Goal: Transaction & Acquisition: Book appointment/travel/reservation

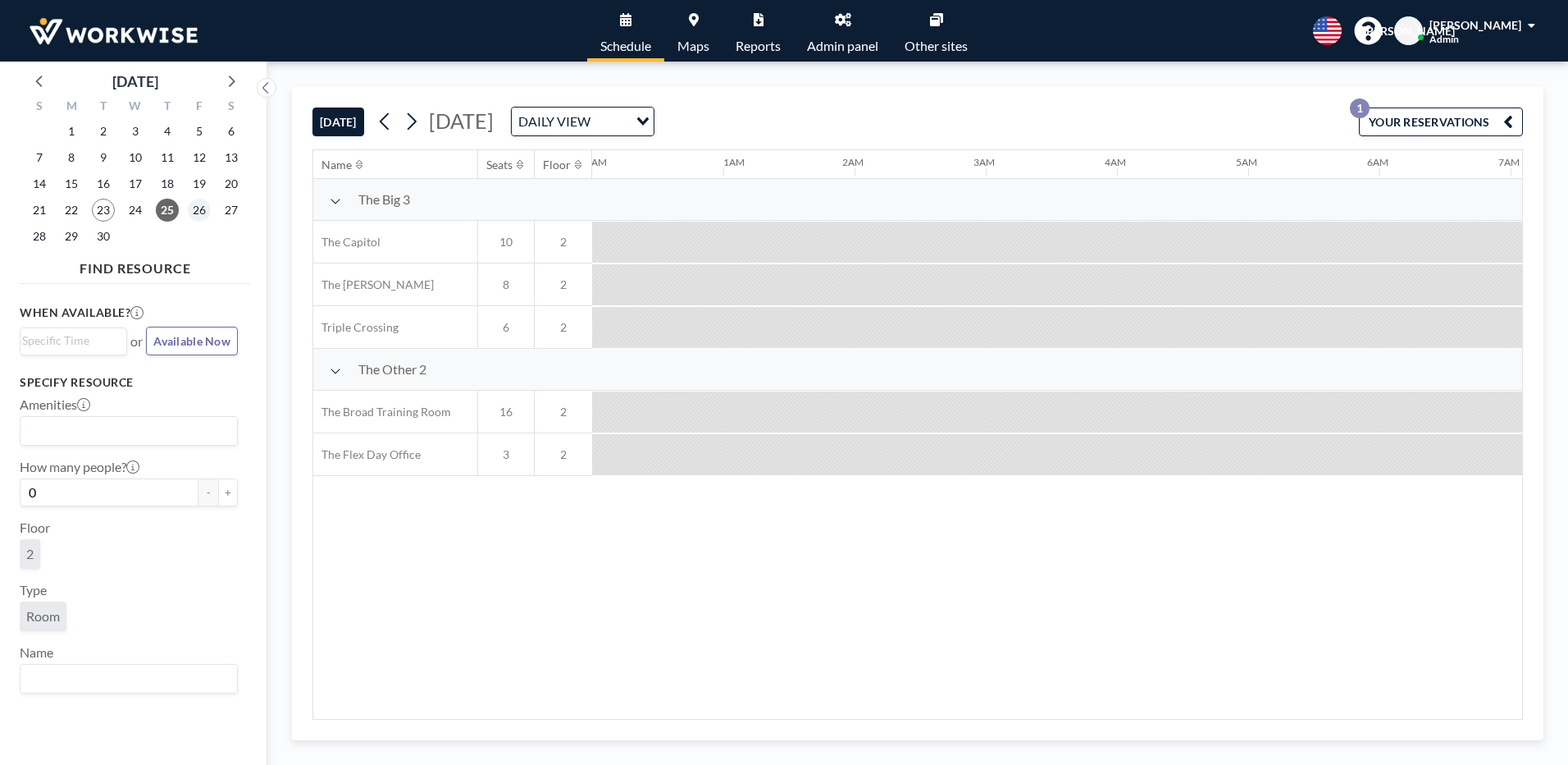
scroll to position [0, 1109]
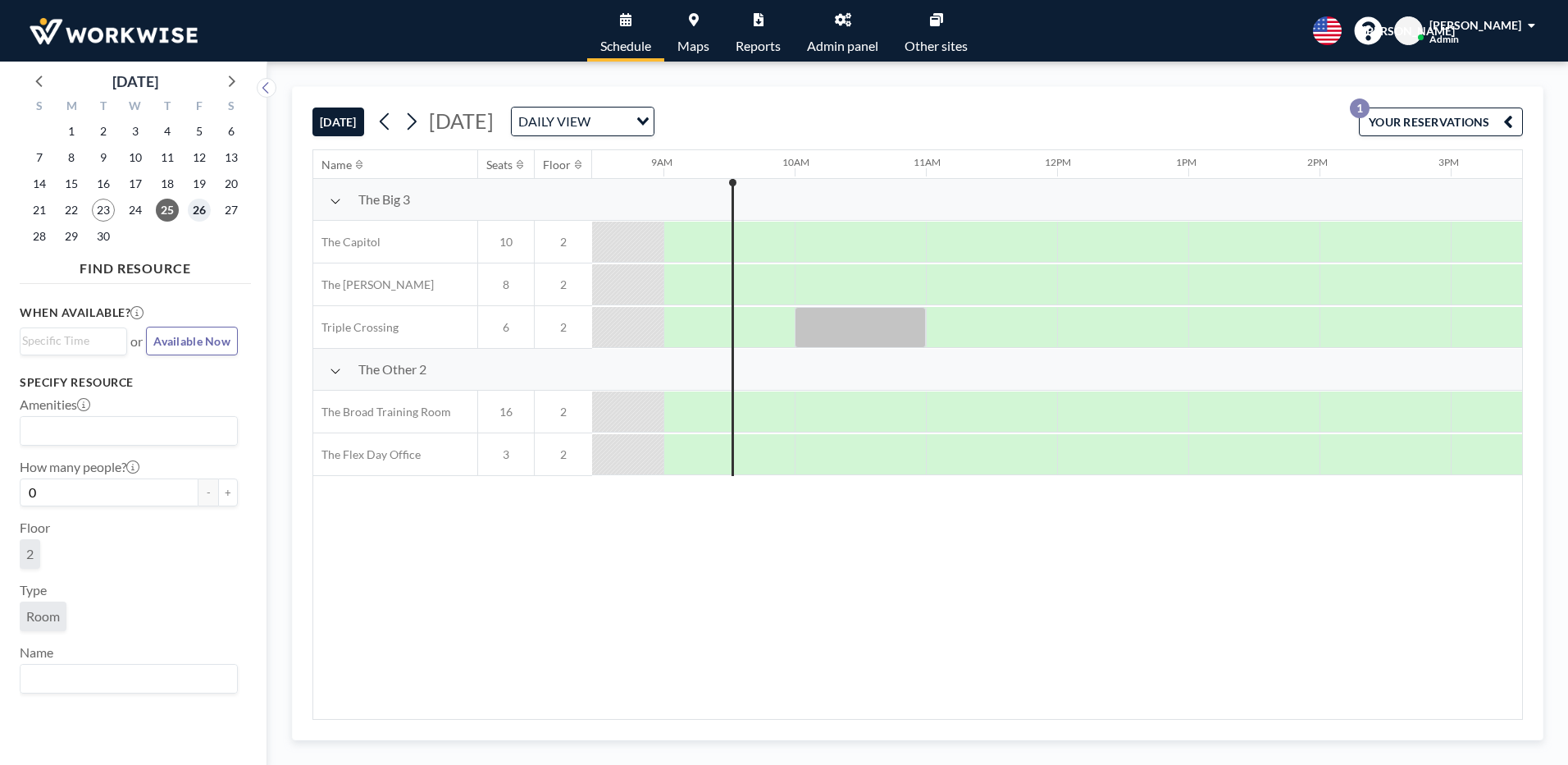
click at [193, 213] on span "26" at bounding box center [198, 209] width 23 height 23
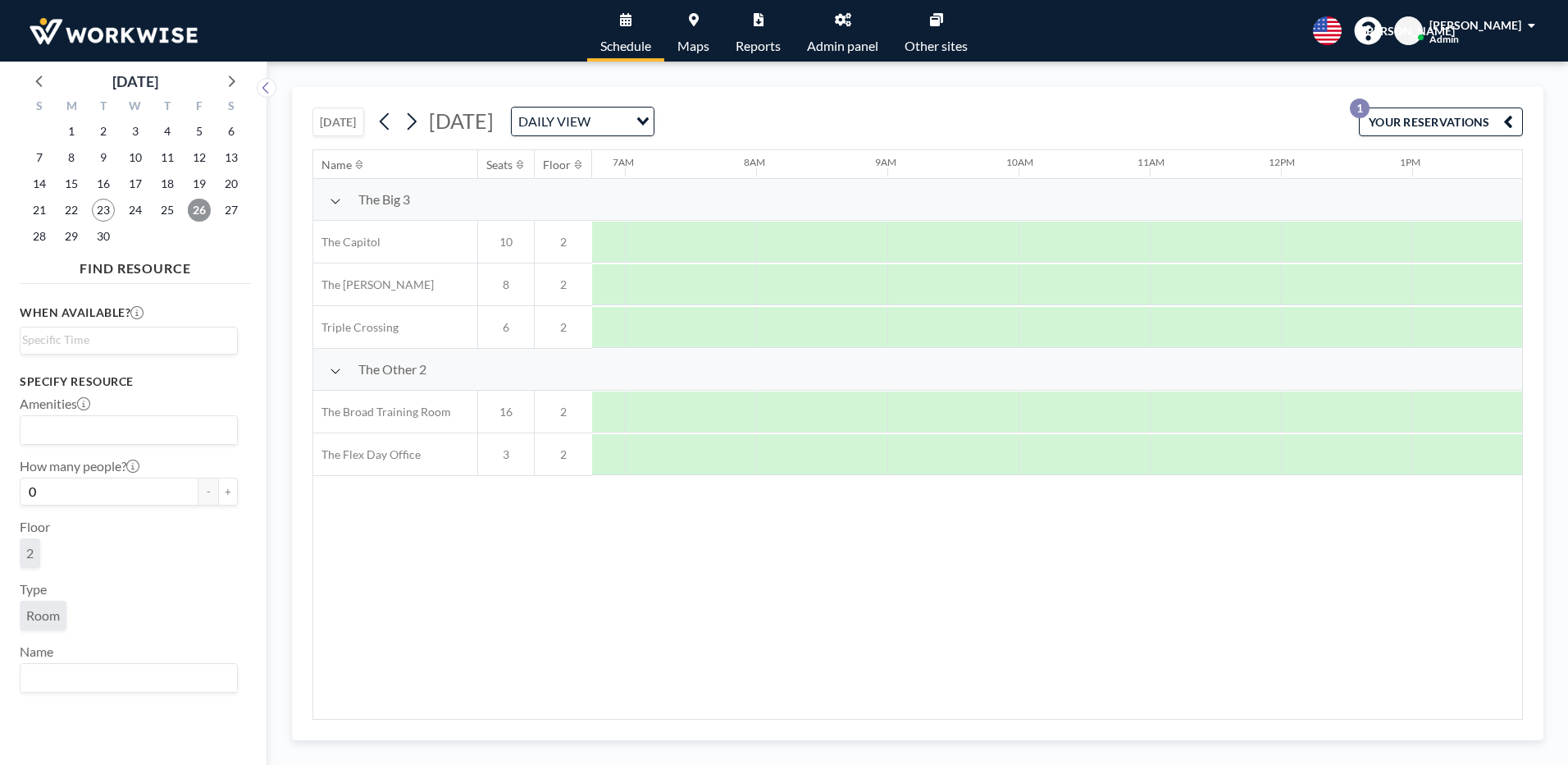
scroll to position [0, 918]
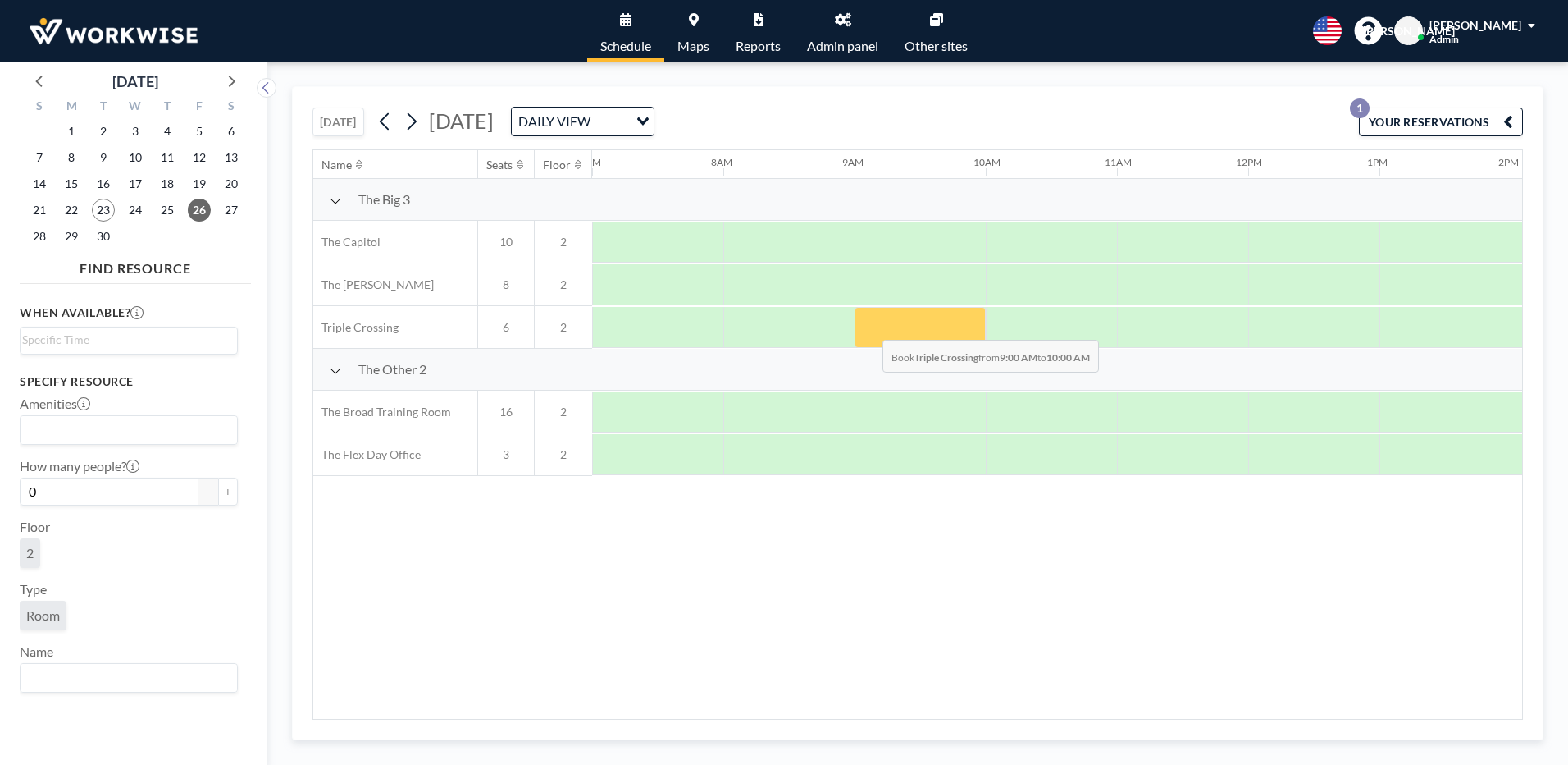
click at [869, 327] on div at bounding box center [920, 327] width 131 height 41
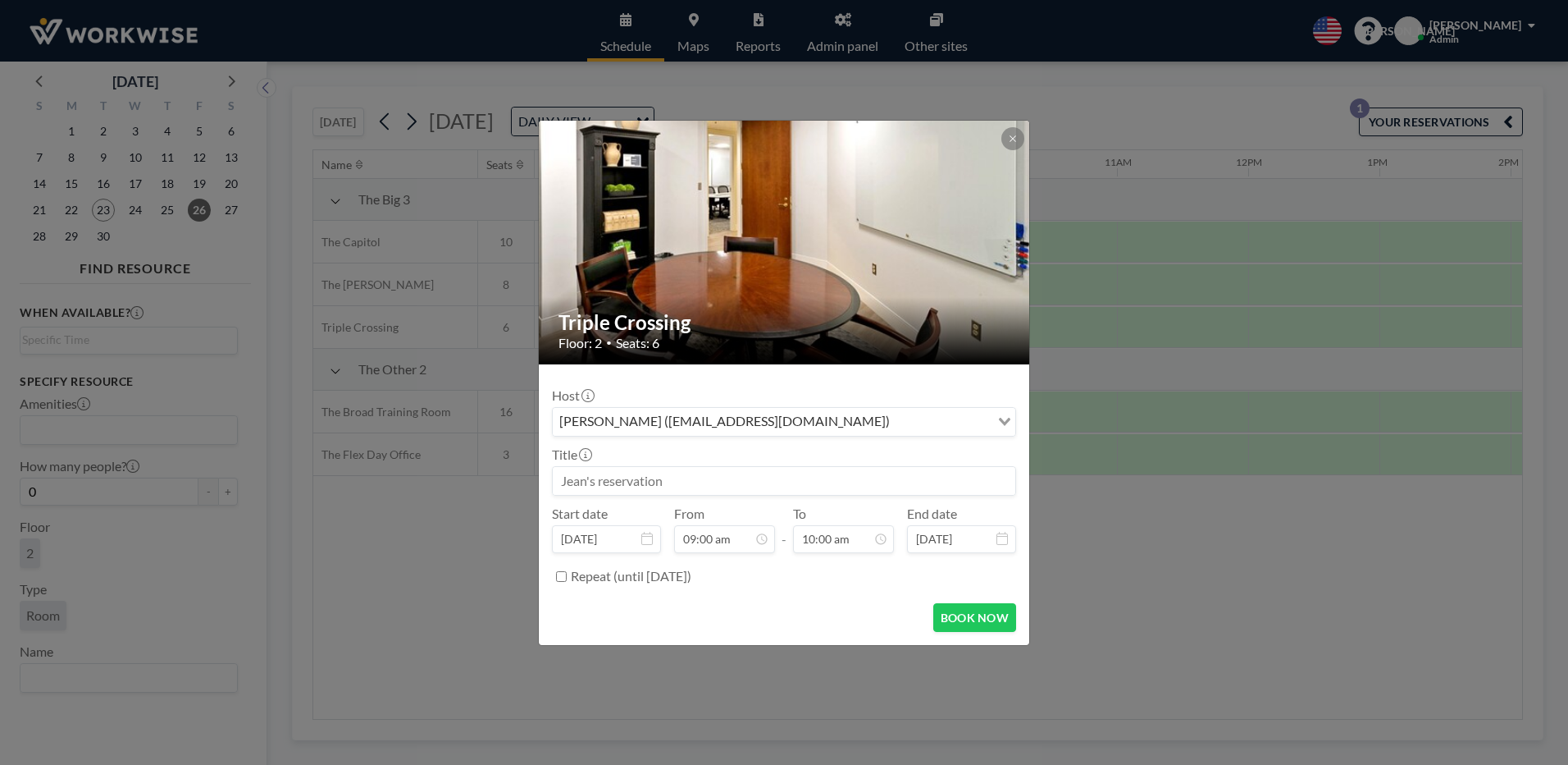
scroll to position [263, 0]
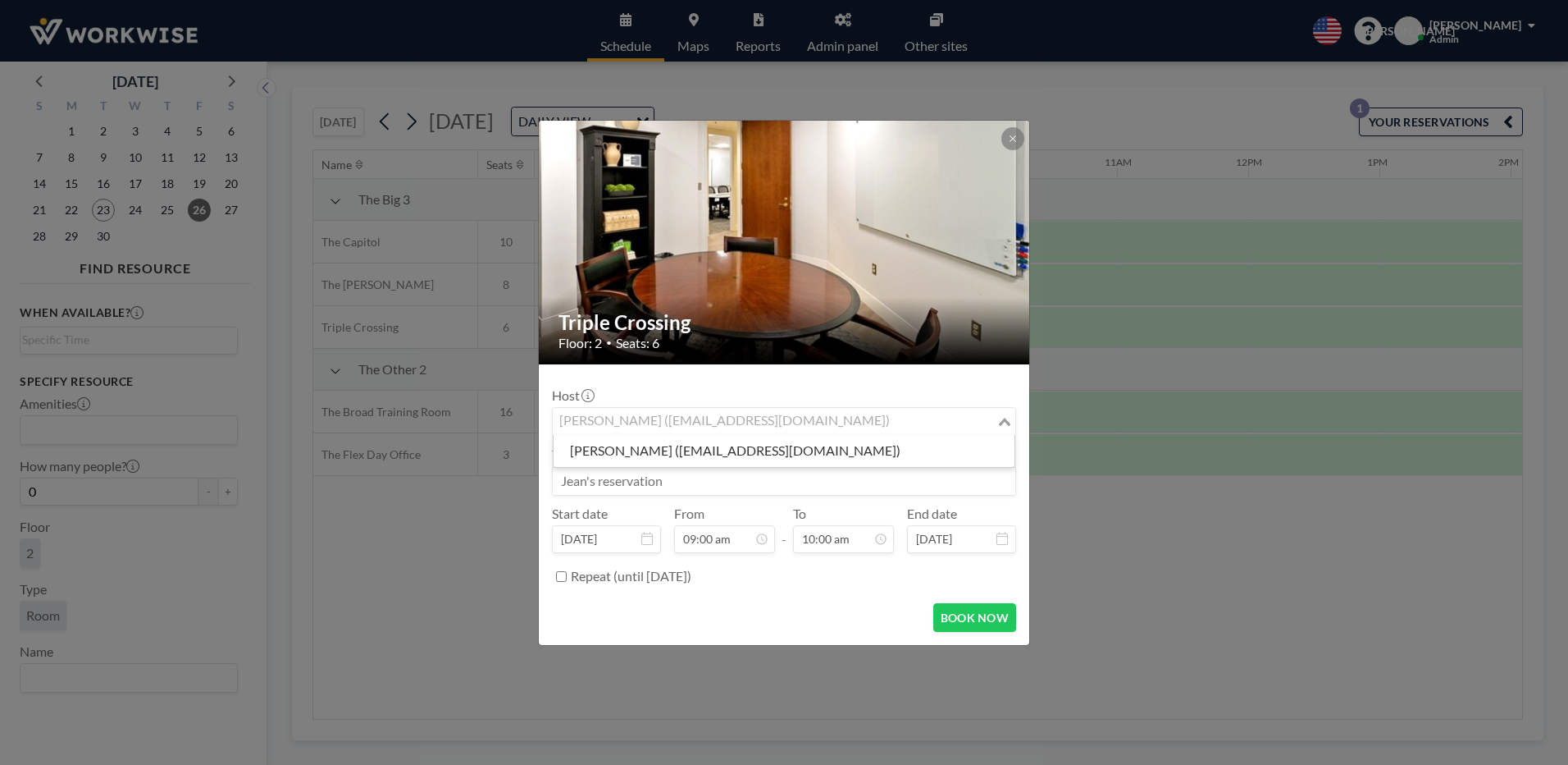
click at [699, 424] on div "[PERSON_NAME] ([EMAIL_ADDRESS][DOMAIN_NAME])" at bounding box center [775, 419] width 444 height 24
type input "e"
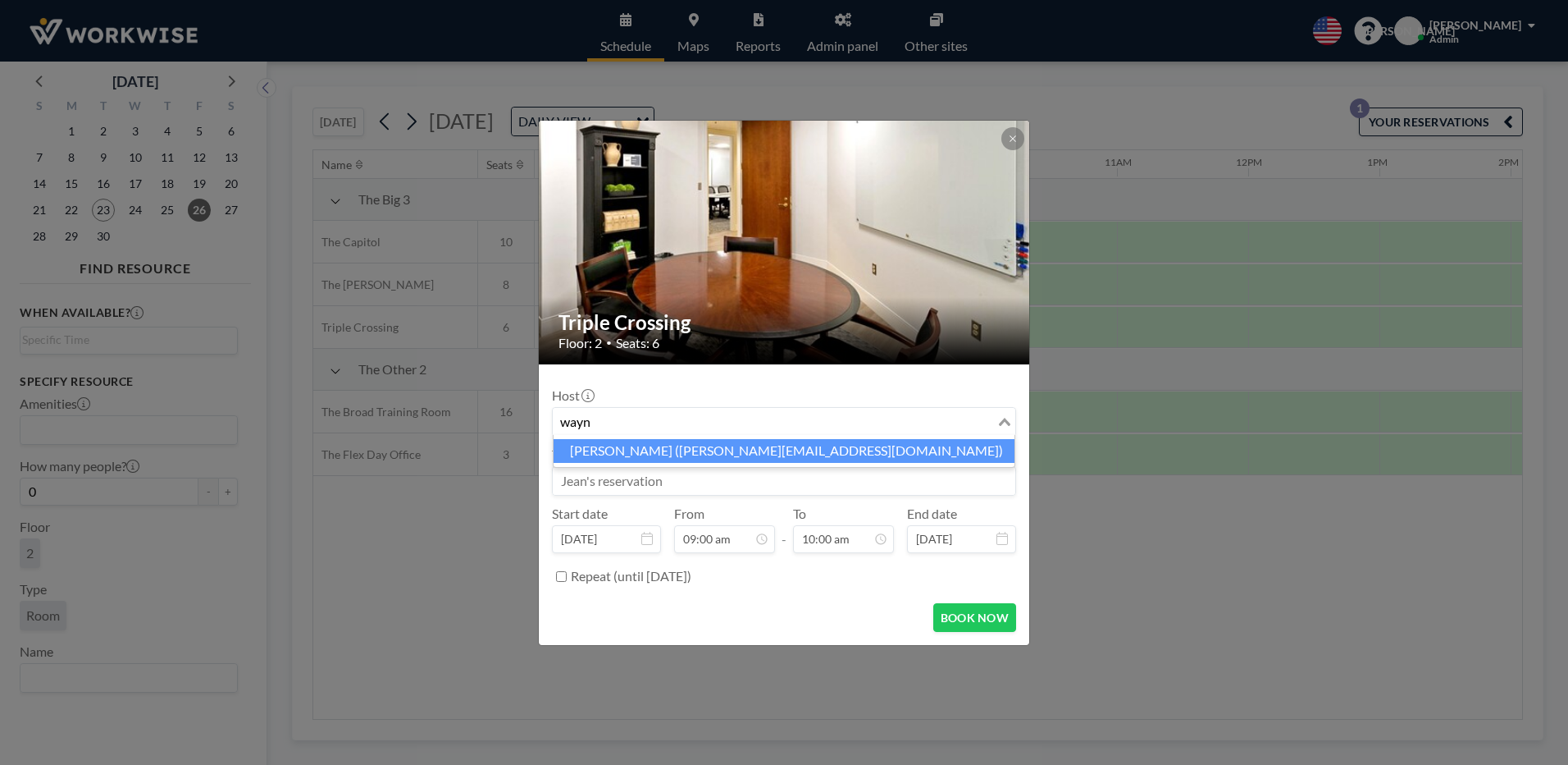
click at [623, 444] on li "[PERSON_NAME] ([PERSON_NAME][EMAIL_ADDRESS][DOMAIN_NAME])" at bounding box center [784, 451] width 461 height 23
type input "wayn"
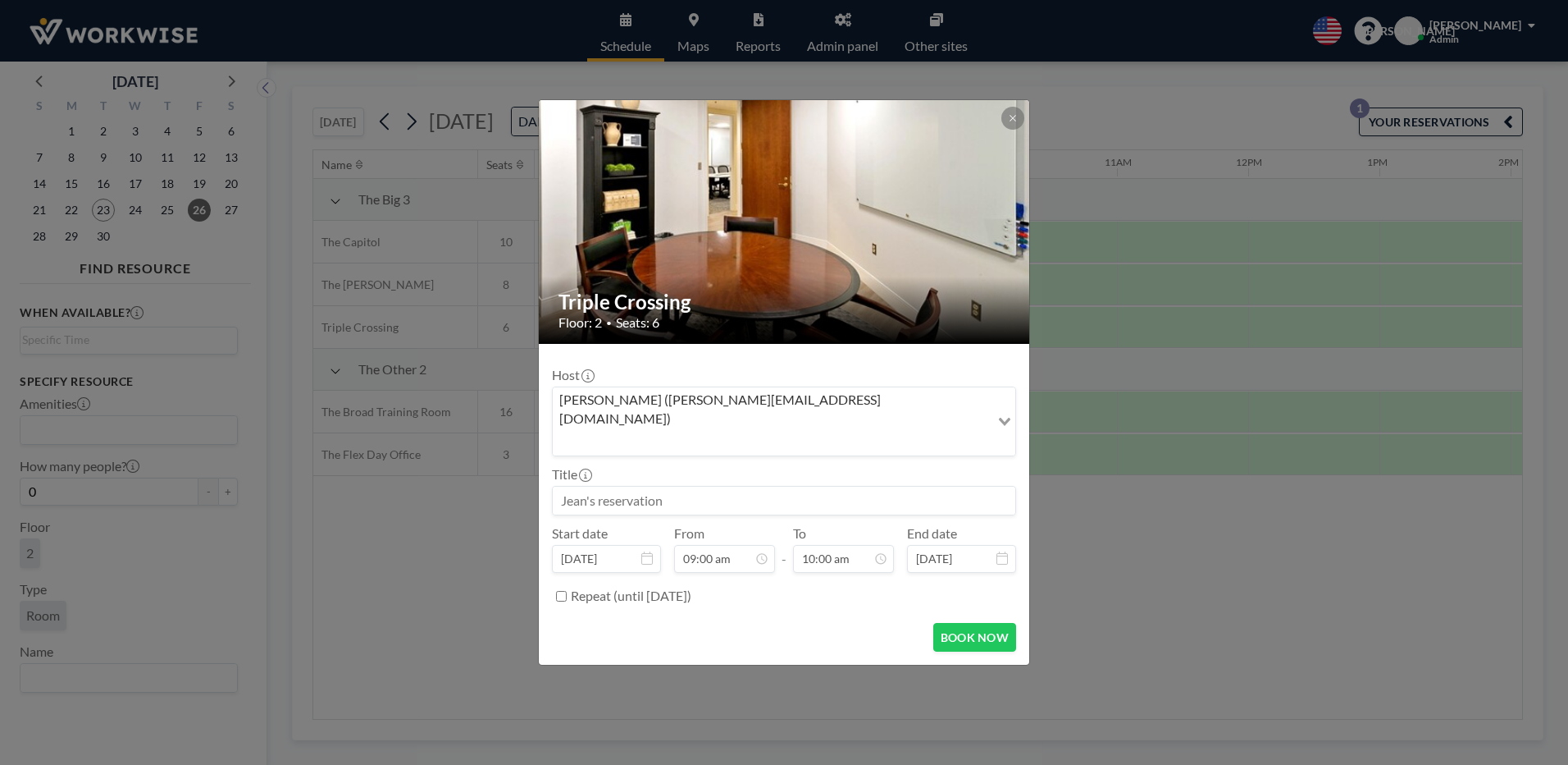
click at [596, 486] on input at bounding box center [784, 500] width 463 height 28
type input "RichBiz"
click at [989, 622] on button "BOOK NOW" at bounding box center [975, 637] width 83 height 29
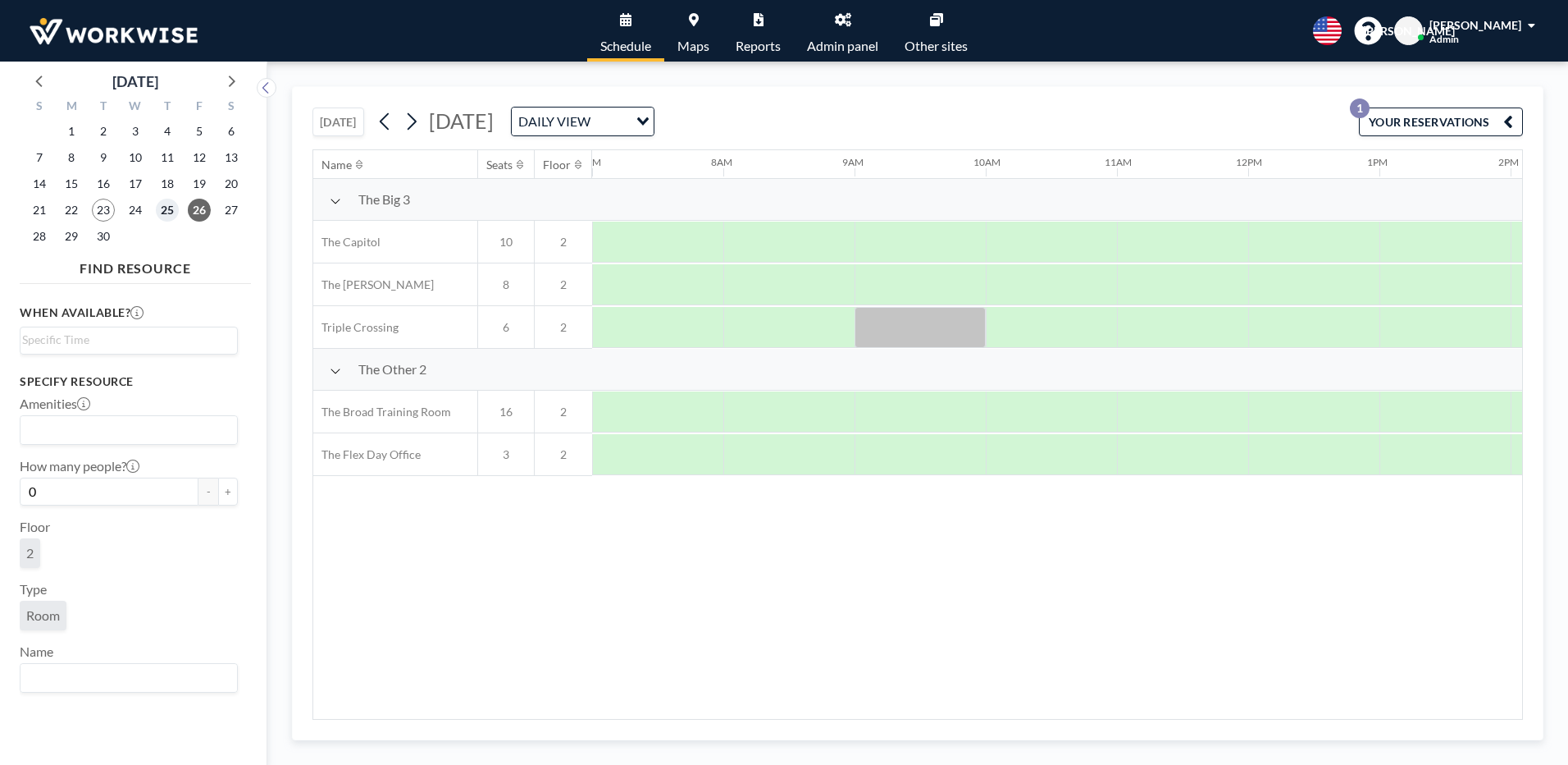
click at [158, 206] on span "25" at bounding box center [167, 209] width 23 height 23
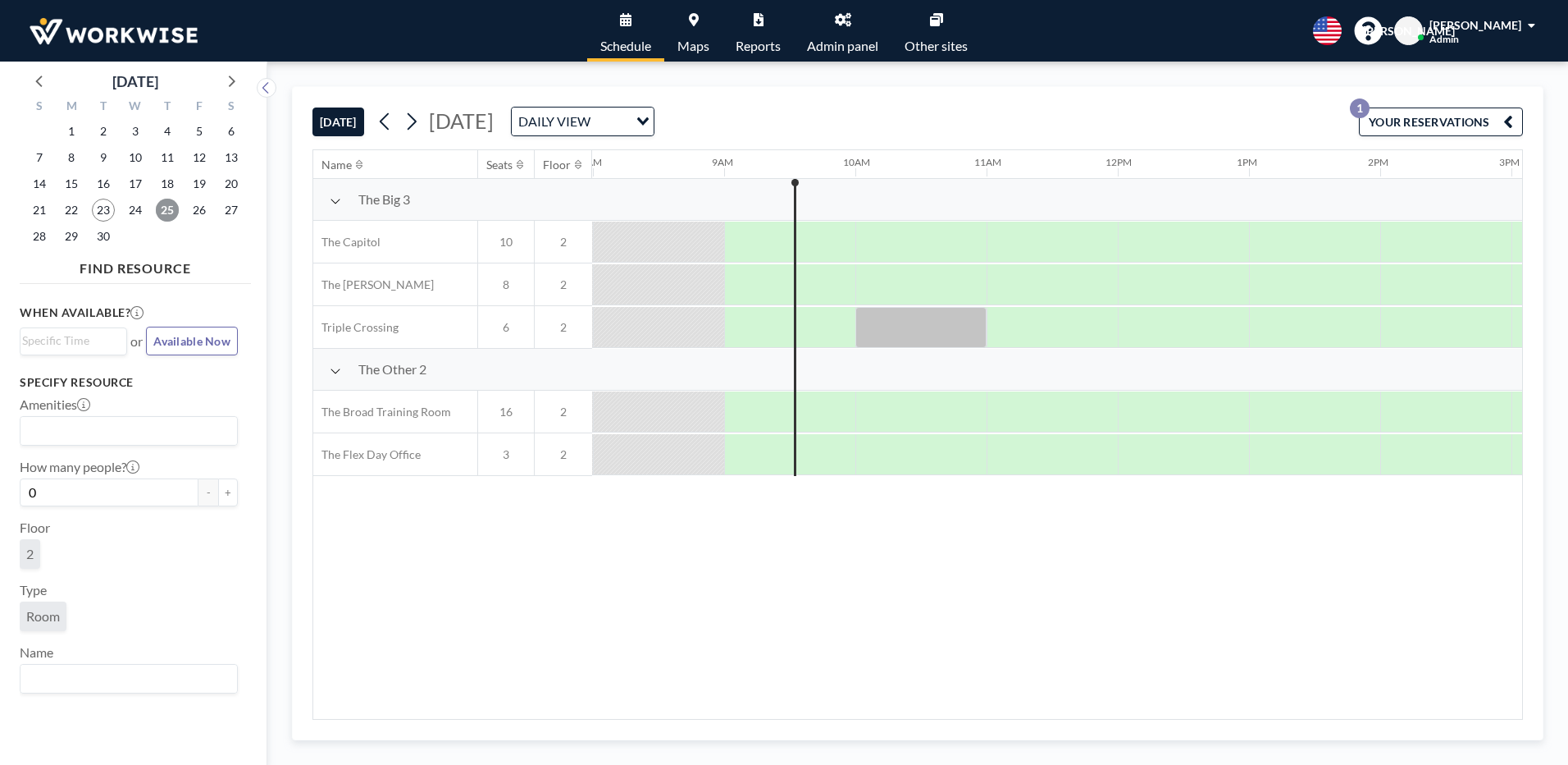
scroll to position [0, 1050]
click at [900, 336] on div at bounding box center [920, 327] width 131 height 41
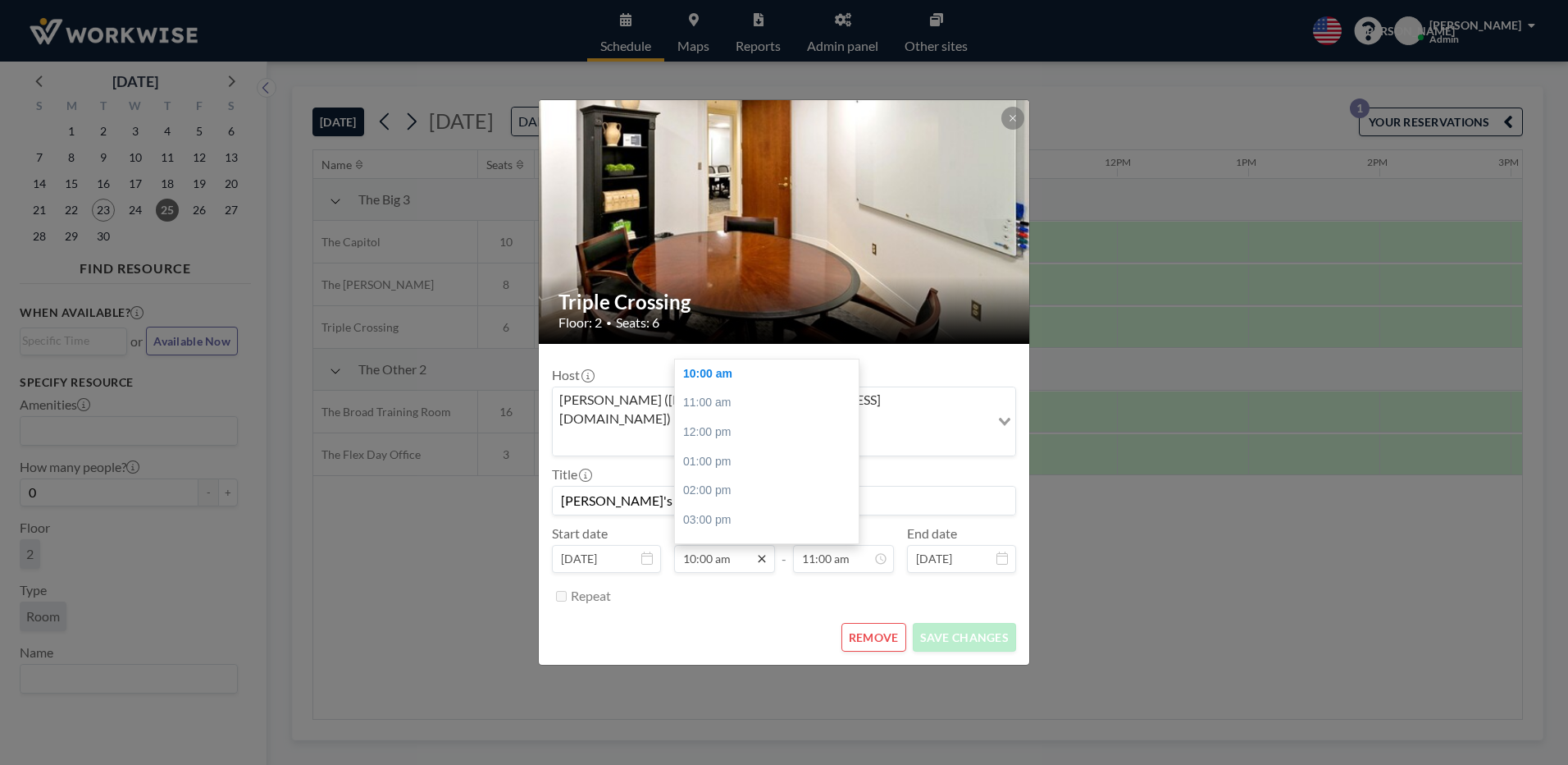
click at [763, 555] on icon at bounding box center [761, 558] width 7 height 7
click at [877, 622] on button "REMOVE" at bounding box center [874, 637] width 65 height 29
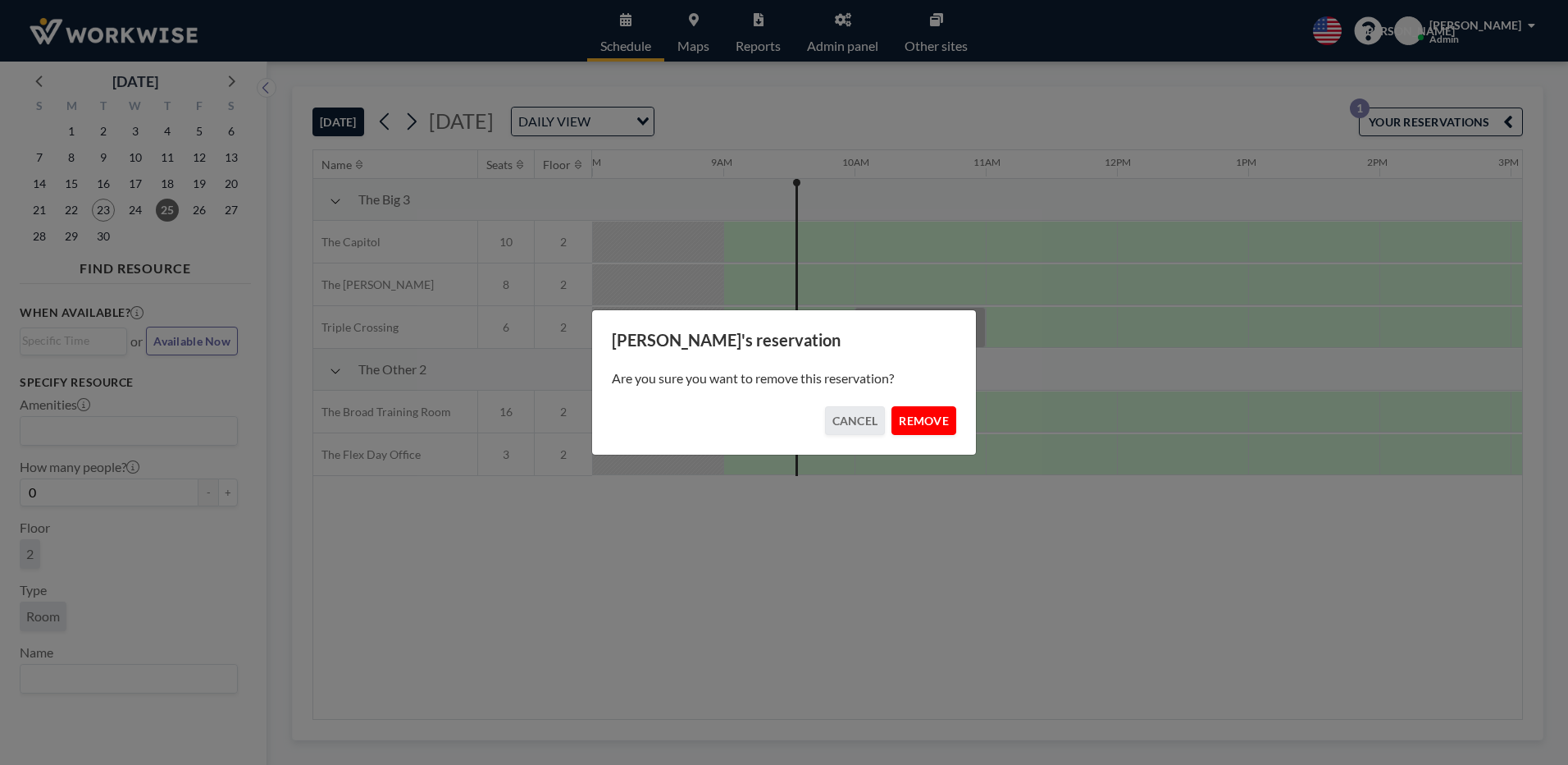
click at [909, 420] on button "REMOVE" at bounding box center [923, 420] width 65 height 29
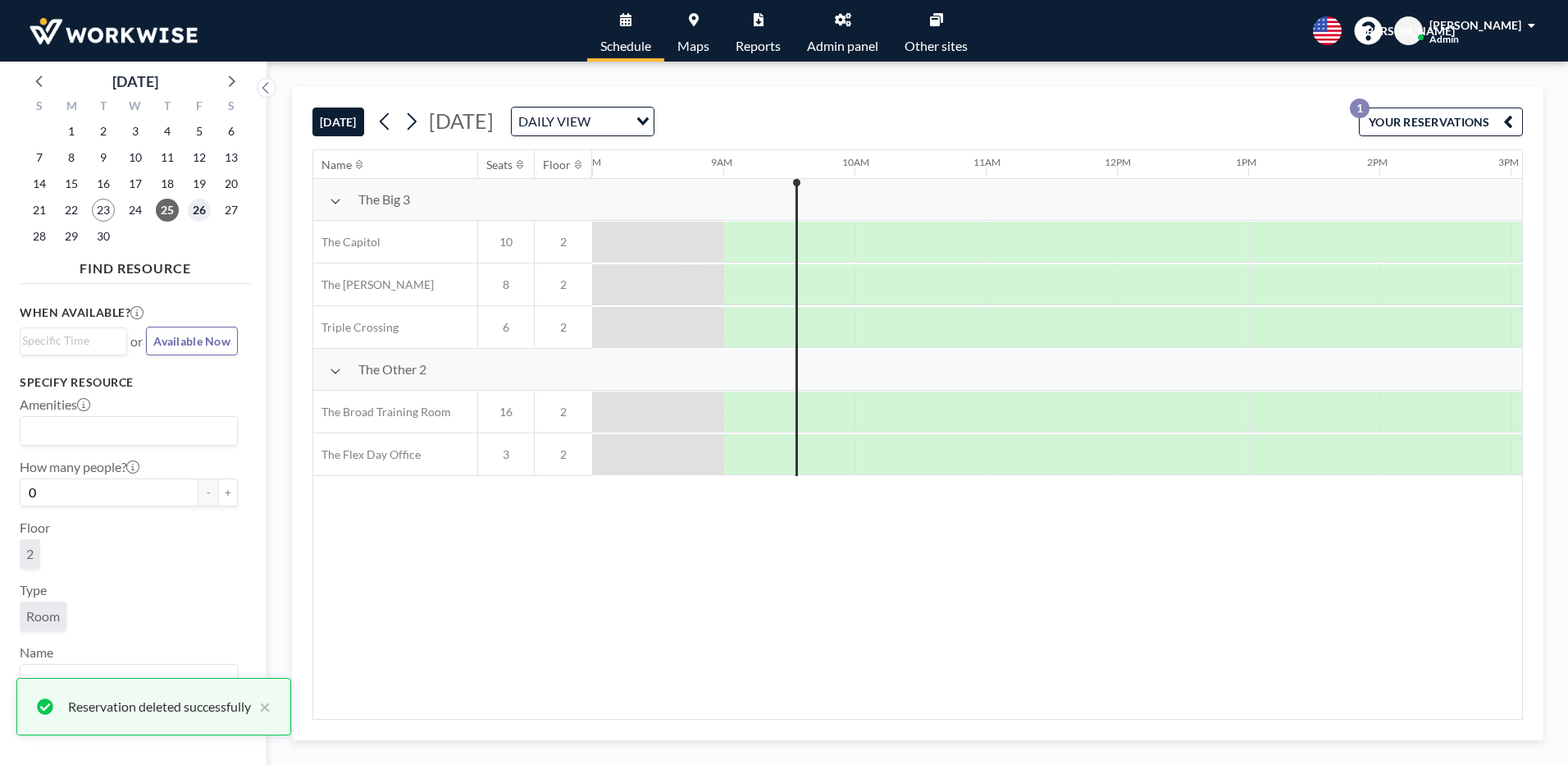
click at [197, 204] on span "26" at bounding box center [198, 209] width 23 height 23
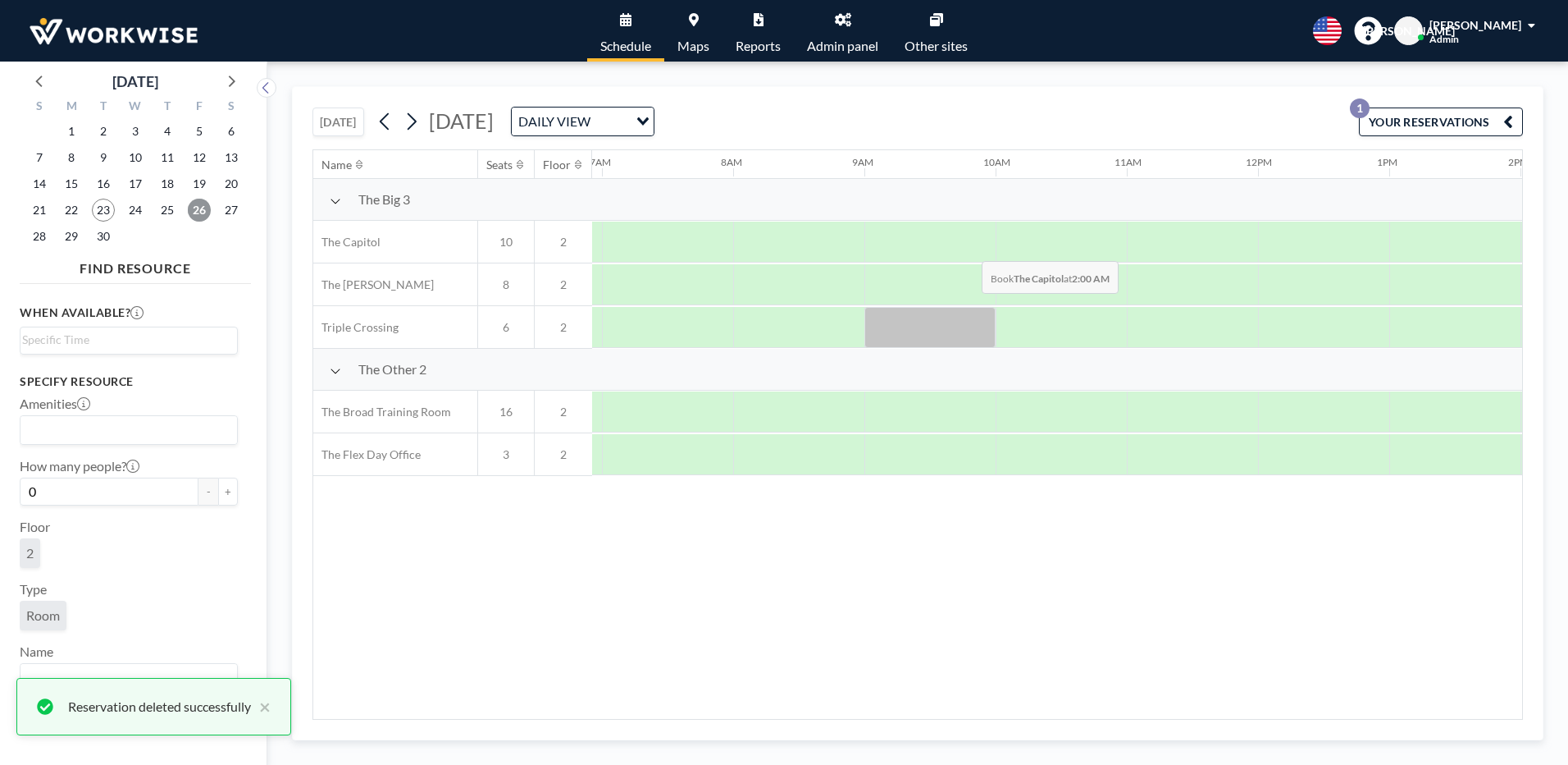
scroll to position [0, 918]
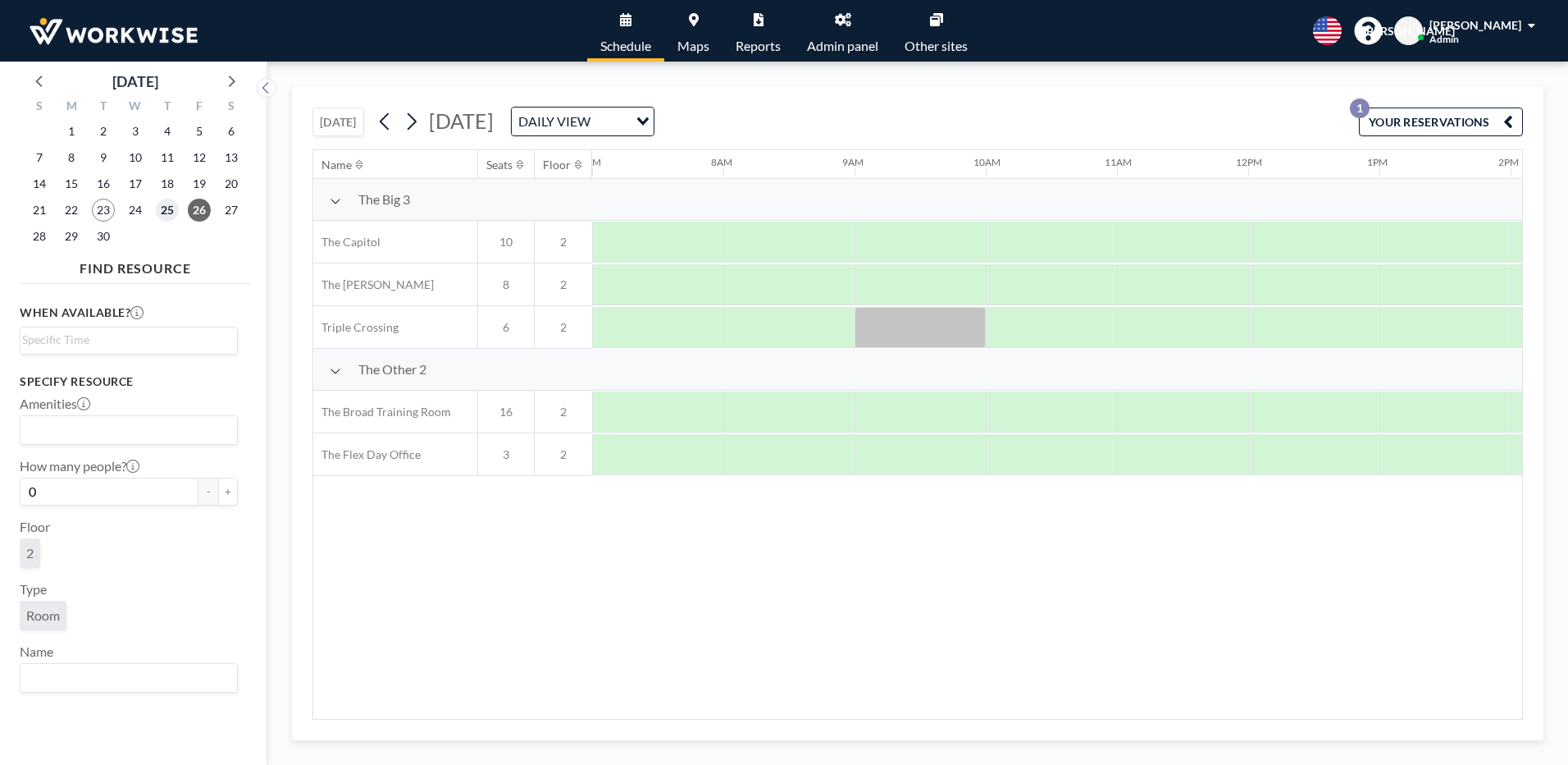
click at [168, 204] on span "25" at bounding box center [167, 209] width 23 height 23
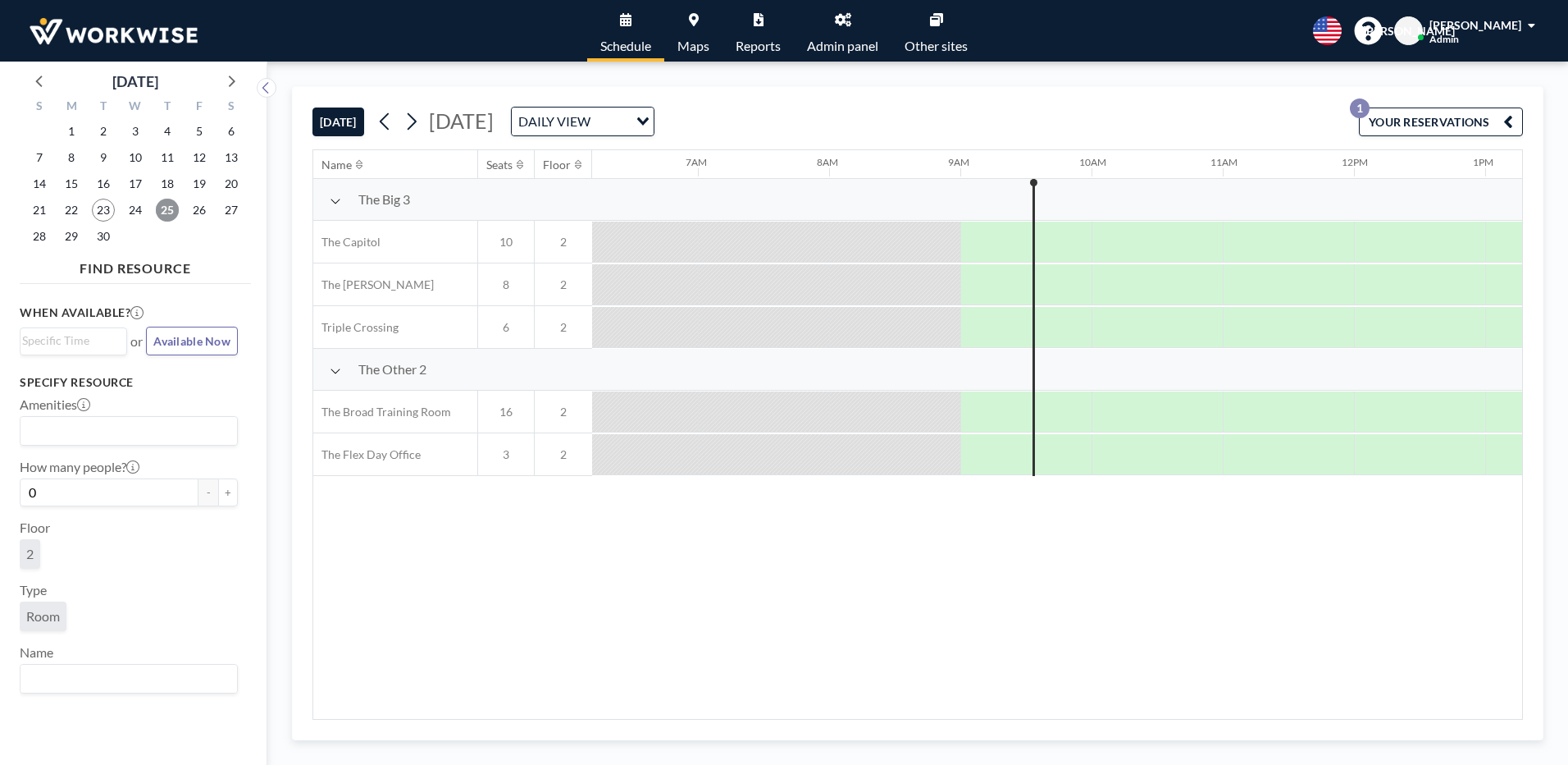
scroll to position [0, 1050]
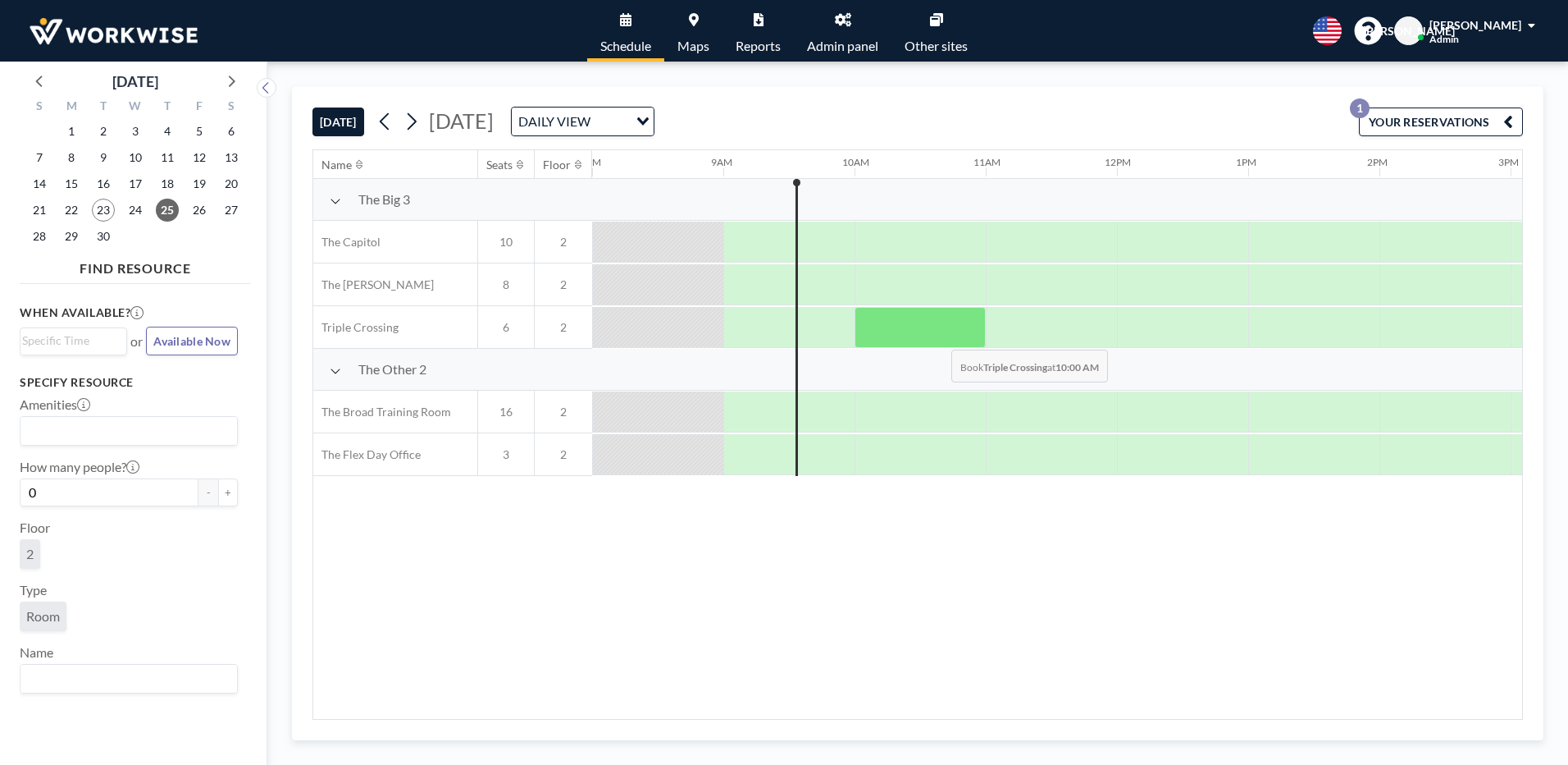
click at [938, 337] on div at bounding box center [920, 327] width 131 height 41
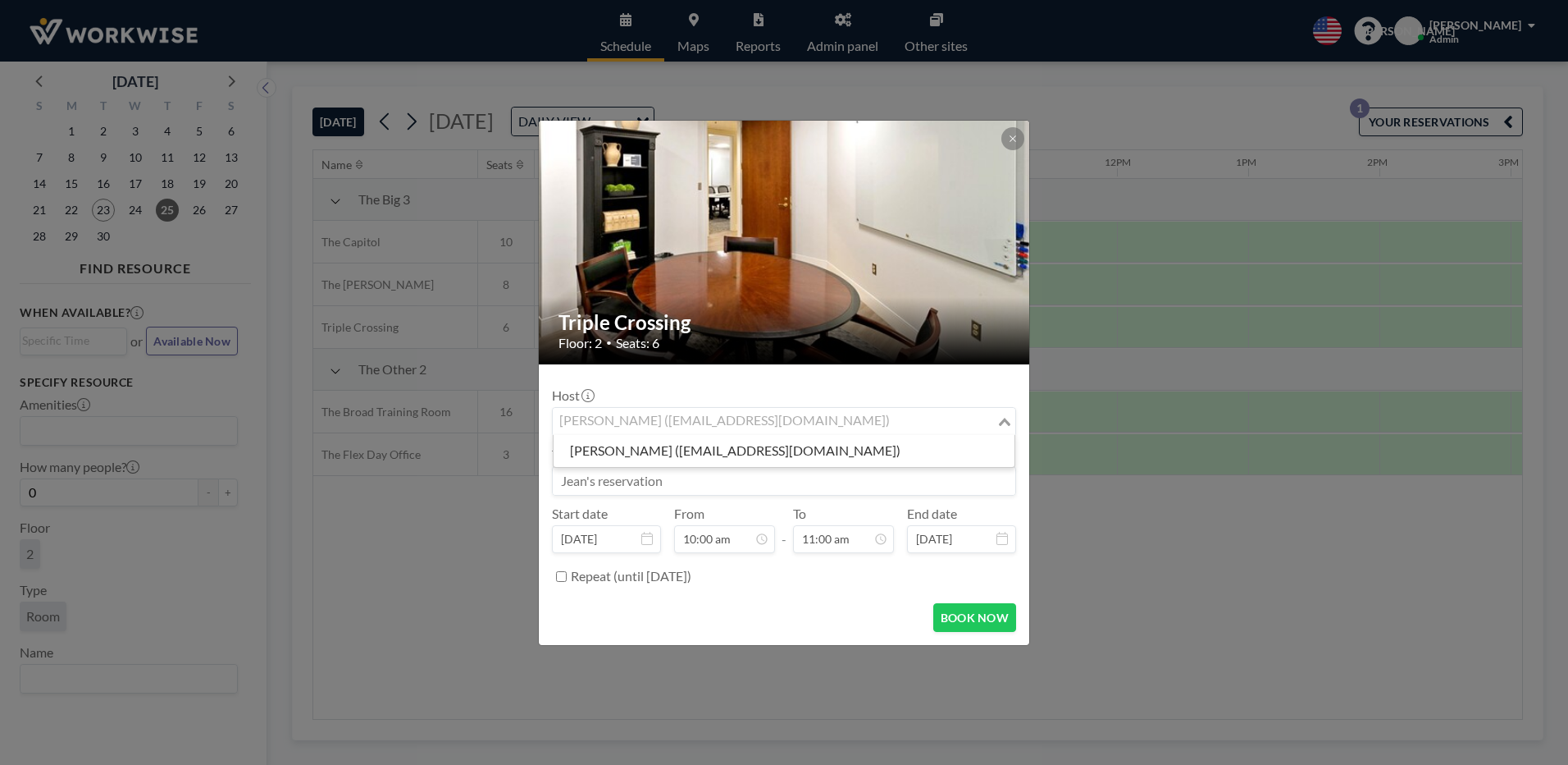
click at [692, 420] on div "[PERSON_NAME] ([EMAIL_ADDRESS][DOMAIN_NAME])" at bounding box center [775, 419] width 444 height 24
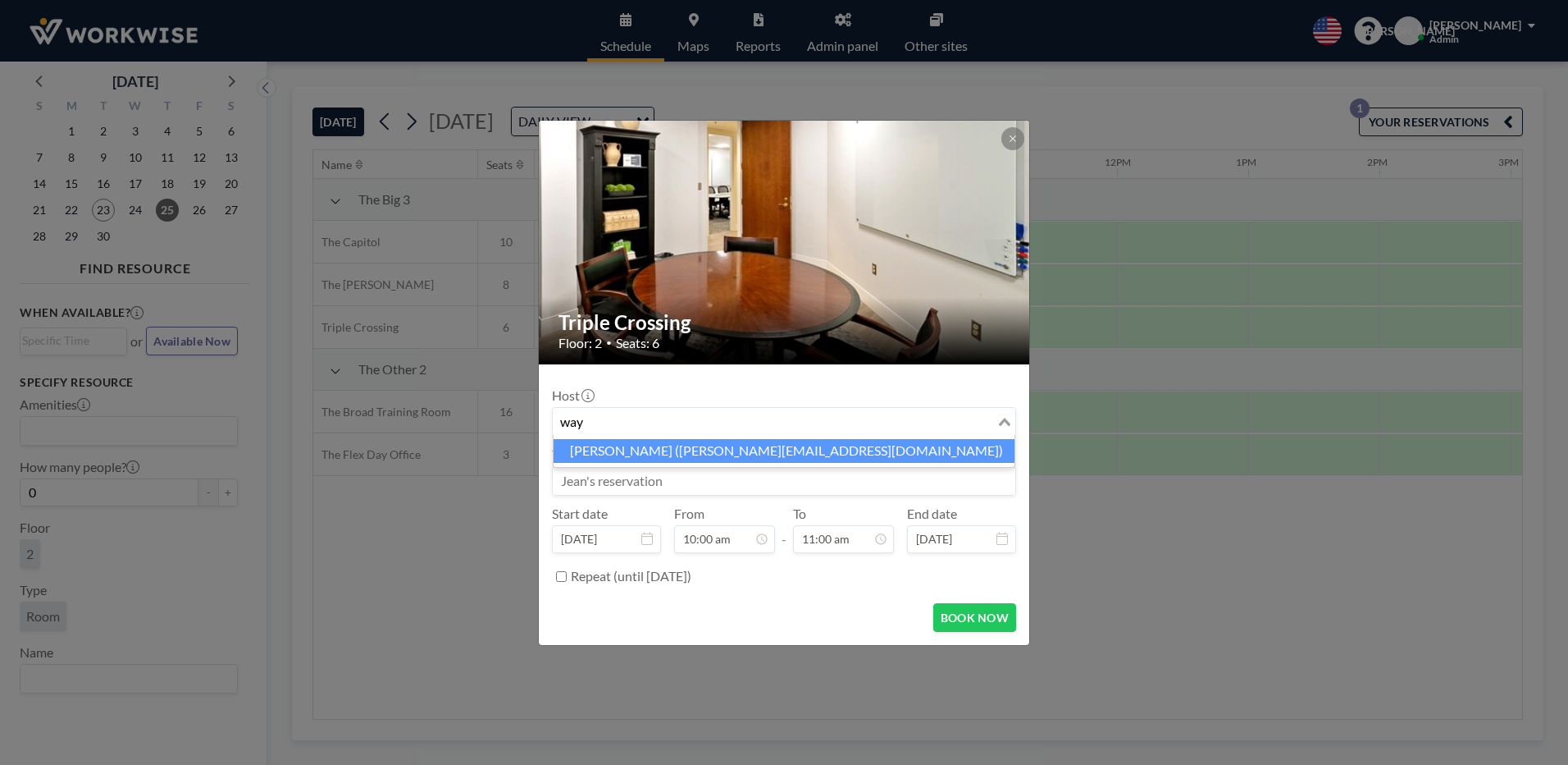
click at [655, 452] on li "[PERSON_NAME] ([PERSON_NAME][EMAIL_ADDRESS][DOMAIN_NAME])" at bounding box center [784, 451] width 461 height 23
type input "way"
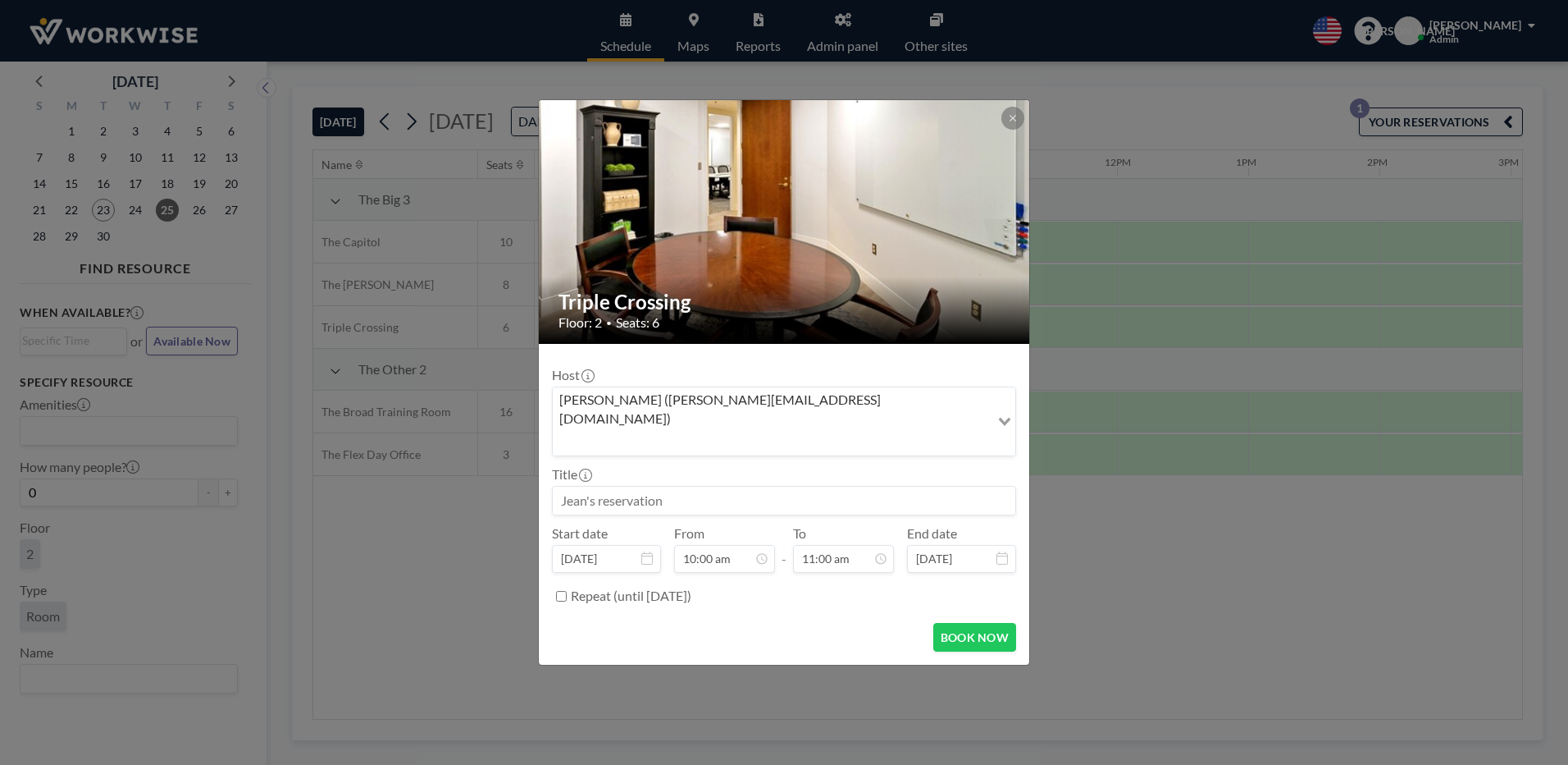
click at [619, 486] on input at bounding box center [784, 500] width 463 height 28
type input "[PERSON_NAME]"
click at [981, 622] on button "BOOK NOW" at bounding box center [975, 637] width 83 height 29
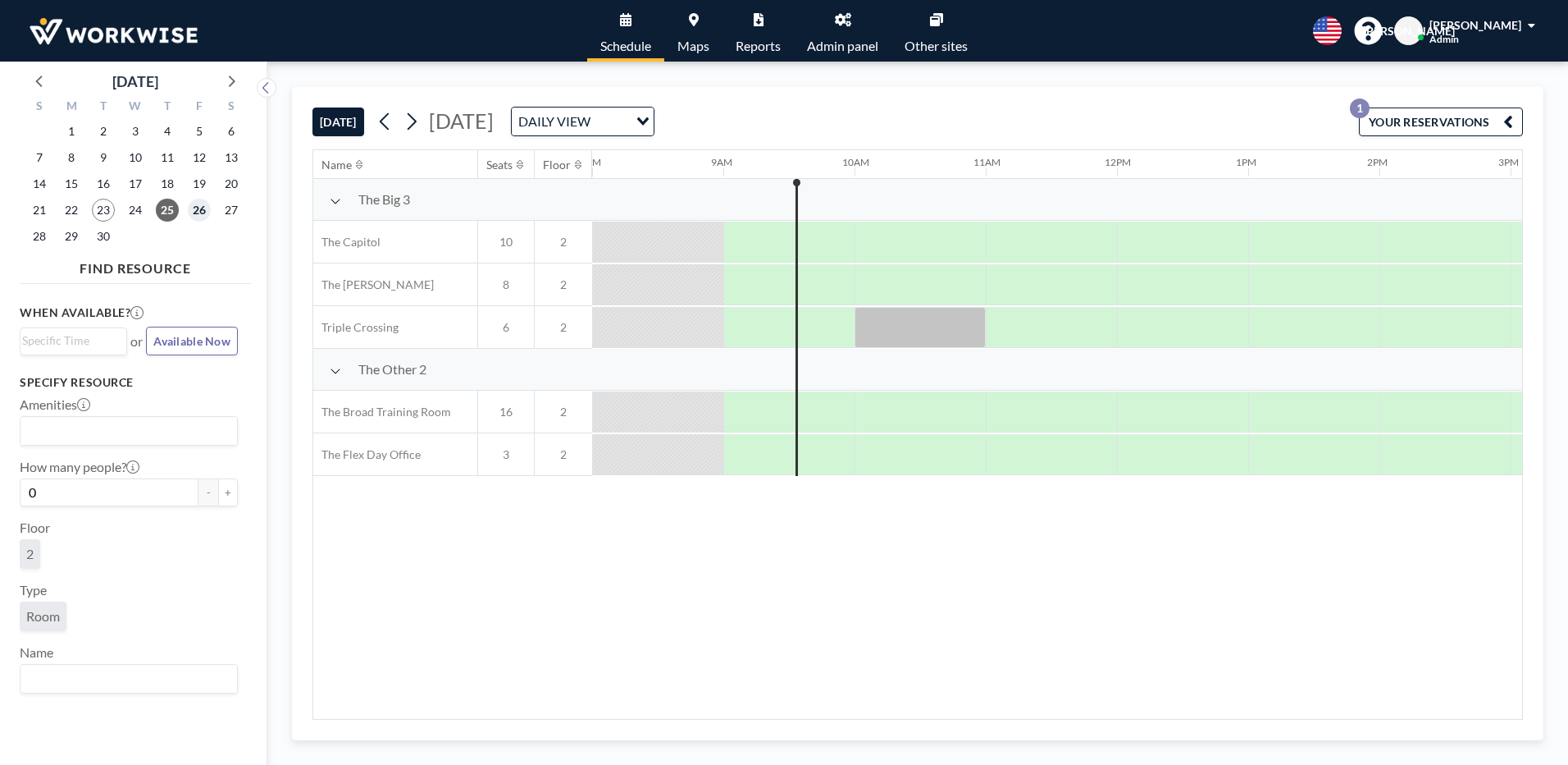
click at [192, 206] on span "26" at bounding box center [198, 209] width 23 height 23
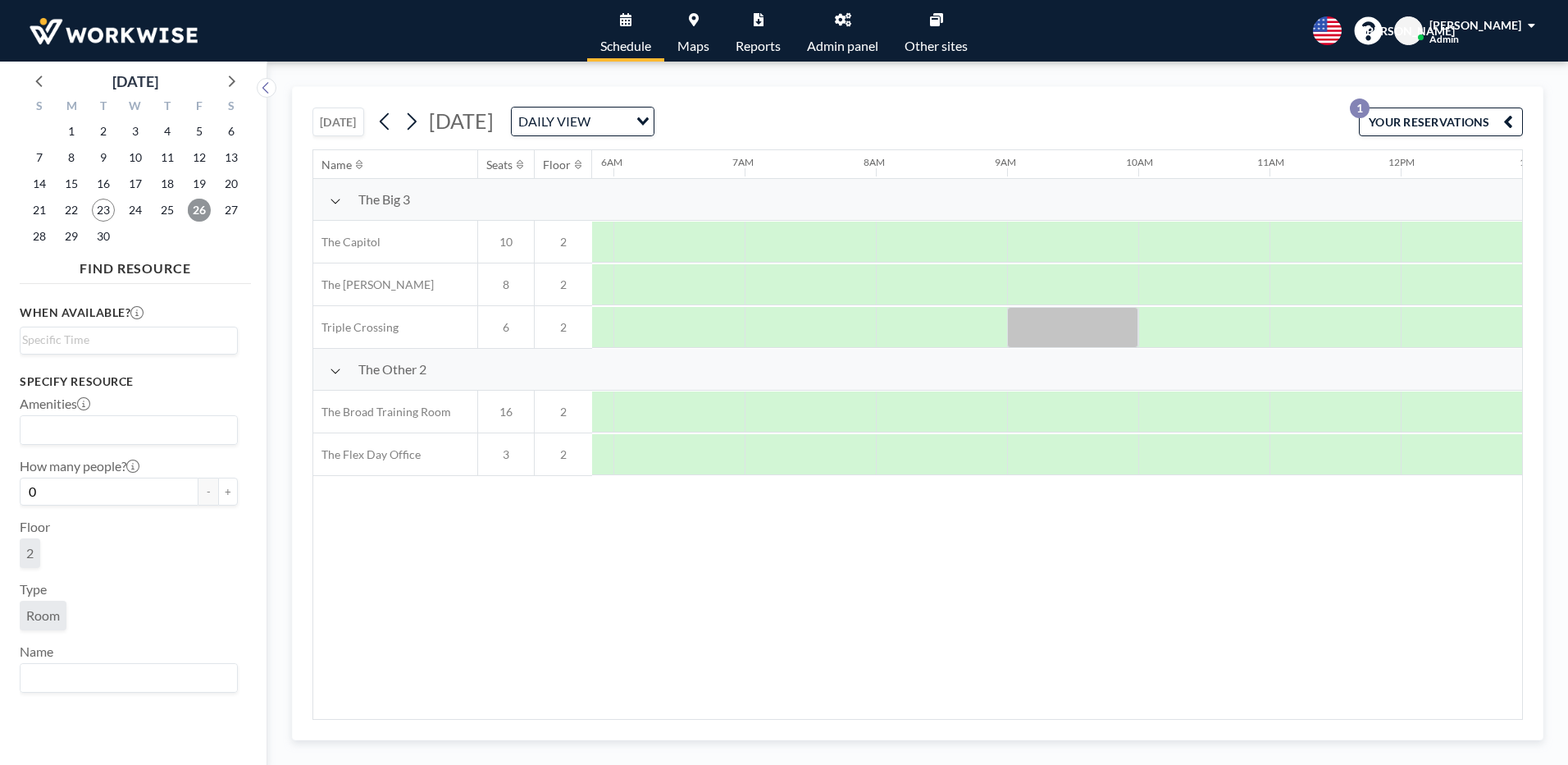
scroll to position [0, 918]
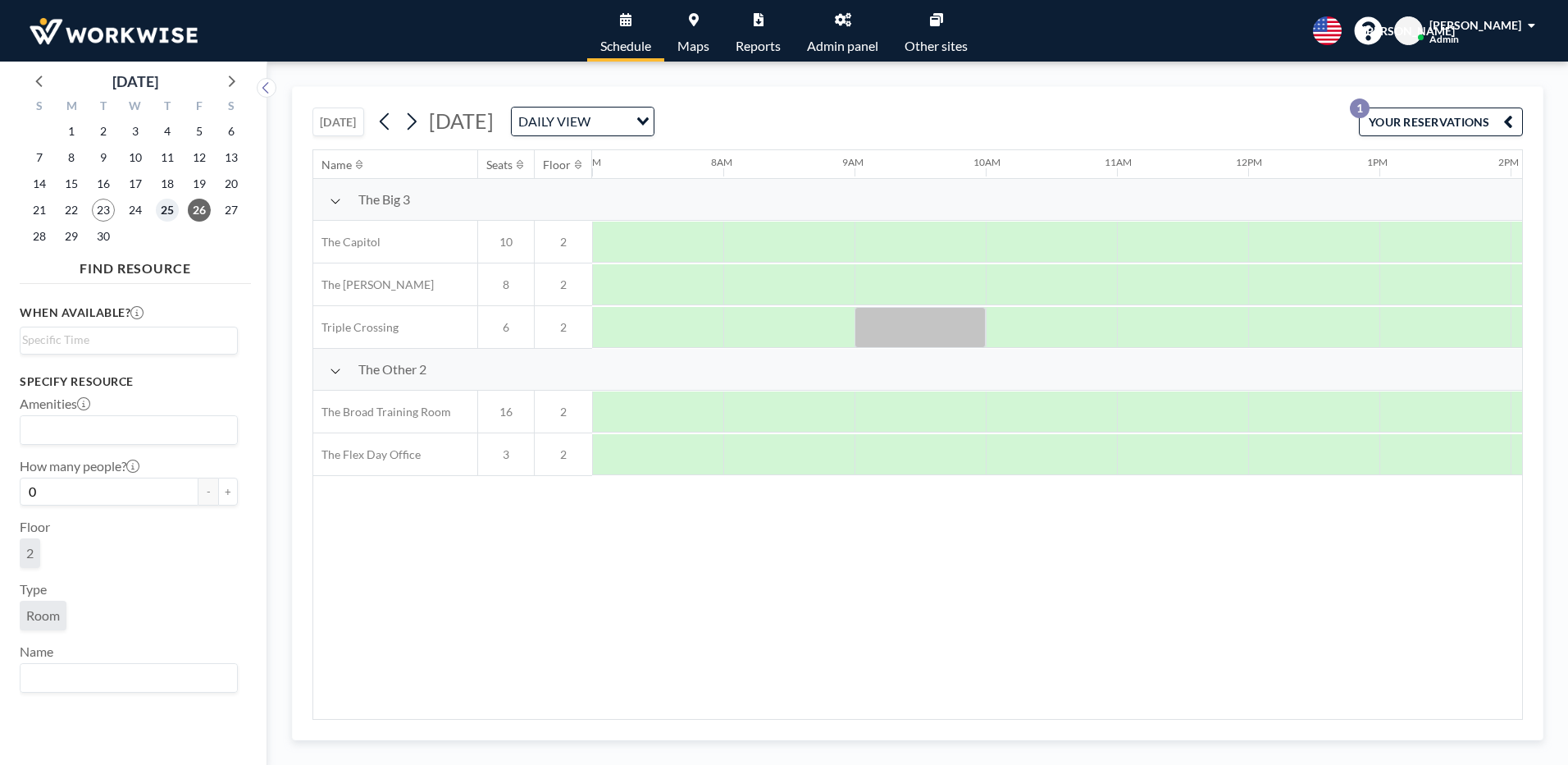
click at [170, 207] on span "25" at bounding box center [167, 209] width 23 height 23
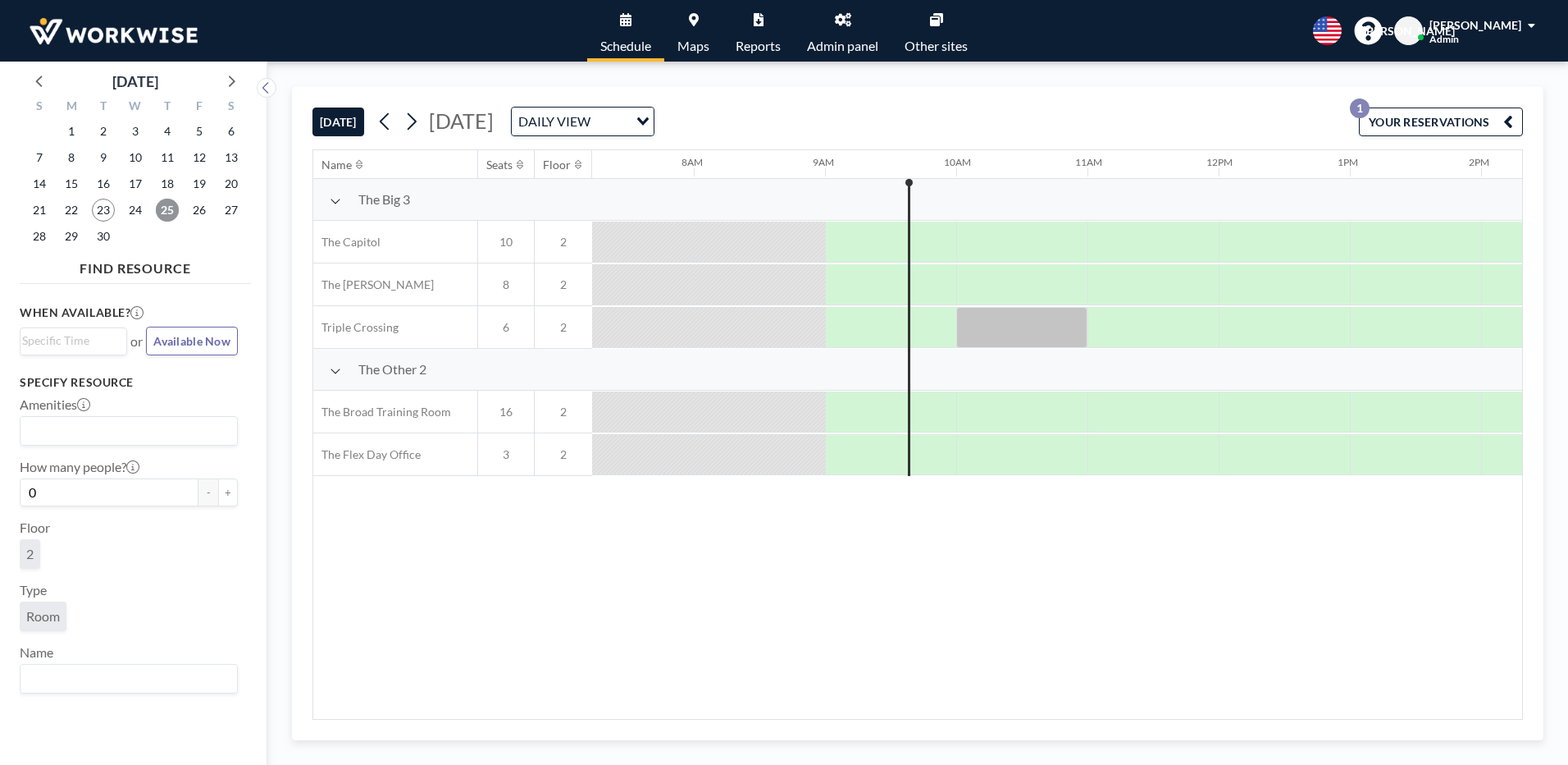
scroll to position [0, 1050]
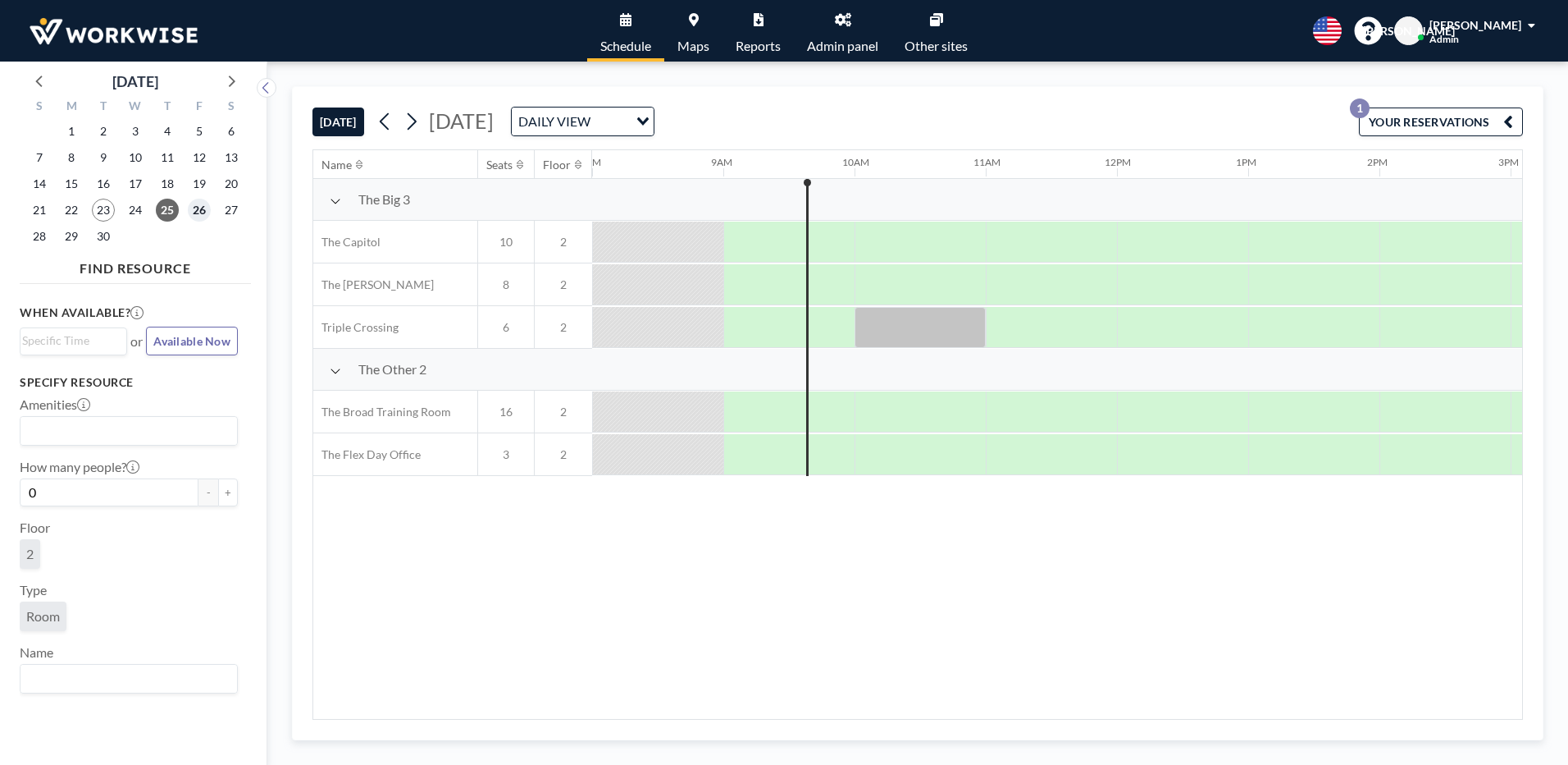
click at [195, 205] on span "26" at bounding box center [198, 209] width 23 height 23
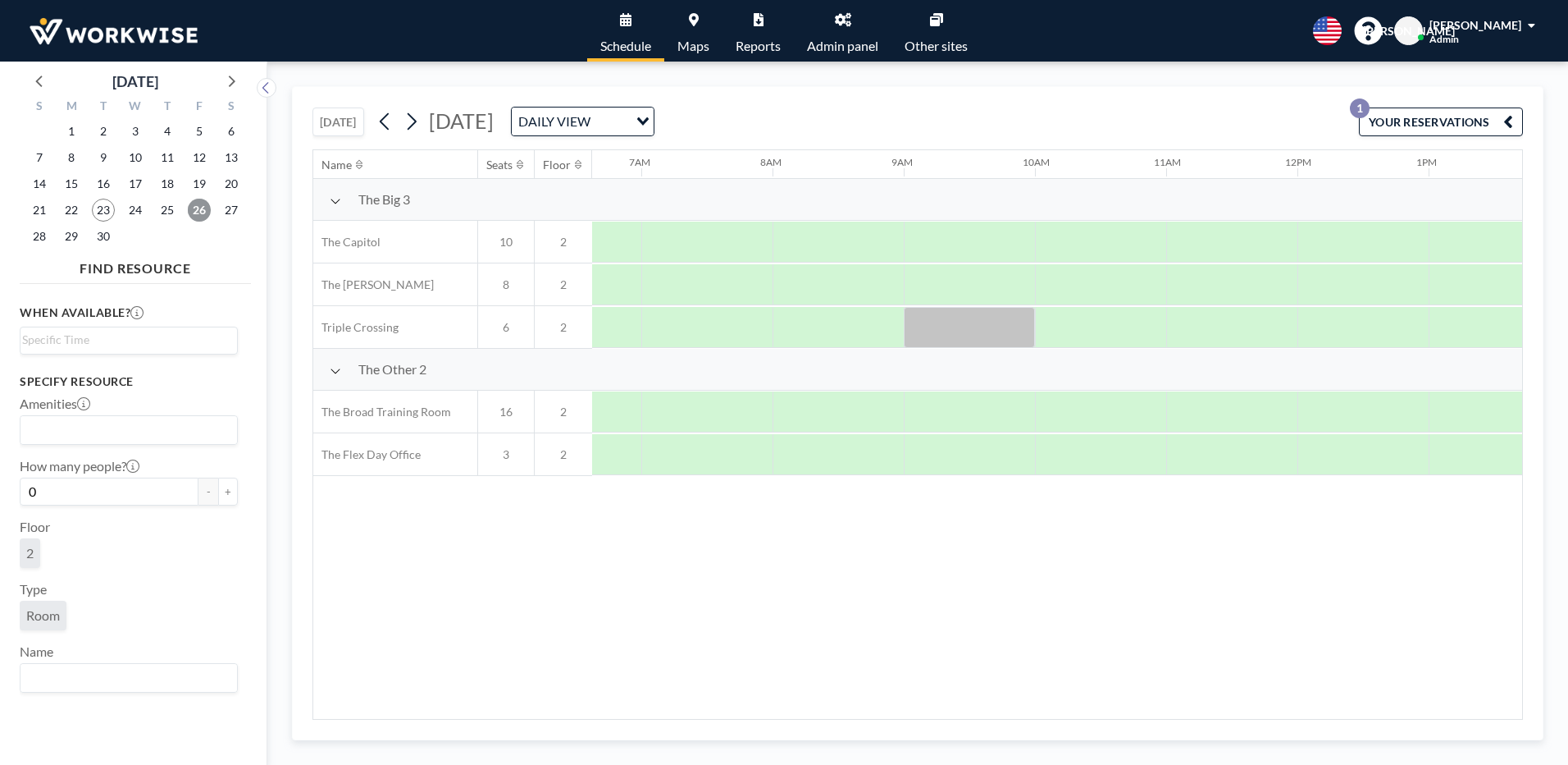
scroll to position [0, 918]
click at [168, 211] on span "25" at bounding box center [167, 209] width 23 height 23
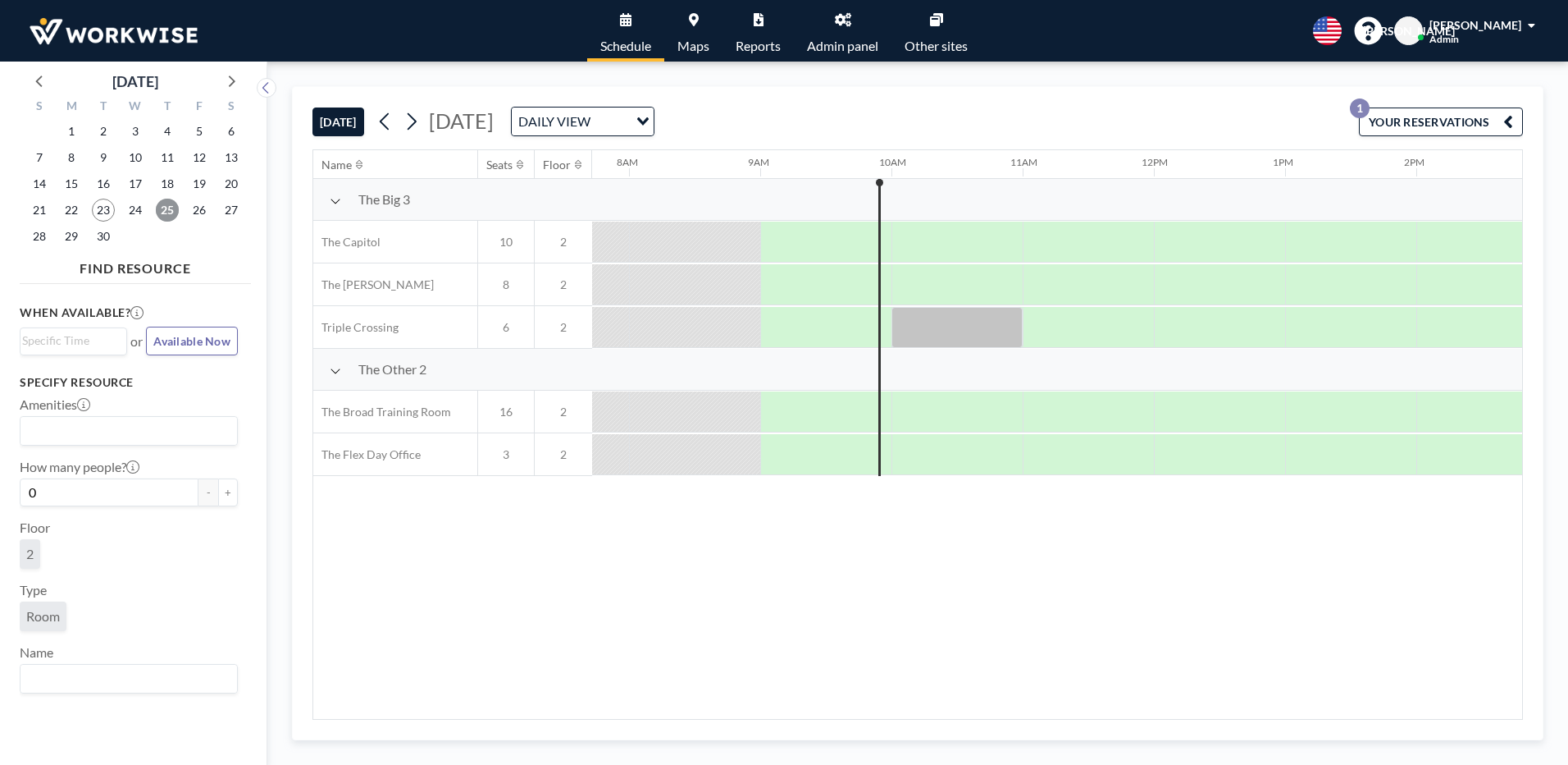
scroll to position [0, 1050]
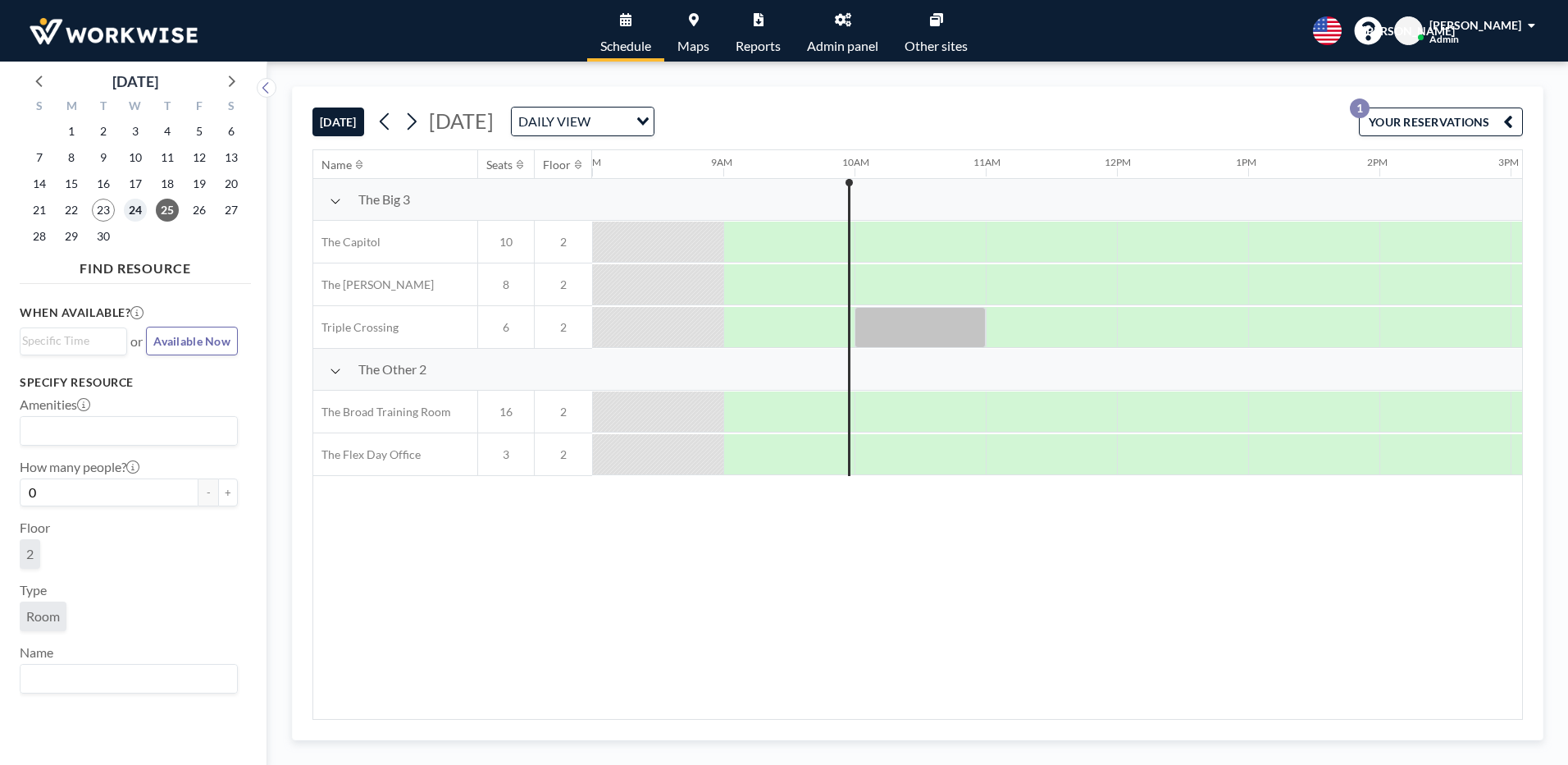
click at [126, 212] on span "24" at bounding box center [134, 209] width 23 height 23
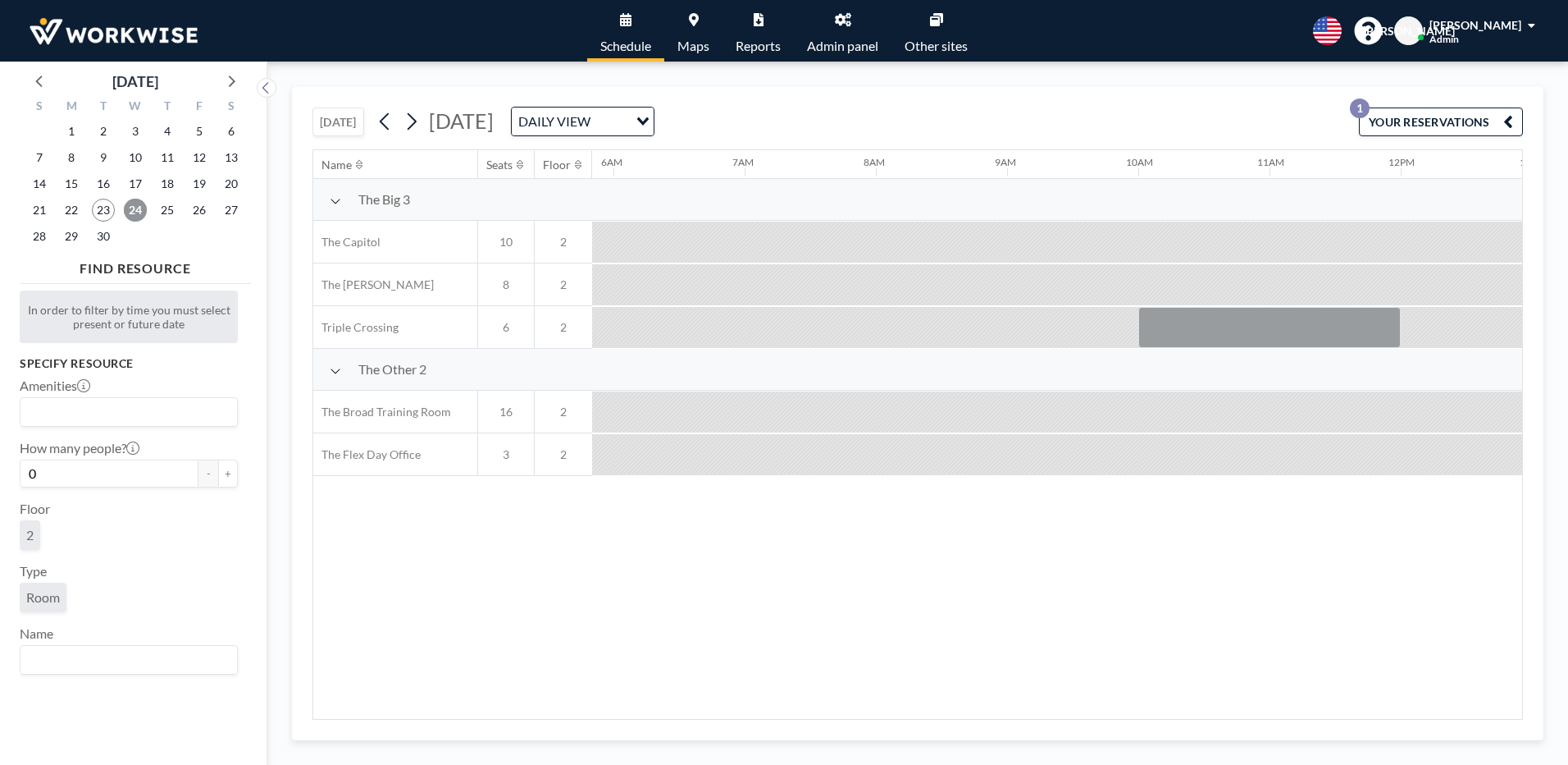
scroll to position [0, 918]
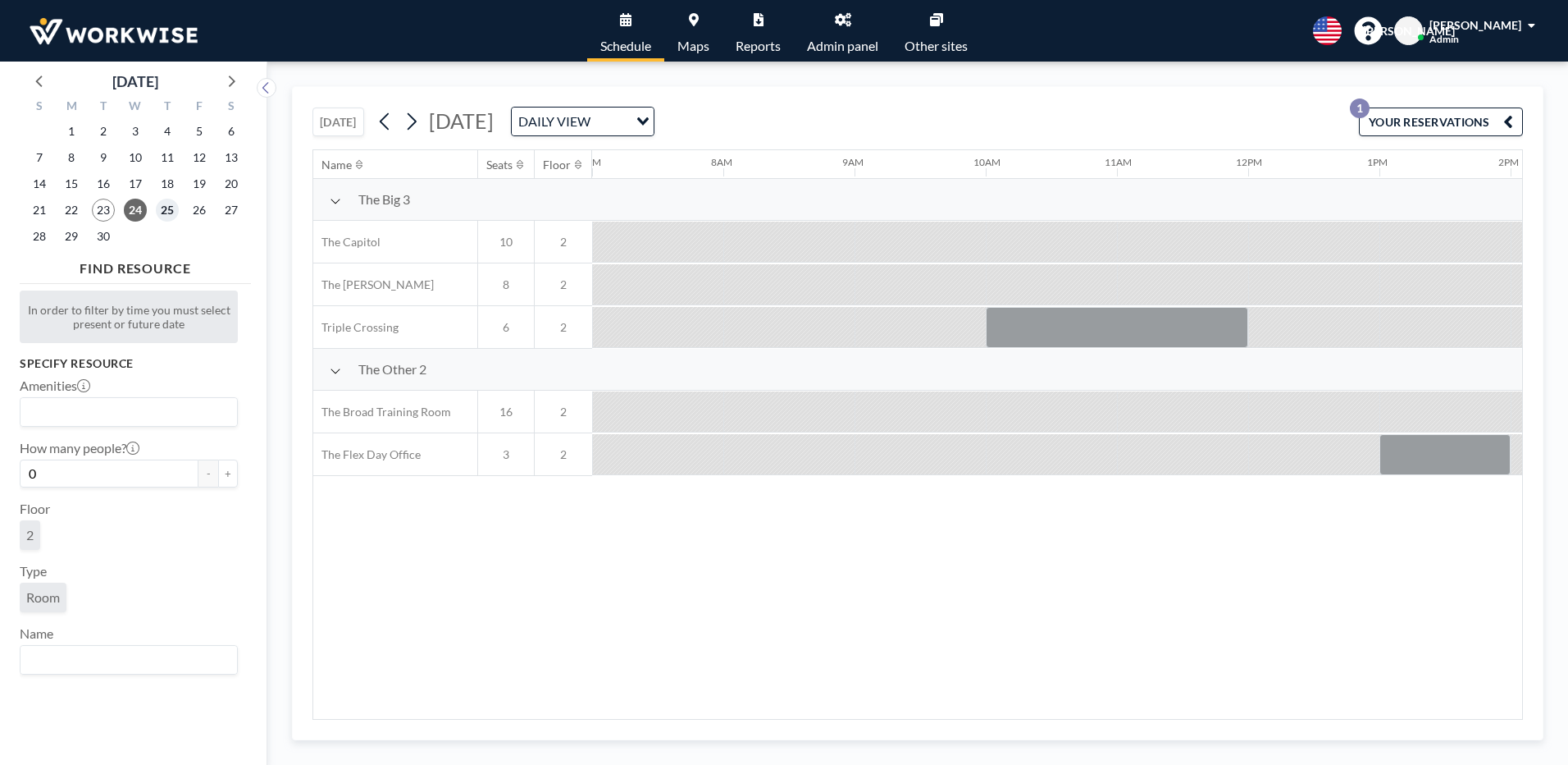
click at [164, 207] on span "25" at bounding box center [167, 209] width 23 height 23
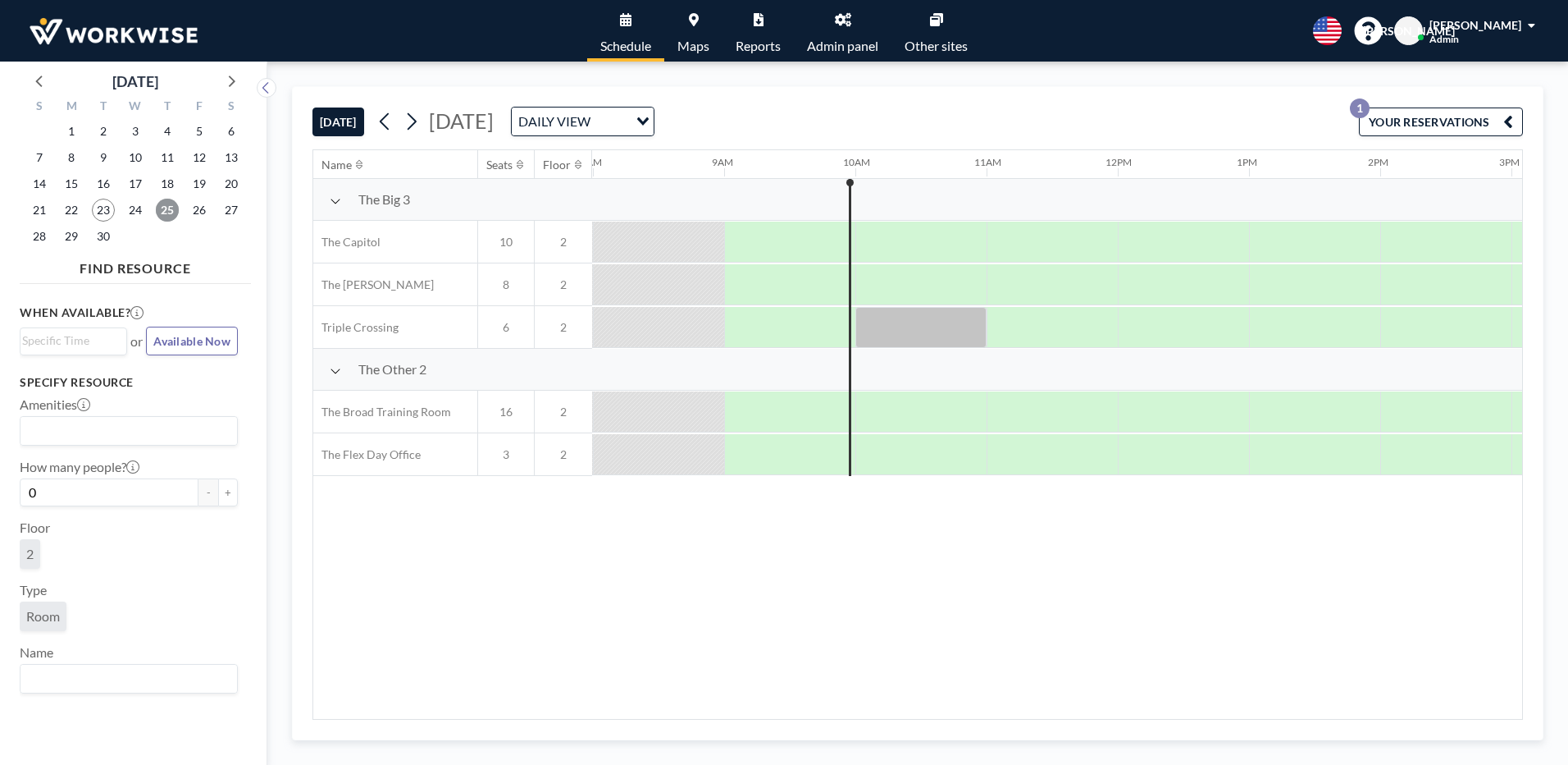
scroll to position [0, 1050]
click at [903, 326] on div at bounding box center [920, 327] width 131 height 41
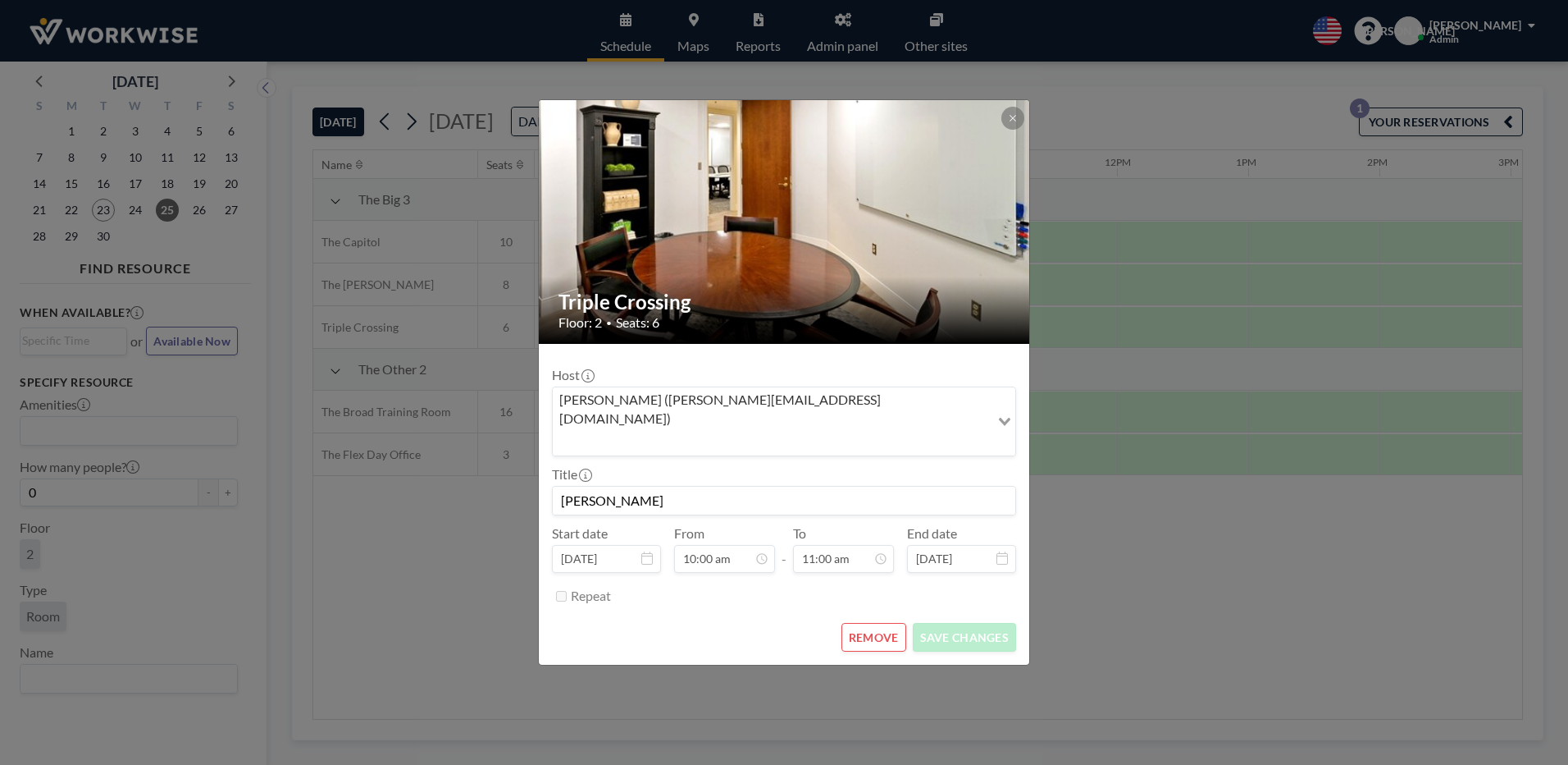
click at [352, 630] on div "Triple Crossing Floor: 2 • Seats: 6 Host [PERSON_NAME] ([PERSON_NAME][EMAIL_ADD…" at bounding box center [784, 382] width 1568 height 765
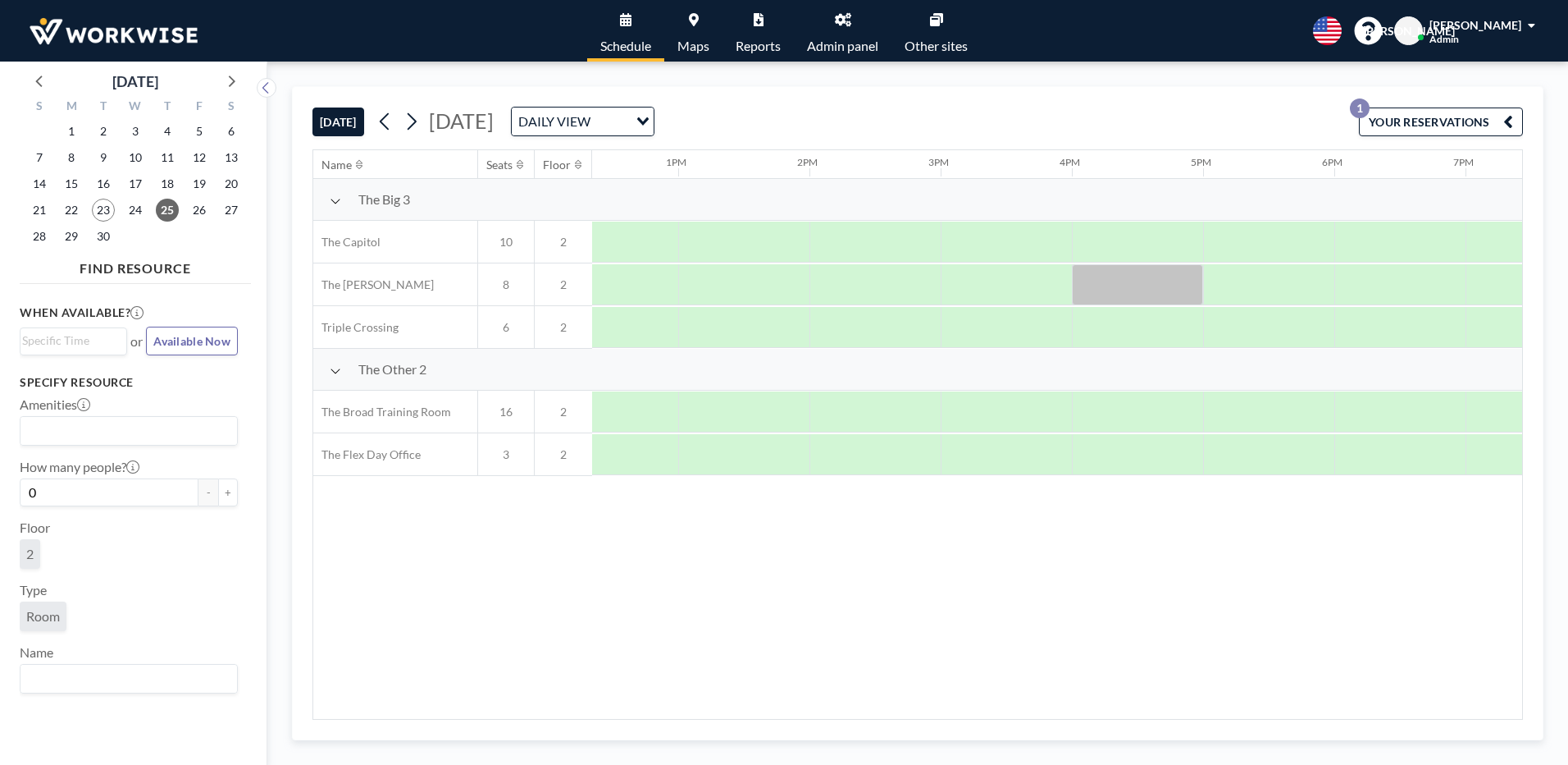
scroll to position [0, 1724]
click at [204, 208] on span "26" at bounding box center [198, 209] width 23 height 23
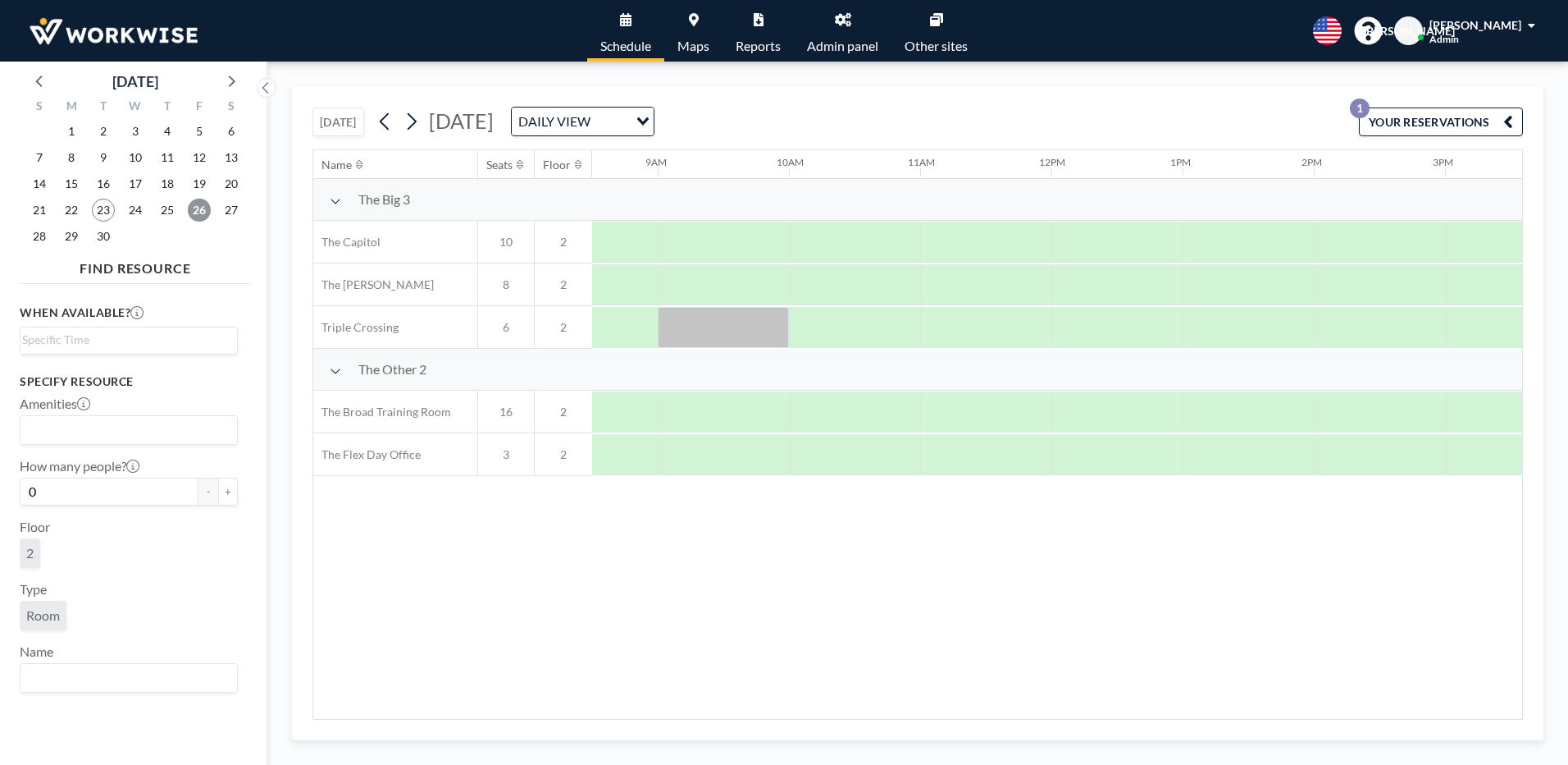
scroll to position [0, 1070]
click at [164, 213] on span "25" at bounding box center [167, 209] width 23 height 23
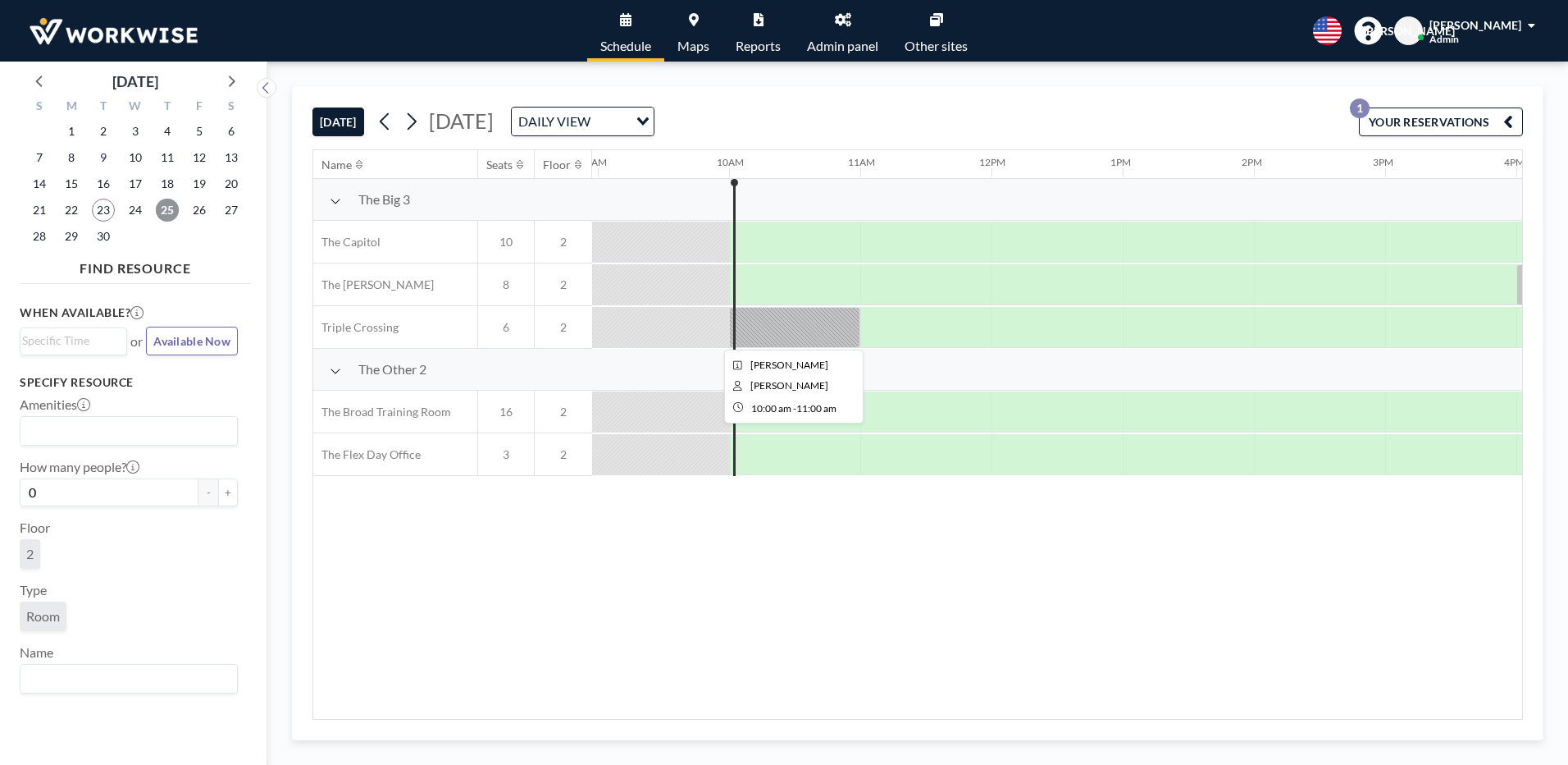
scroll to position [0, 1180]
click at [235, 212] on span "27" at bounding box center [231, 209] width 23 height 23
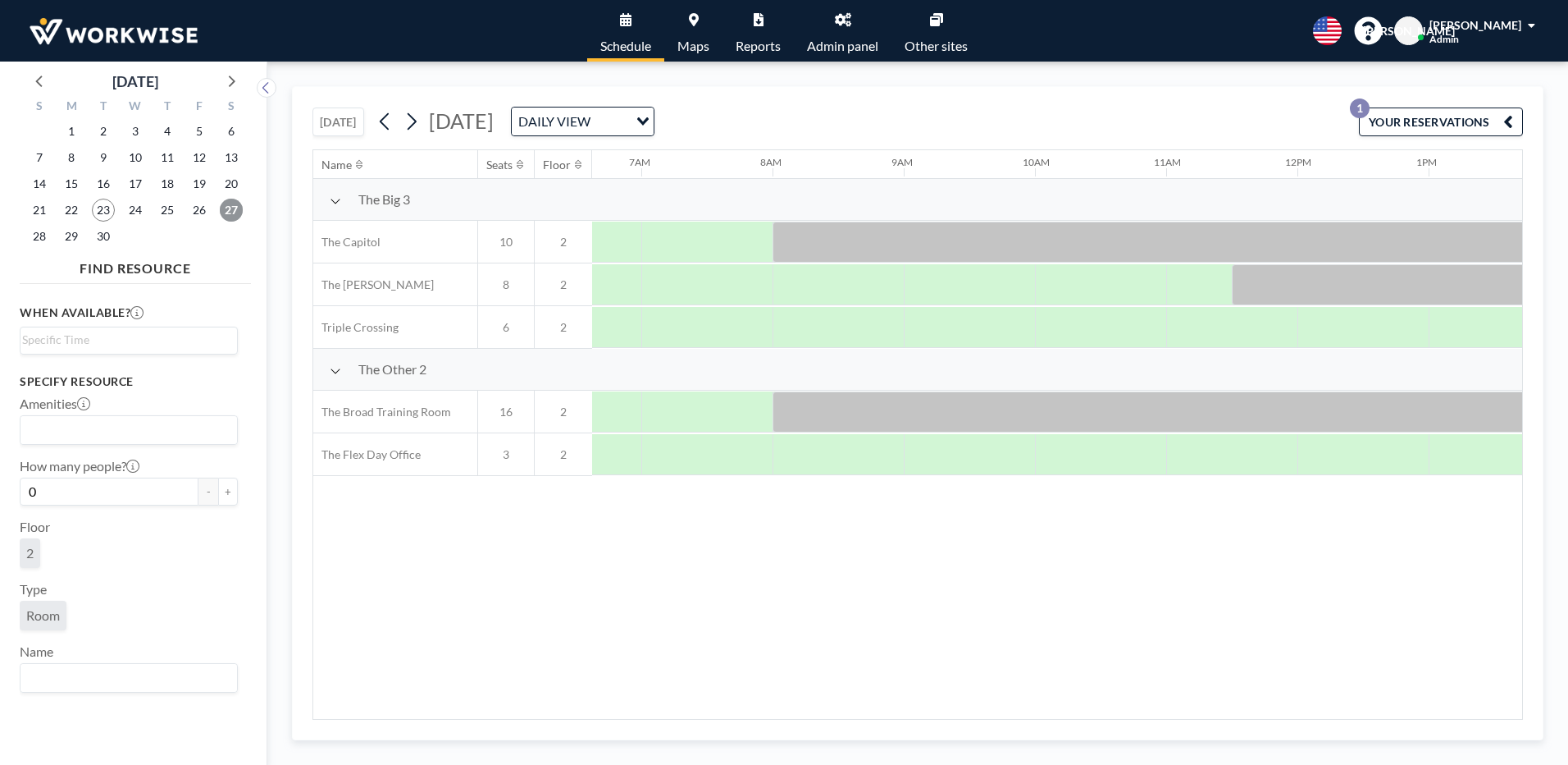
scroll to position [0, 918]
click at [240, 82] on icon at bounding box center [231, 80] width 22 height 22
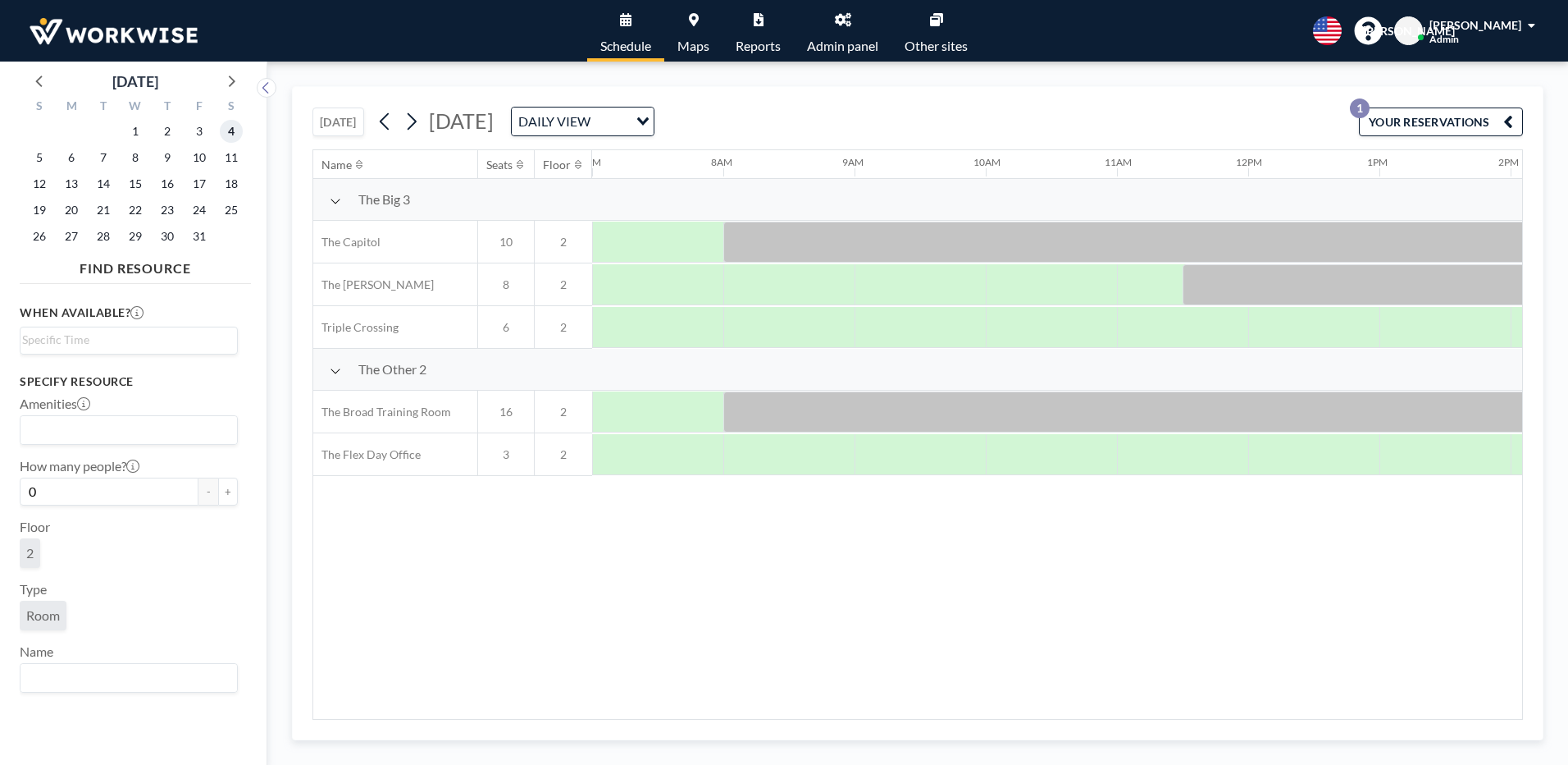
click at [229, 131] on span "4" at bounding box center [231, 131] width 23 height 23
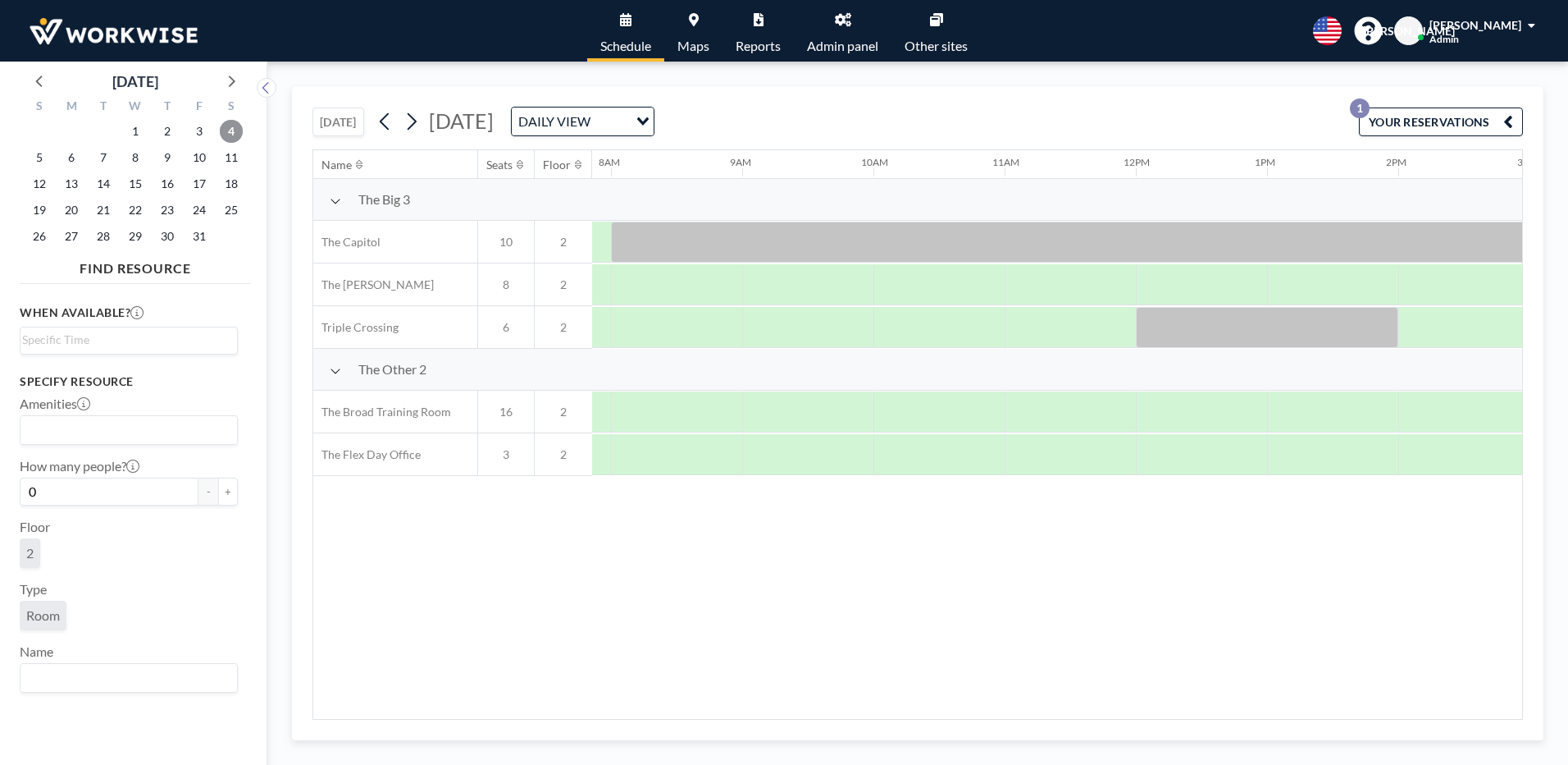
scroll to position [0, 1206]
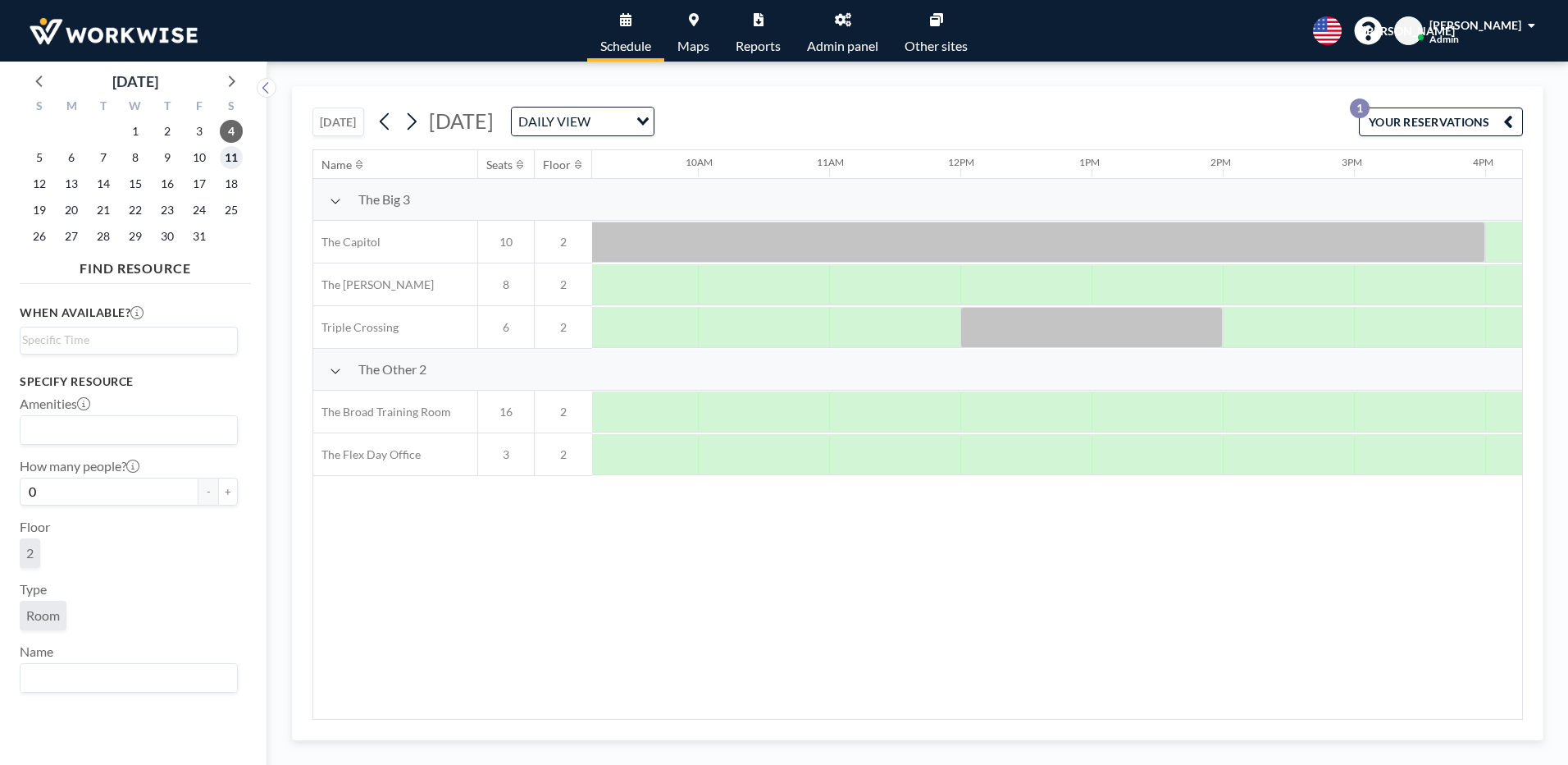
click at [238, 157] on span "11" at bounding box center [231, 157] width 23 height 23
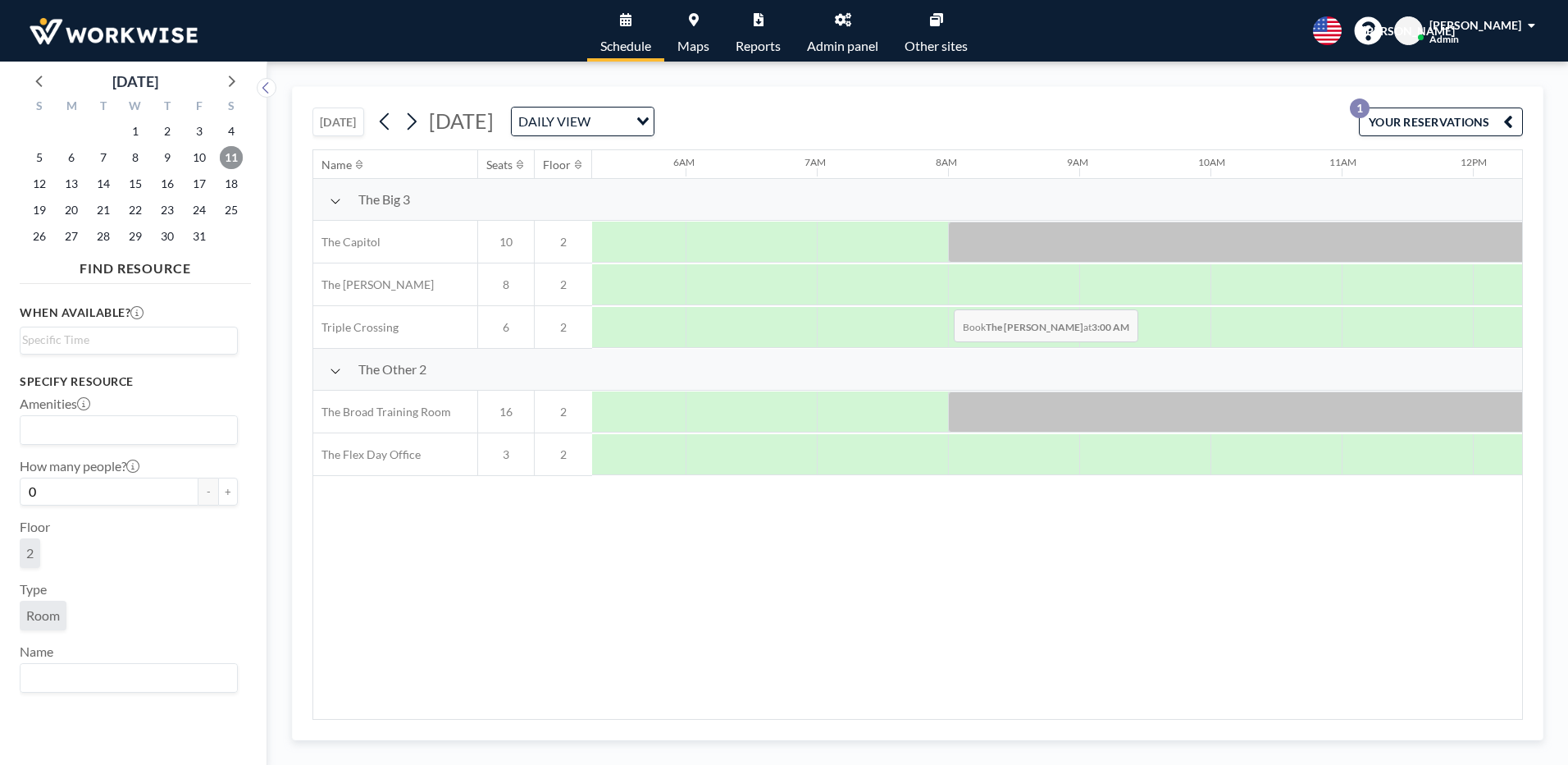
scroll to position [0, 918]
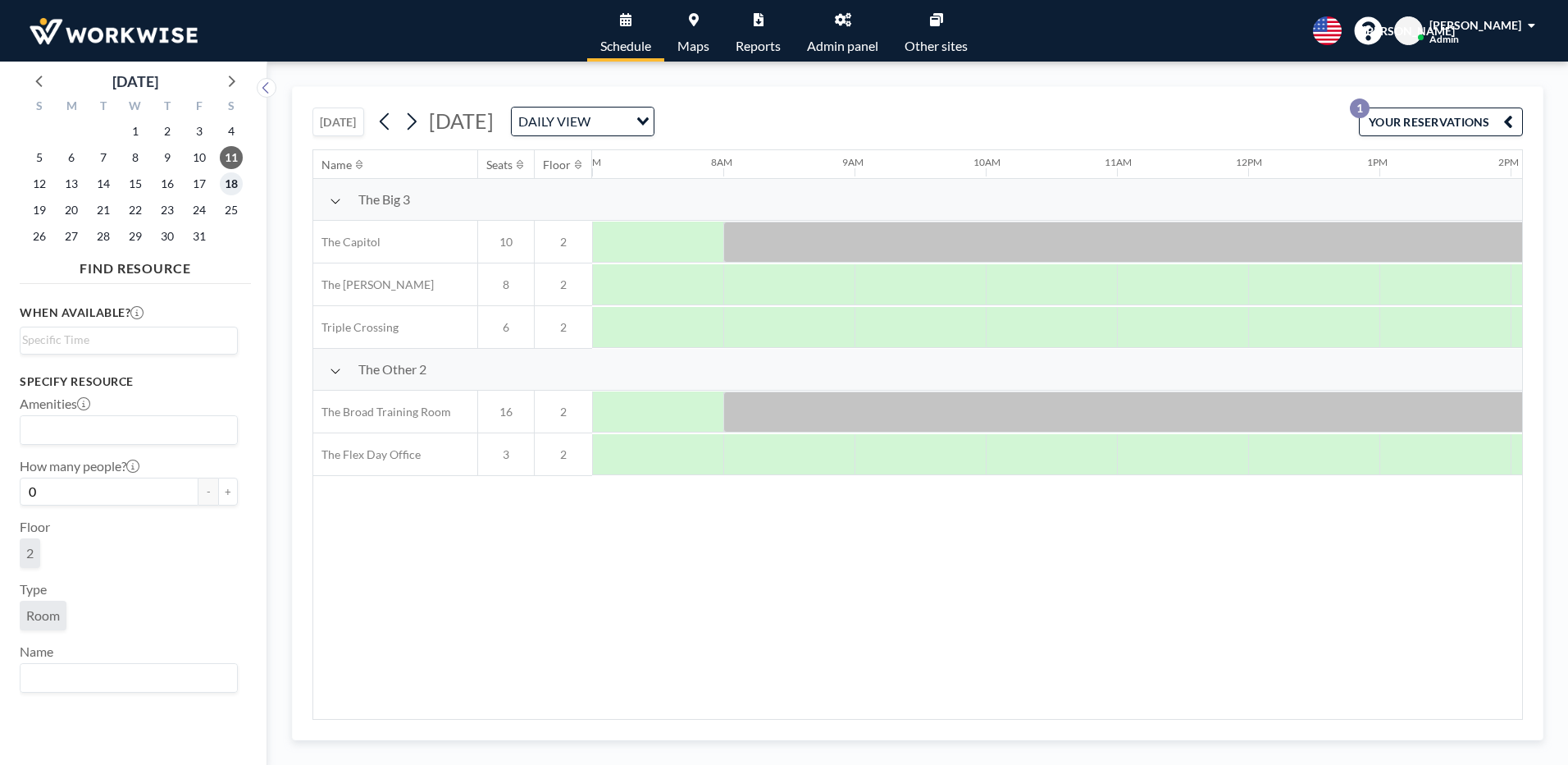
click at [237, 181] on span "18" at bounding box center [231, 183] width 23 height 23
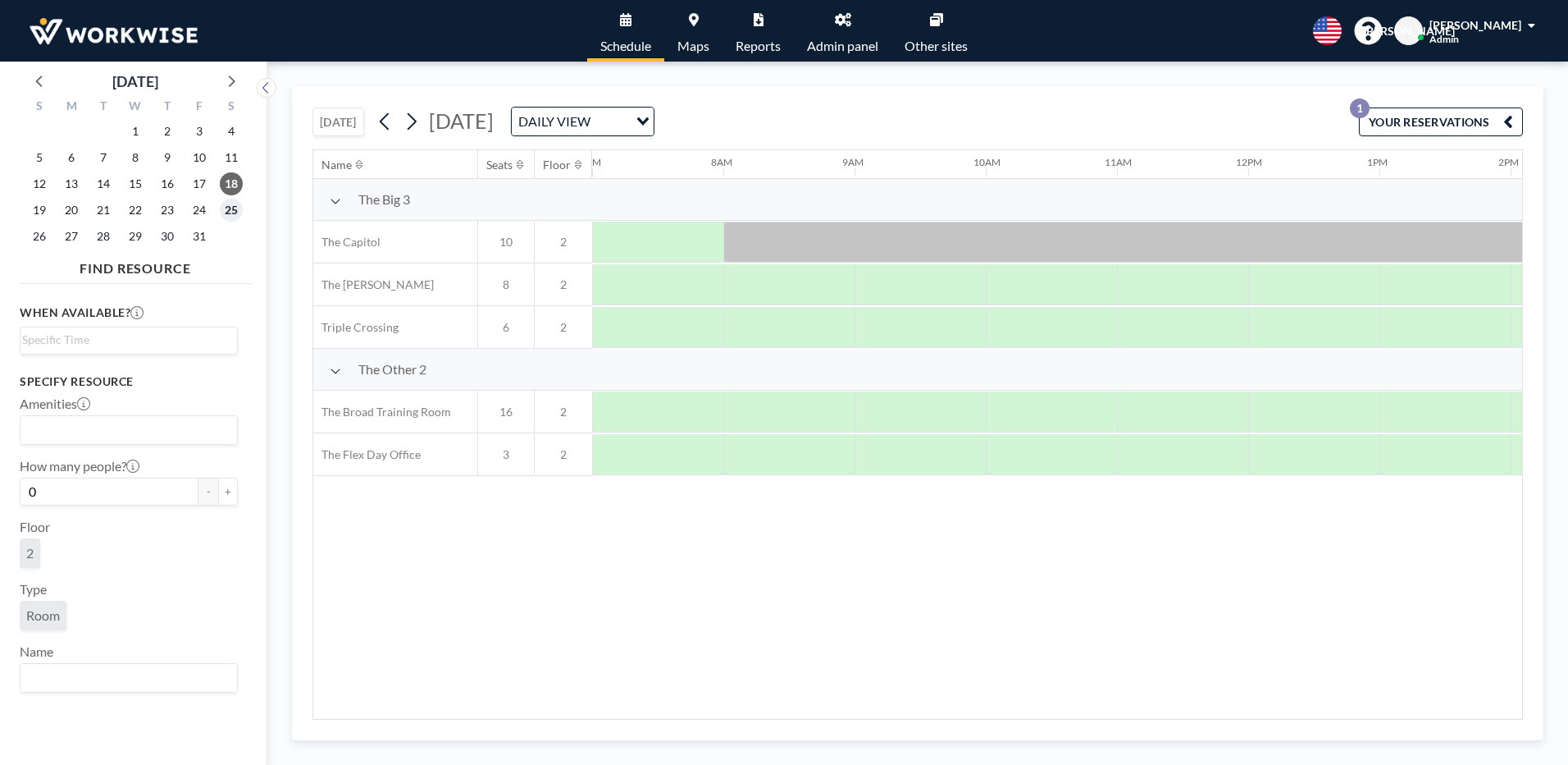
click at [228, 211] on span "25" at bounding box center [231, 209] width 23 height 23
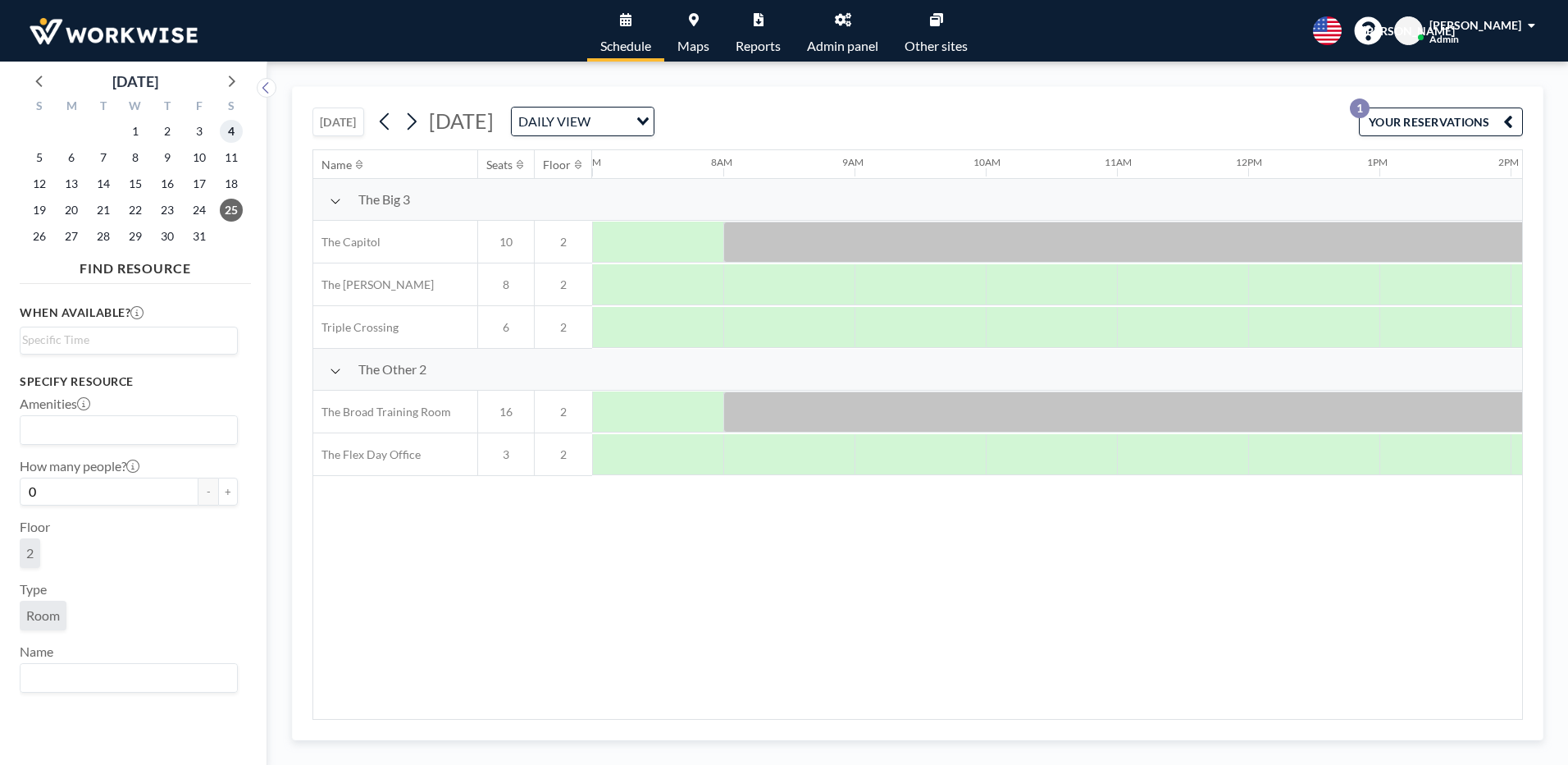
click at [227, 132] on span "4" at bounding box center [231, 131] width 23 height 23
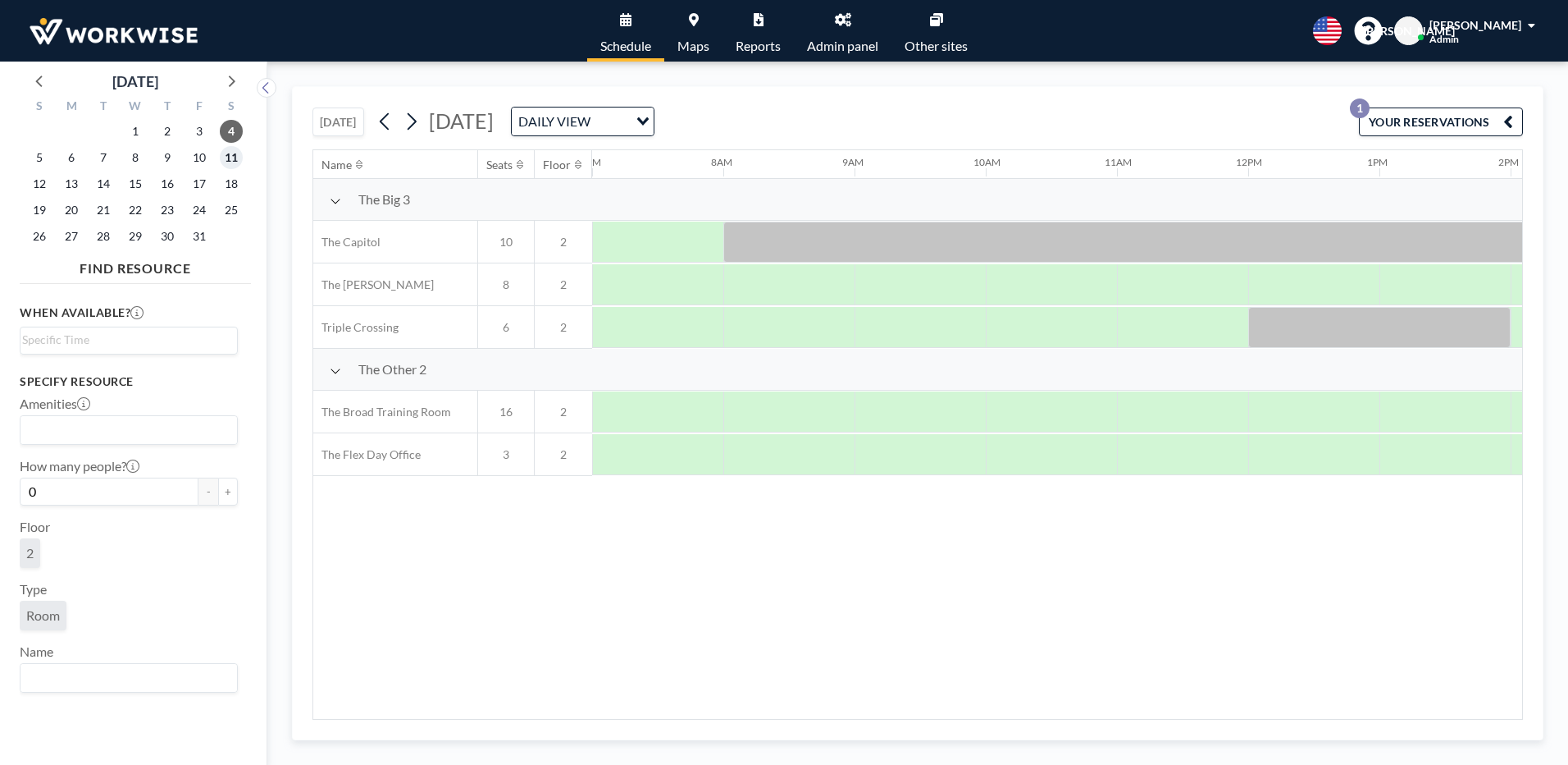
click at [235, 165] on span "11" at bounding box center [231, 157] width 23 height 23
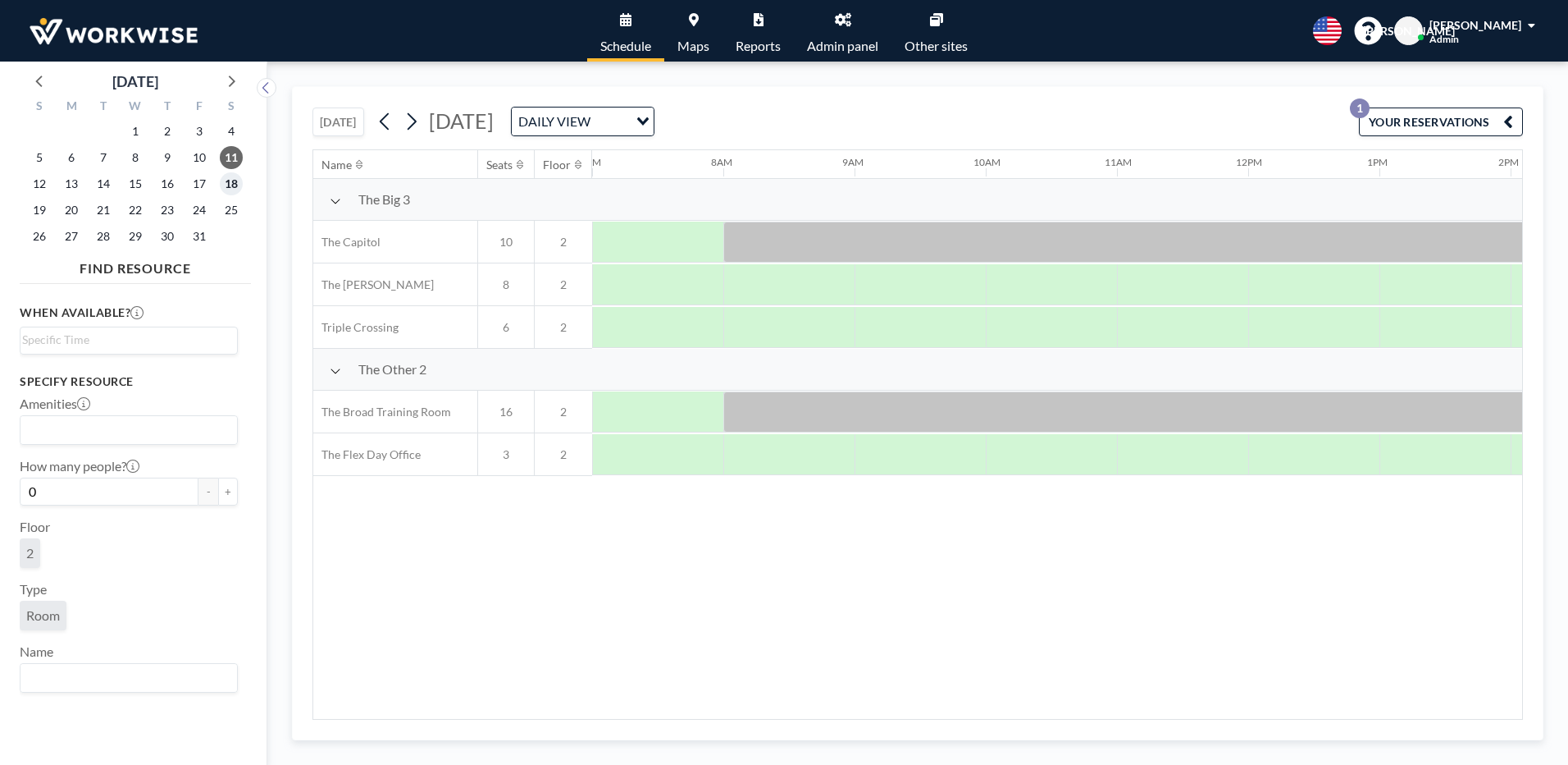
click at [234, 179] on span "18" at bounding box center [231, 183] width 23 height 23
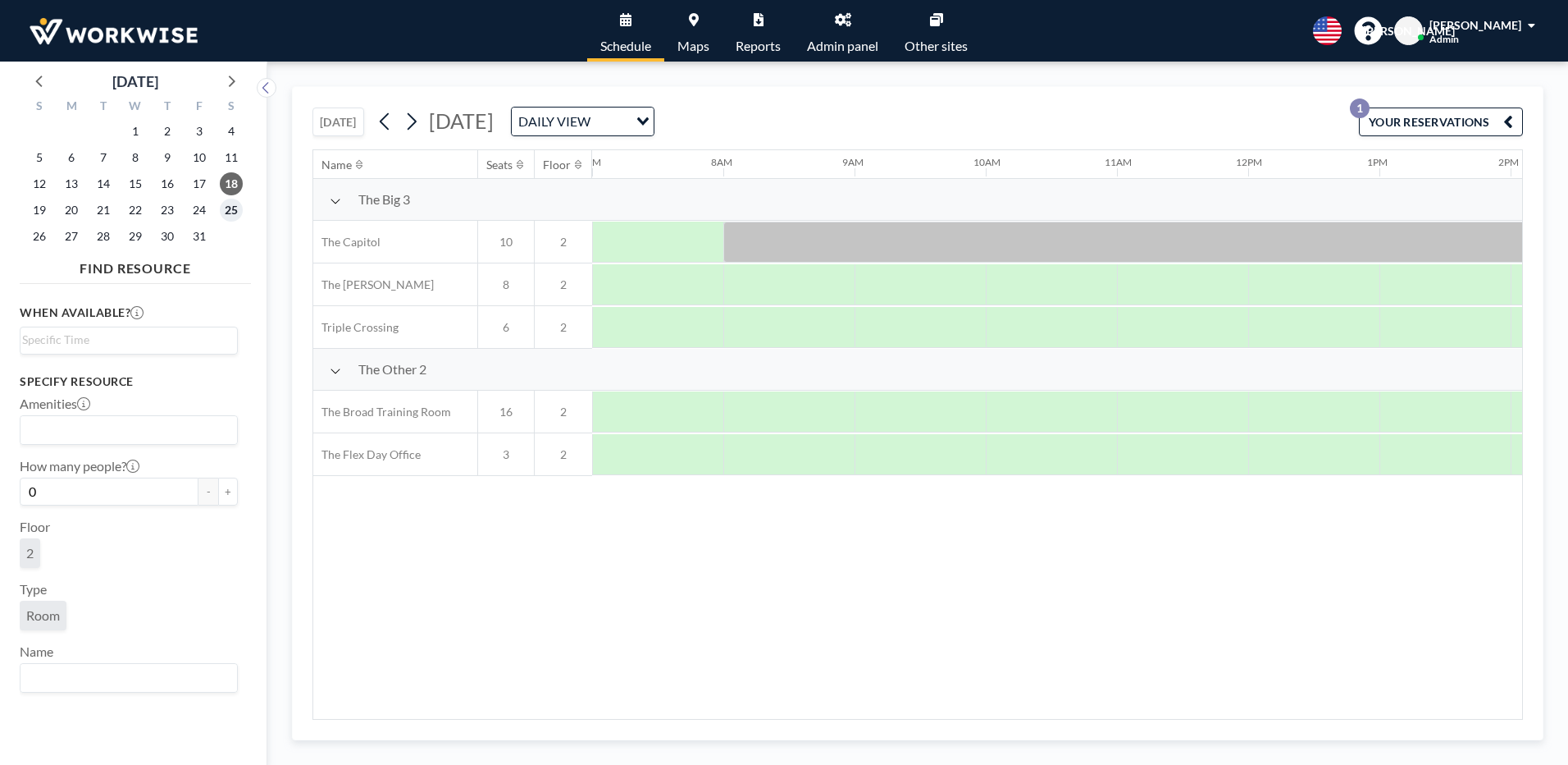
click at [231, 214] on span "25" at bounding box center [231, 209] width 23 height 23
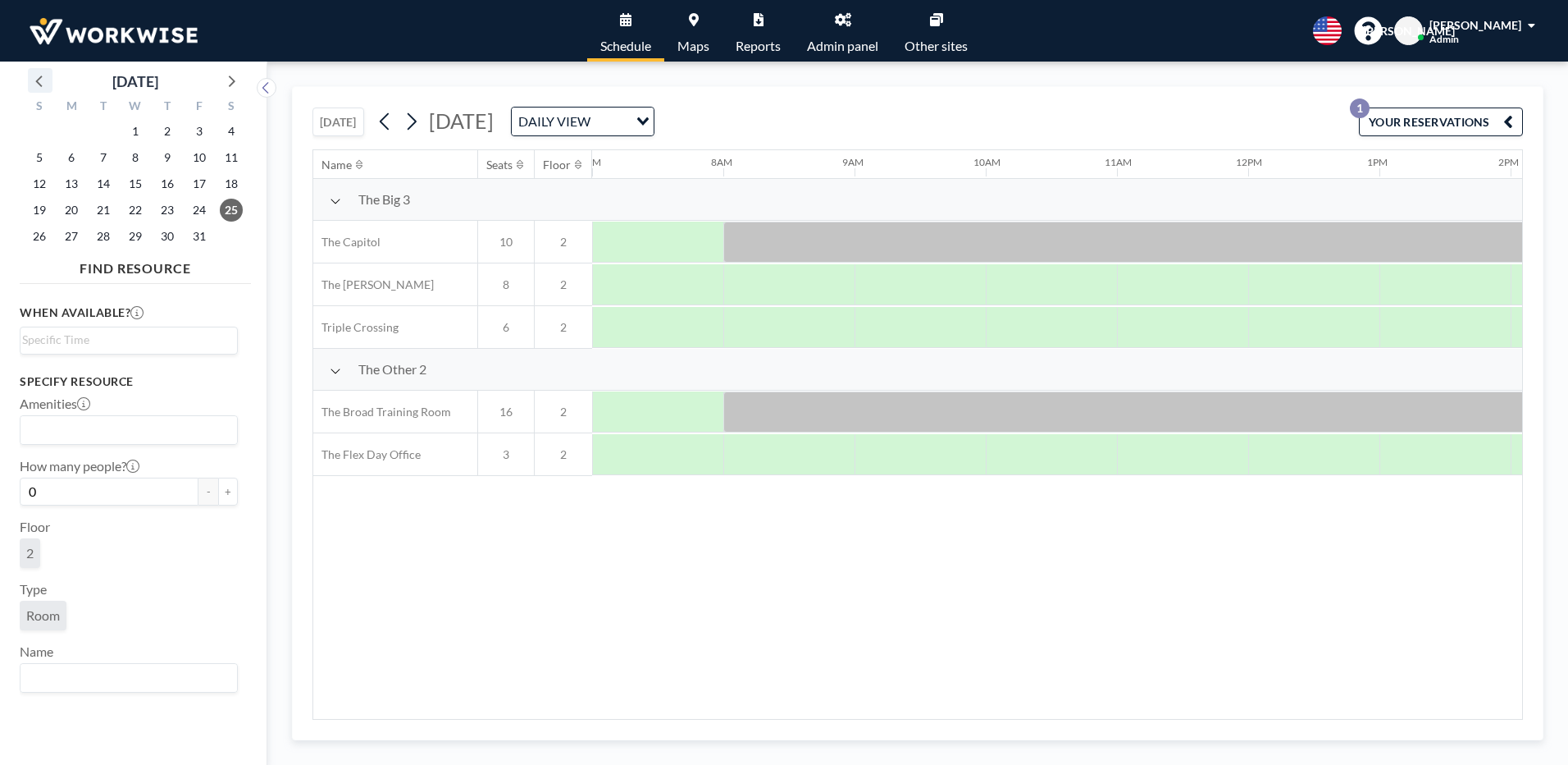
click at [34, 82] on icon at bounding box center [41, 80] width 22 height 22
click at [234, 208] on span "27" at bounding box center [231, 209] width 23 height 23
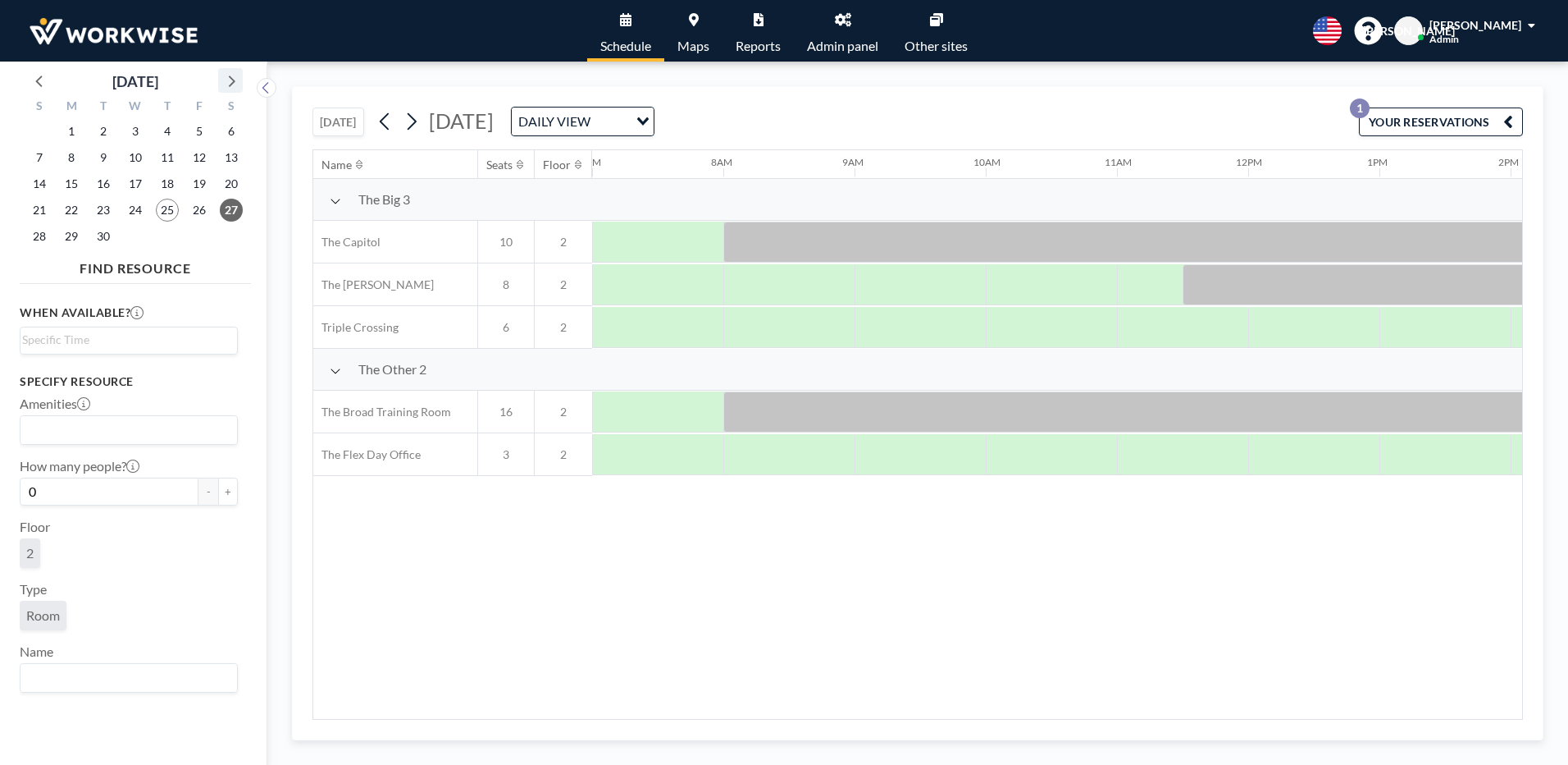
click at [231, 85] on icon at bounding box center [232, 81] width 6 height 12
click at [232, 133] on span "4" at bounding box center [231, 131] width 23 height 23
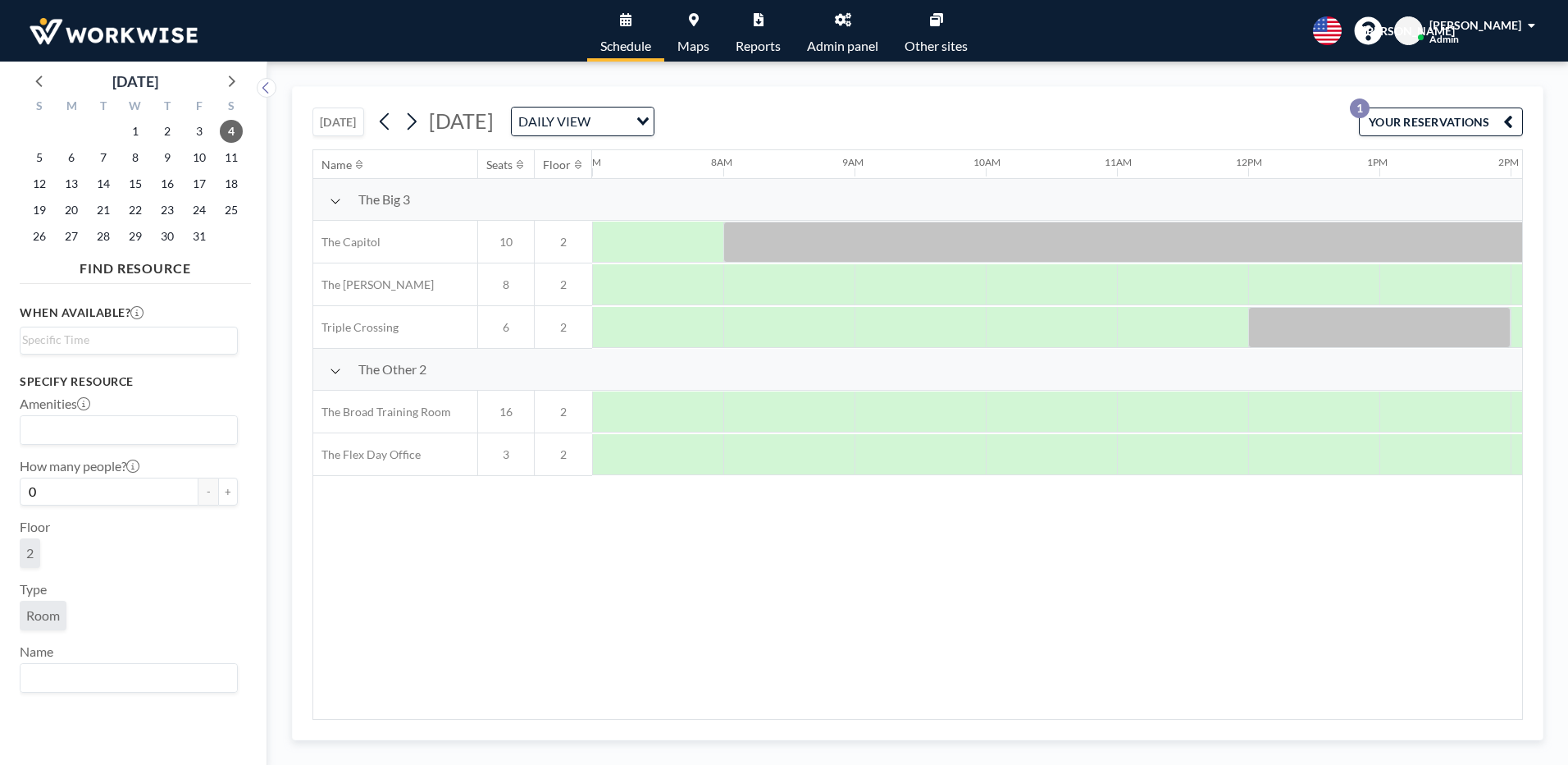
click at [346, 120] on button "[DATE]" at bounding box center [337, 122] width 51 height 29
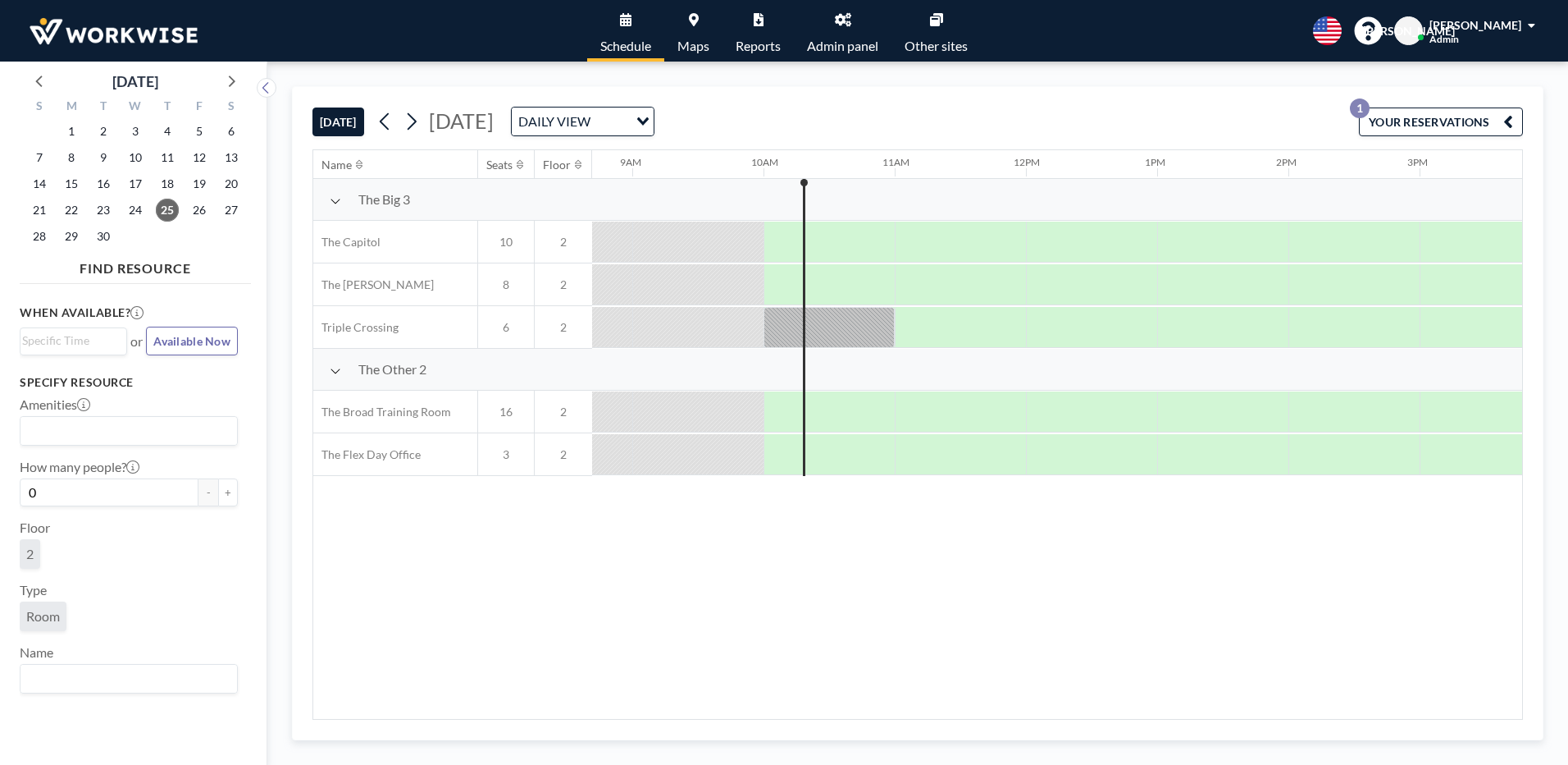
scroll to position [0, 1180]
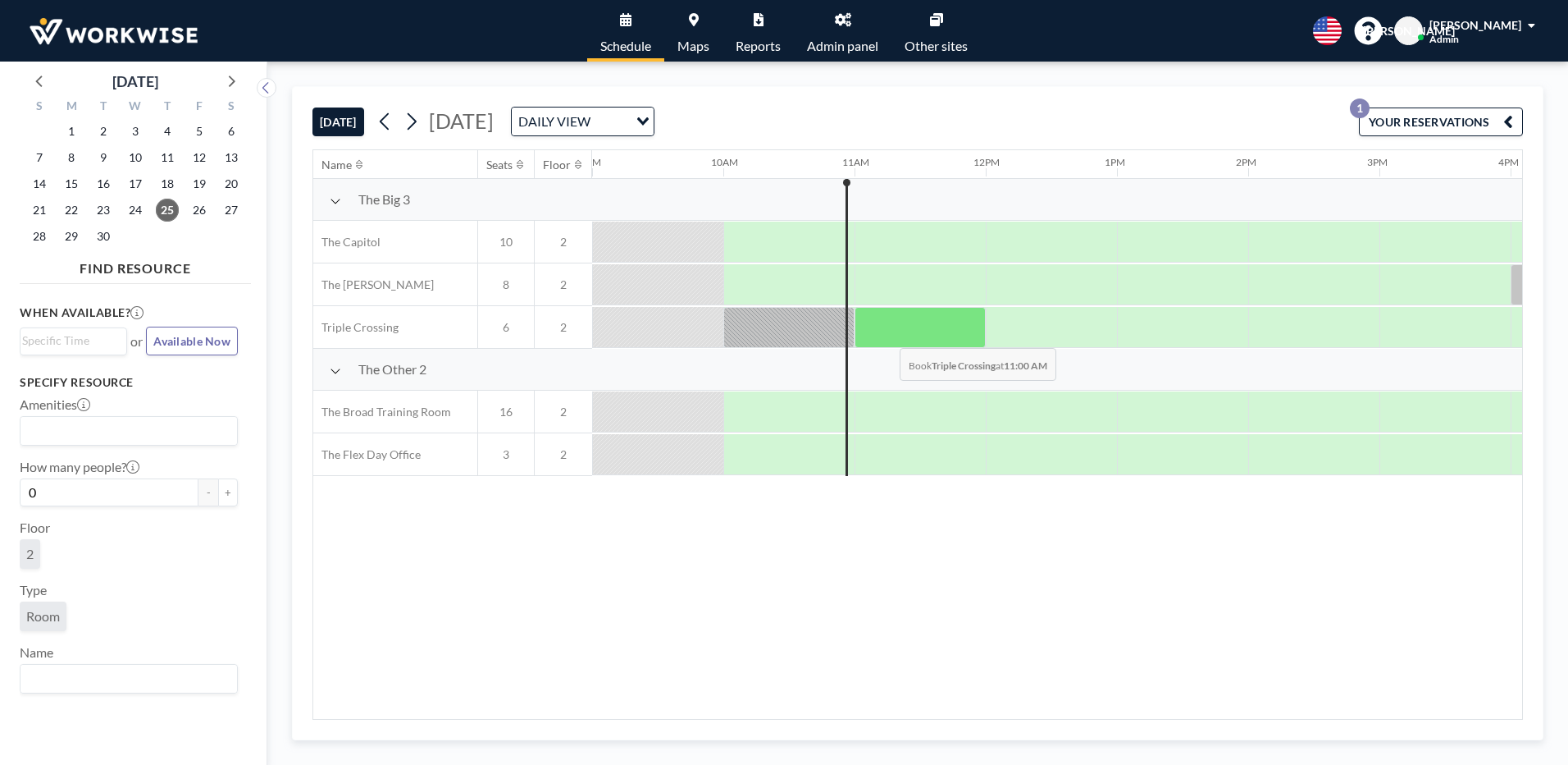
click at [888, 336] on div at bounding box center [920, 327] width 131 height 41
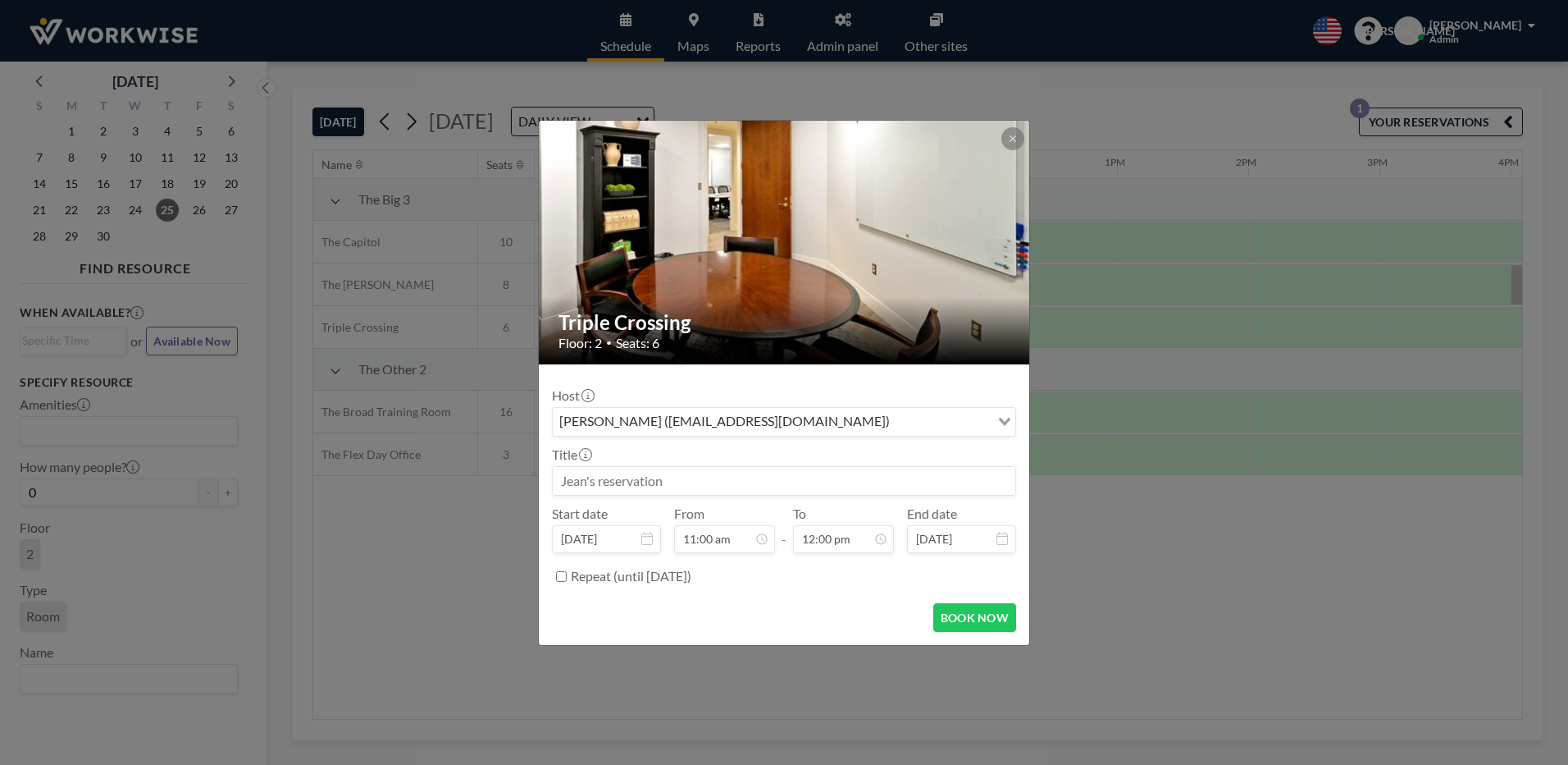
click at [691, 482] on input at bounding box center [784, 480] width 463 height 28
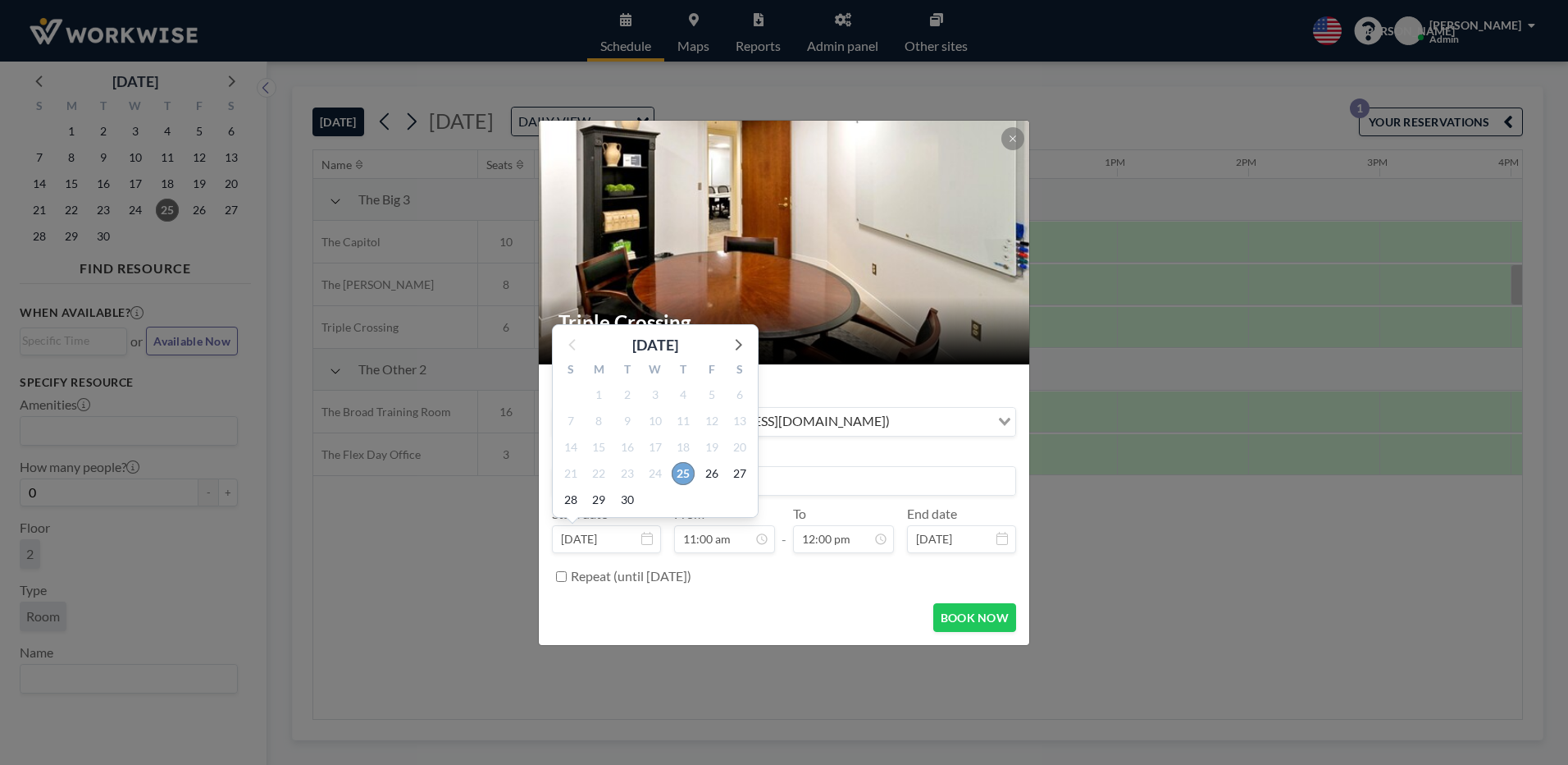
click at [686, 473] on span "25" at bounding box center [683, 473] width 23 height 23
type input "[PERSON_NAME]"
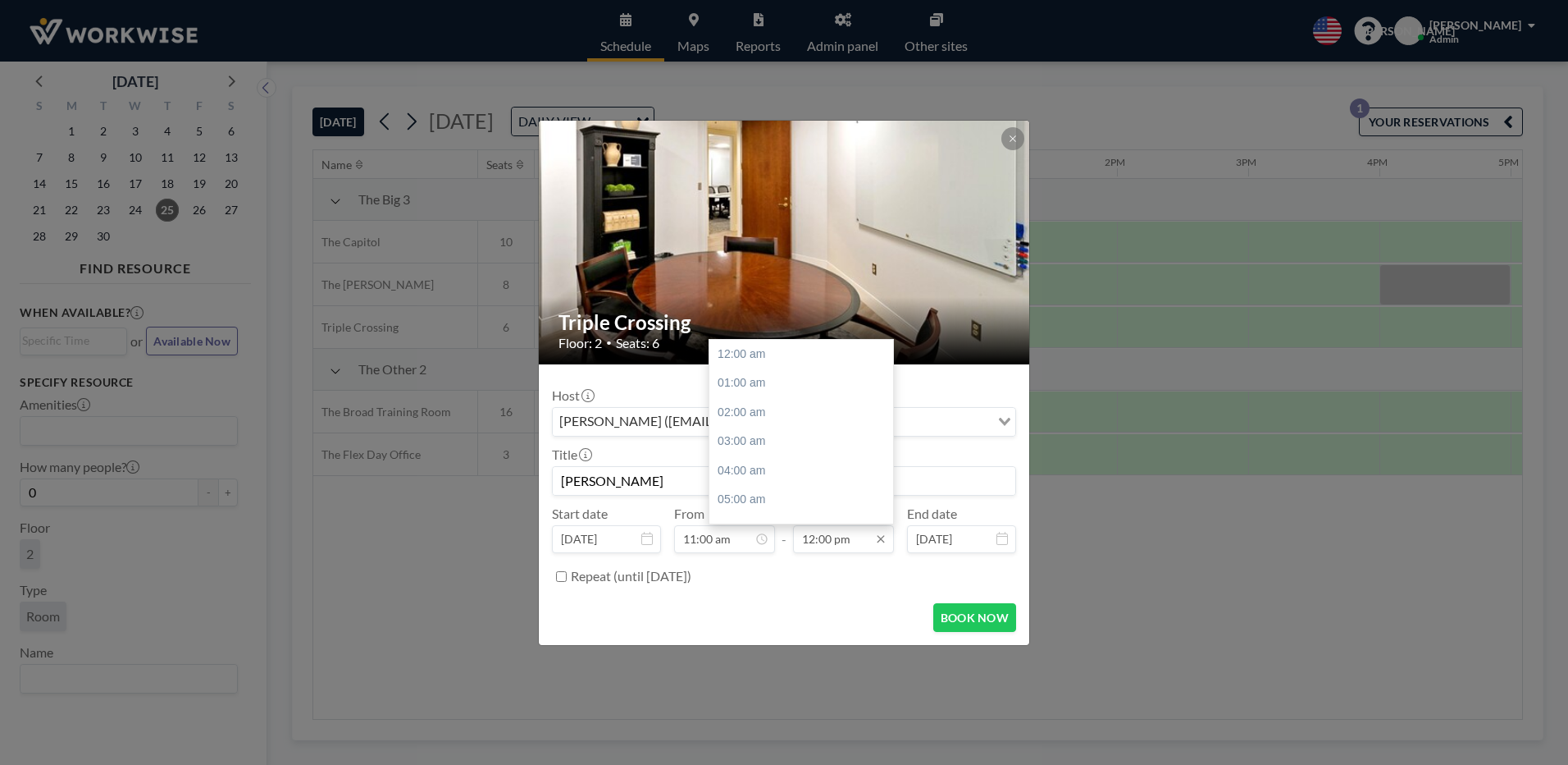
scroll to position [350, 0]
click at [882, 539] on icon at bounding box center [880, 539] width 7 height 7
click at [860, 536] on input "12:00 pm" at bounding box center [843, 539] width 101 height 28
type input "1"
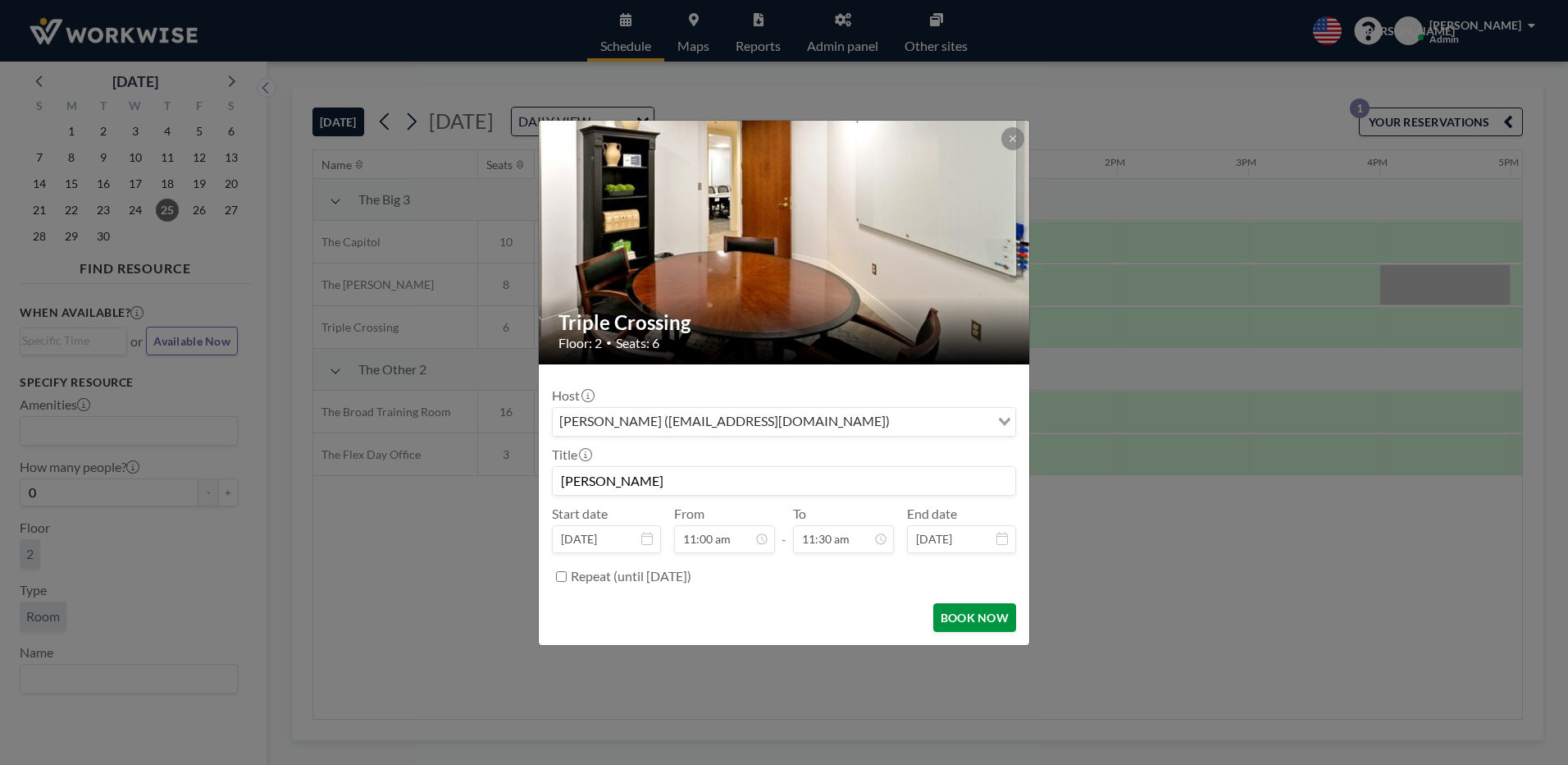
type input "11:30 am"
click at [968, 612] on button "BOOK NOW" at bounding box center [975, 617] width 83 height 29
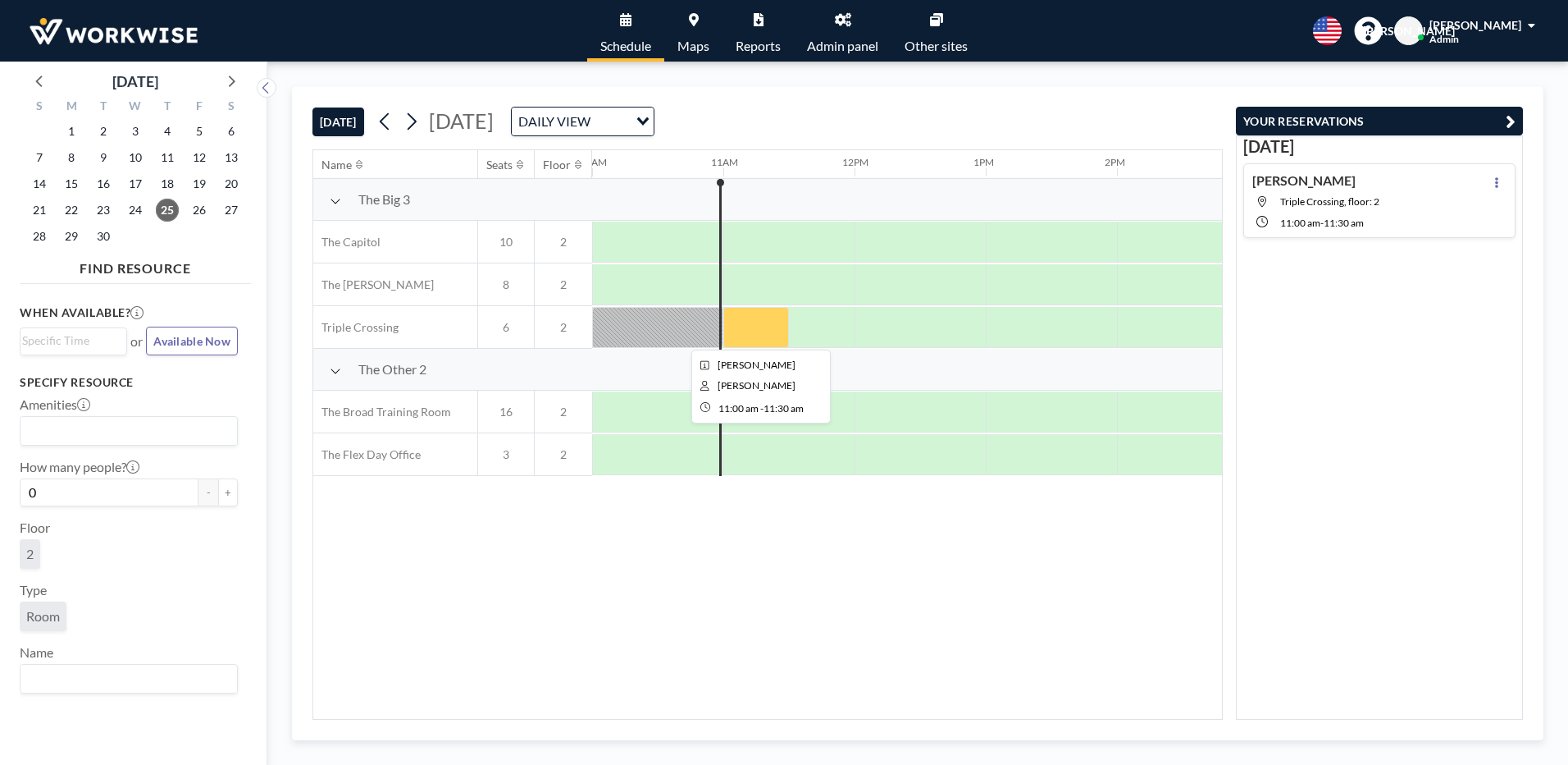
click at [753, 327] on div at bounding box center [756, 327] width 66 height 41
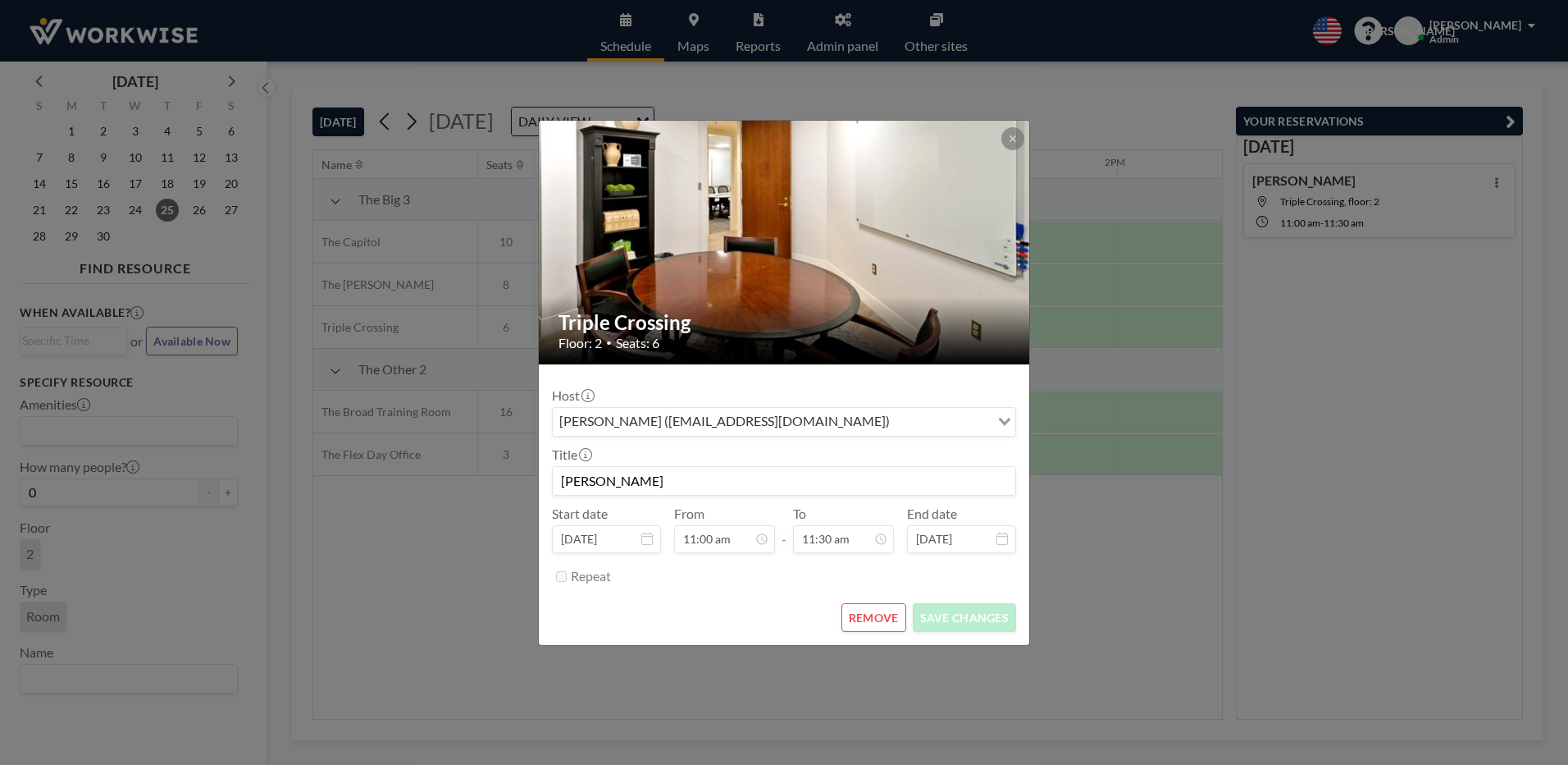
click at [656, 487] on input "[PERSON_NAME]" at bounding box center [784, 480] width 463 height 28
type input "[PERSON_NAME] extra time"
click at [931, 624] on button "SAVE CHANGES" at bounding box center [964, 617] width 104 height 29
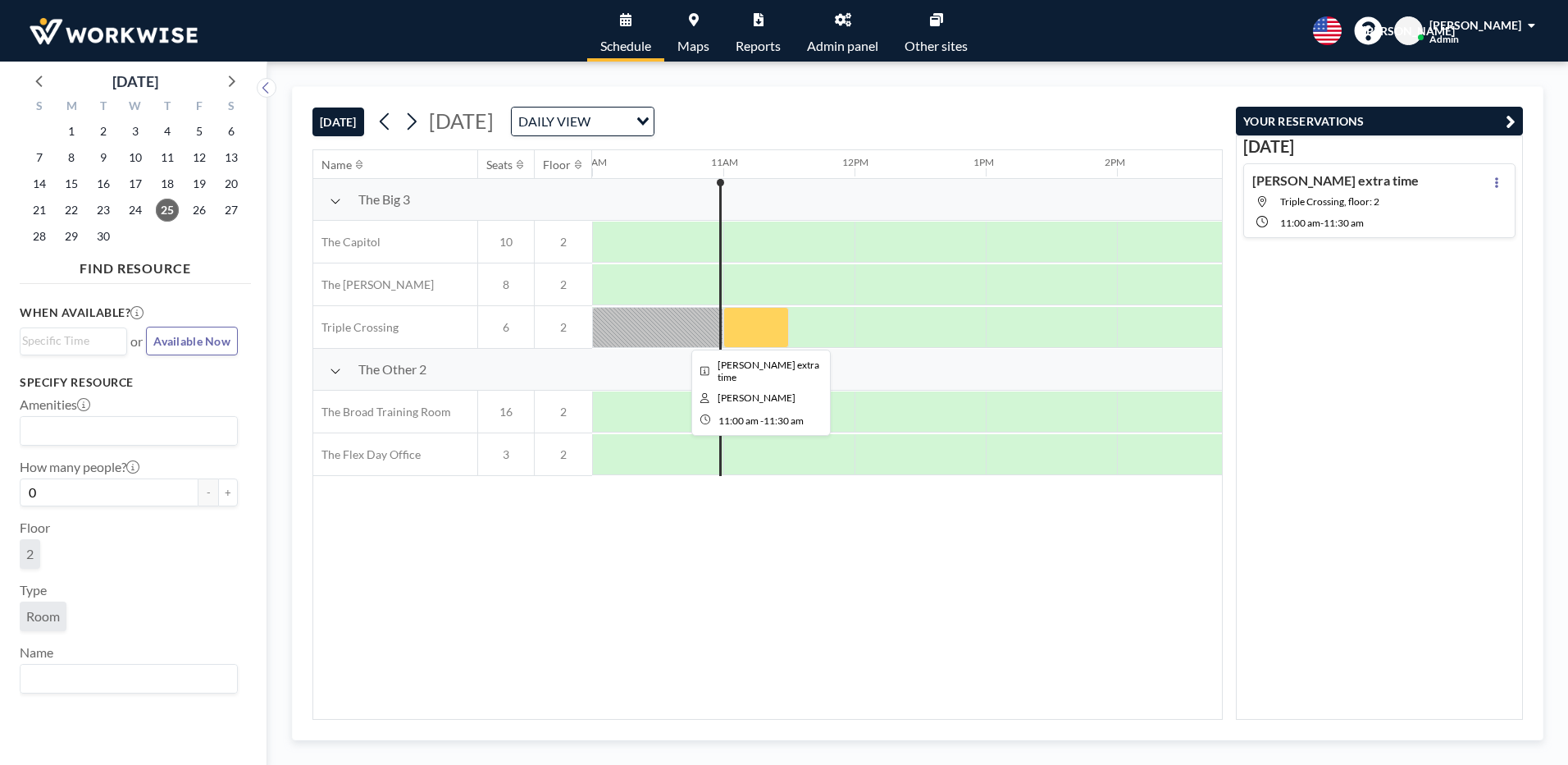
click at [756, 333] on div at bounding box center [756, 327] width 66 height 41
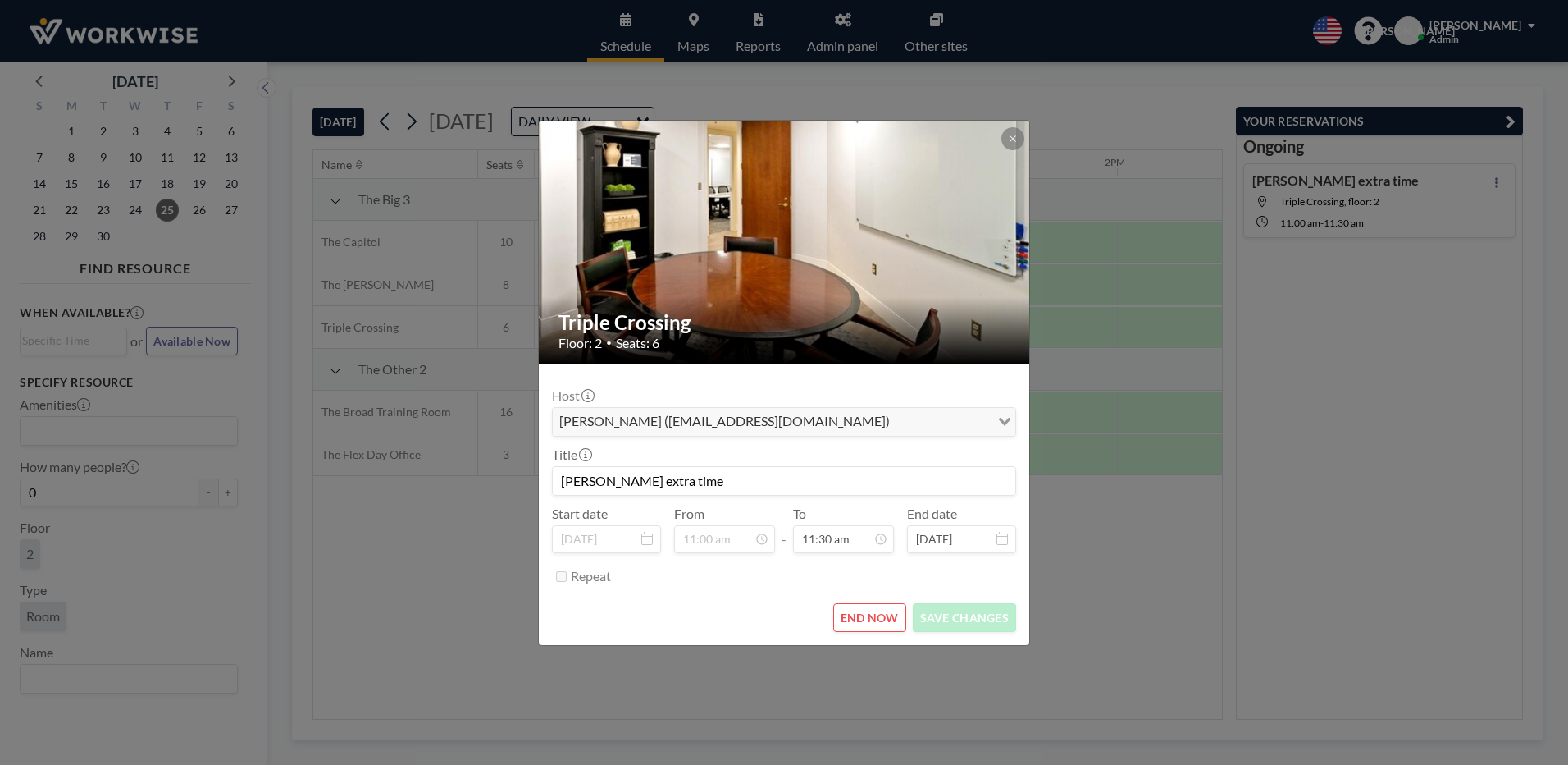
click at [1314, 560] on div "Triple Crossing Floor: 2 • Seats: 6 Host [PERSON_NAME] ([EMAIL_ADDRESS][DOMAIN_…" at bounding box center [784, 382] width 1568 height 765
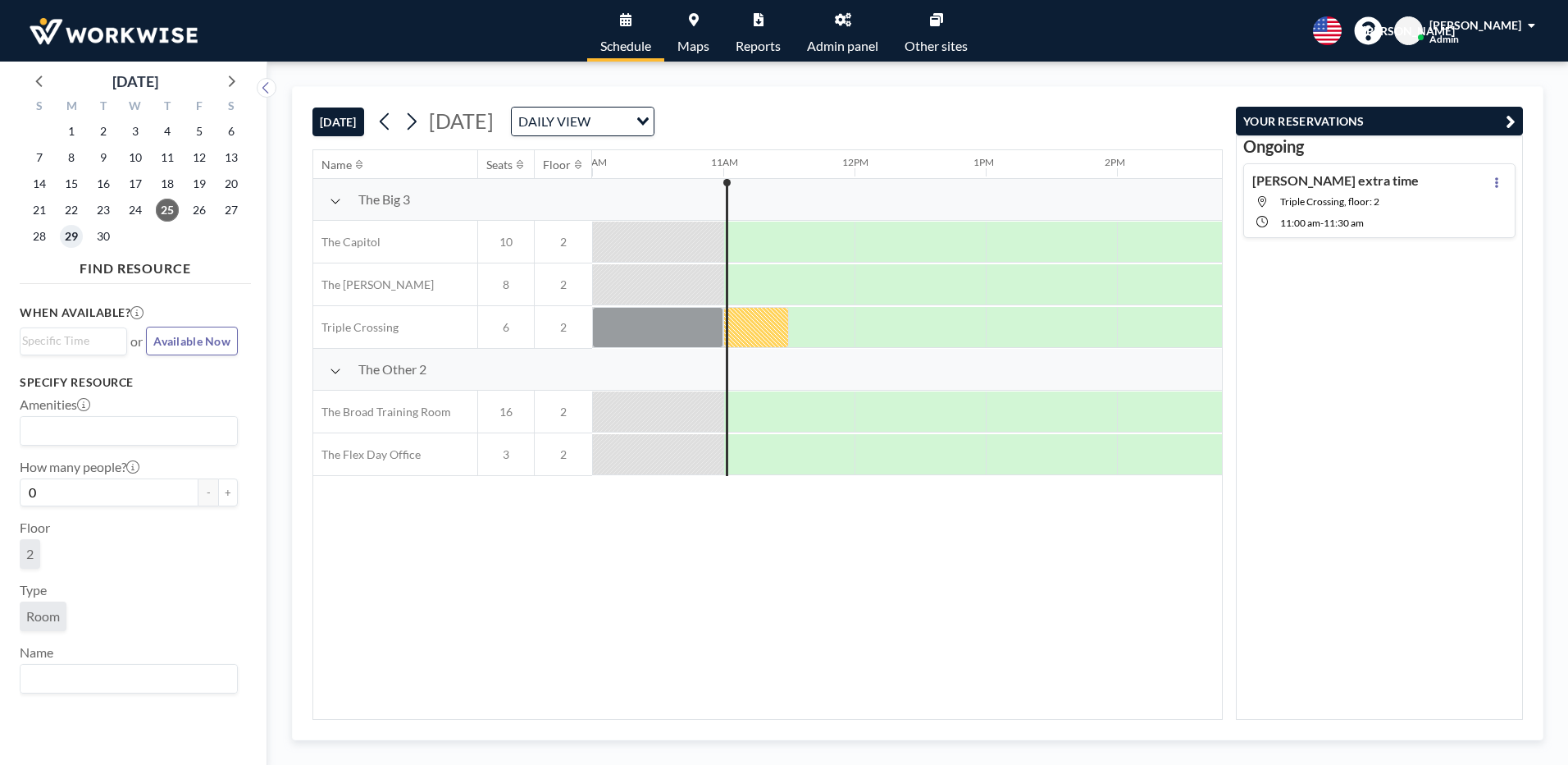
click at [75, 237] on span "29" at bounding box center [70, 235] width 23 height 23
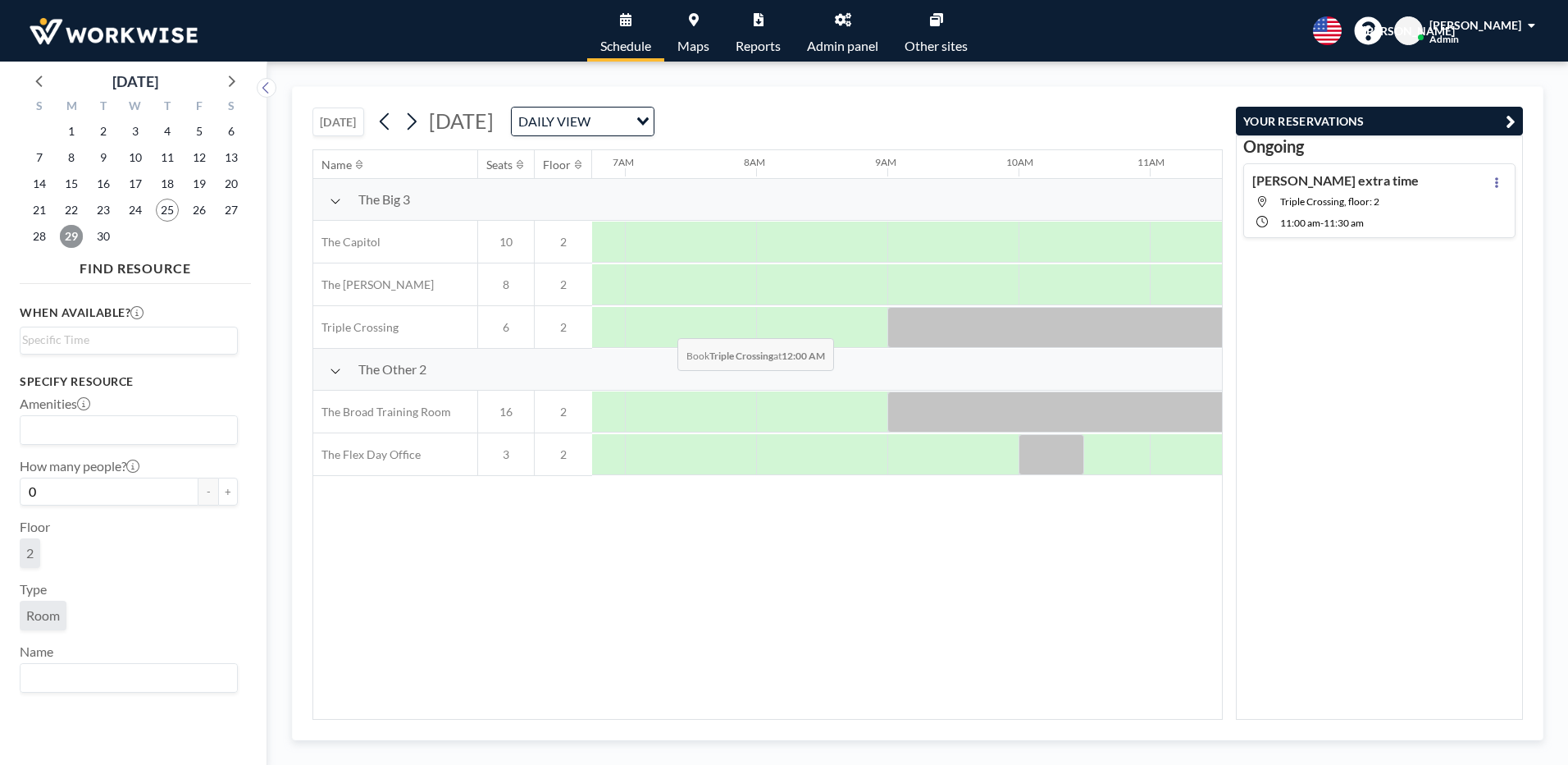
scroll to position [0, 918]
click at [1509, 126] on icon "button" at bounding box center [1510, 122] width 10 height 20
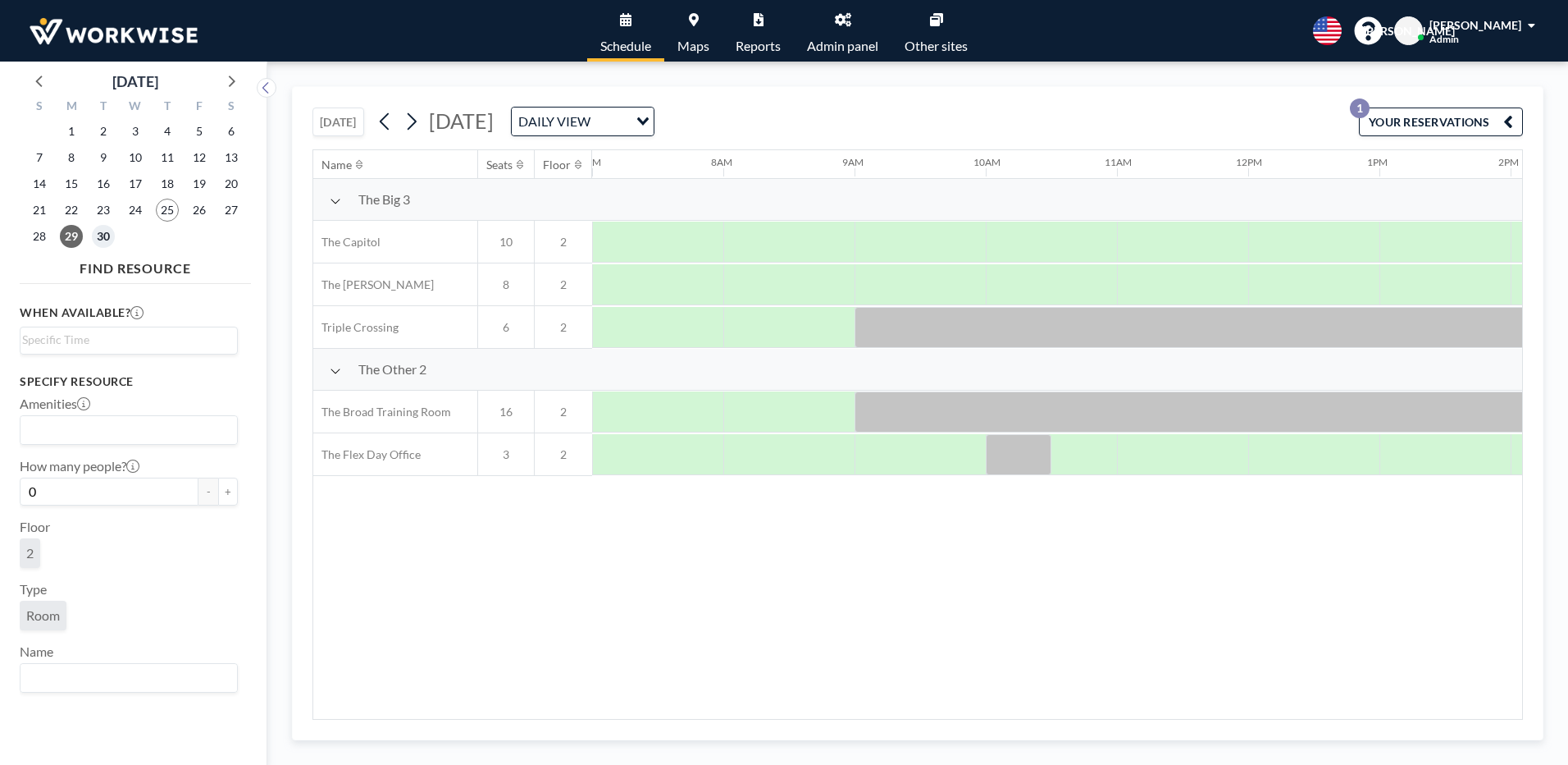
click at [104, 239] on span "30" at bounding box center [103, 235] width 23 height 23
click at [170, 213] on span "25" at bounding box center [167, 209] width 23 height 23
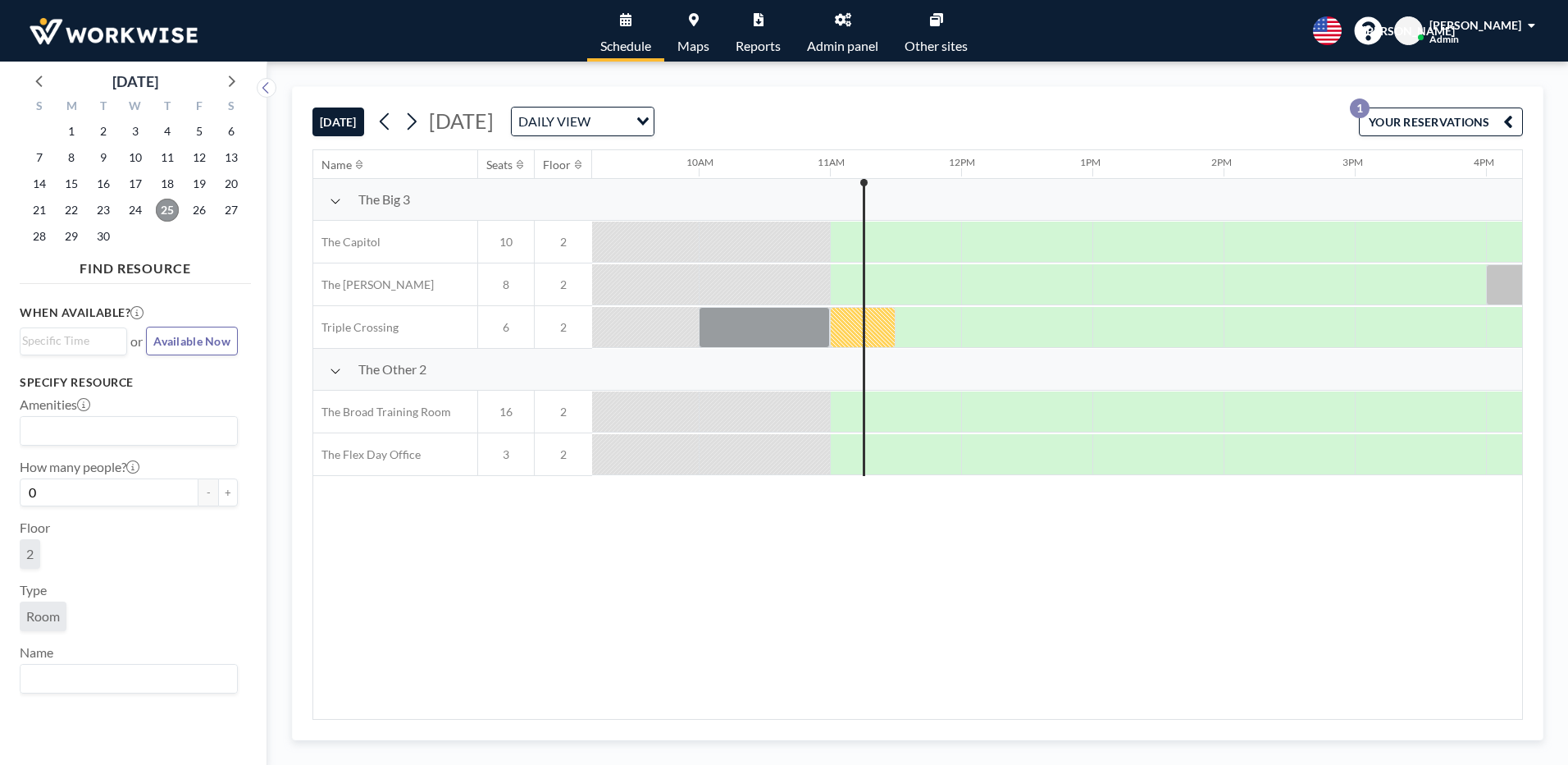
scroll to position [0, 1312]
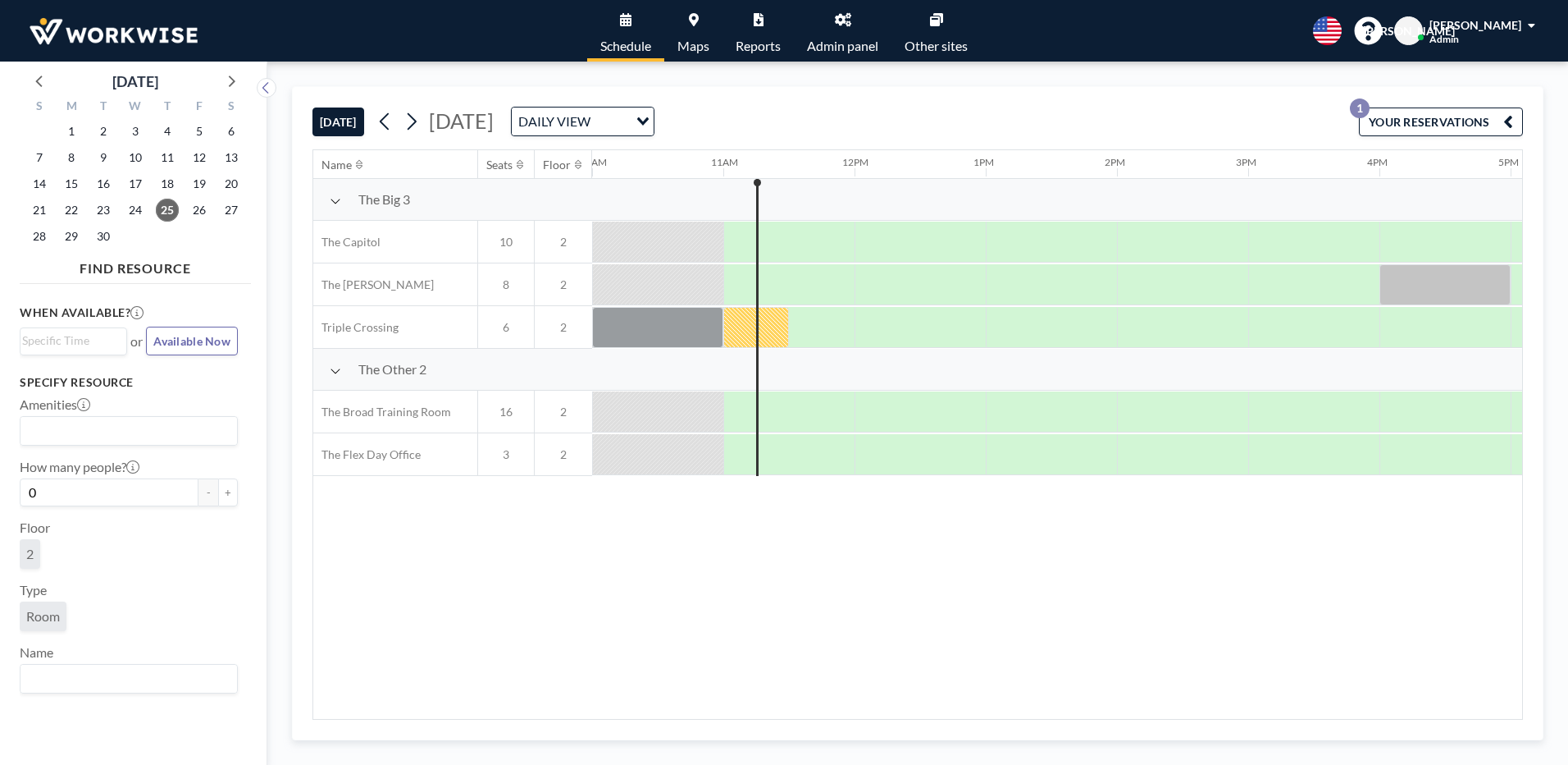
click at [538, 566] on div "Name Seats Floor 12AM 1AM 2AM 3AM 4AM 5AM 6AM 7AM 8AM 9AM 10AM 11AM 12PM 1PM 2P…" at bounding box center [917, 434] width 1208 height 568
